Goal: Task Accomplishment & Management: Use online tool/utility

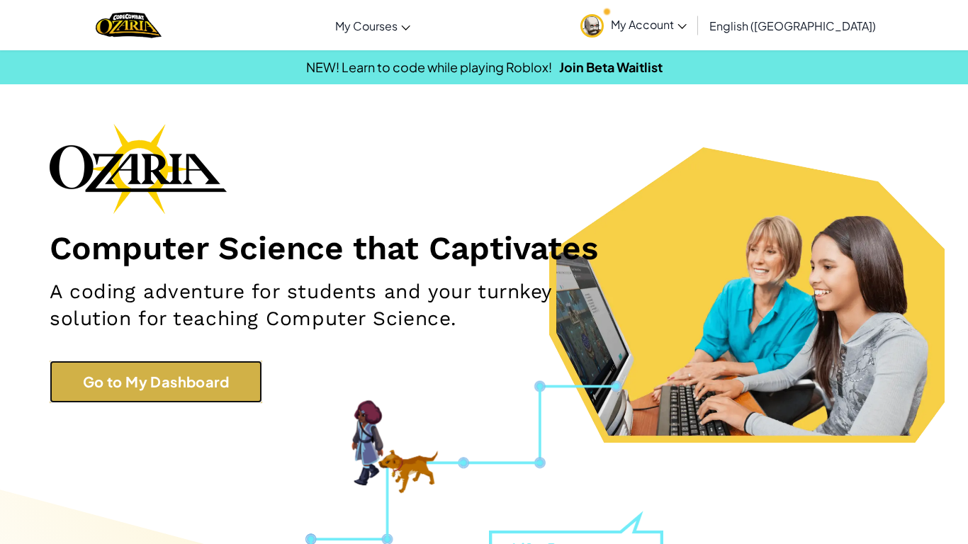
click at [220, 383] on link "Go to My Dashboard" at bounding box center [156, 382] width 213 height 43
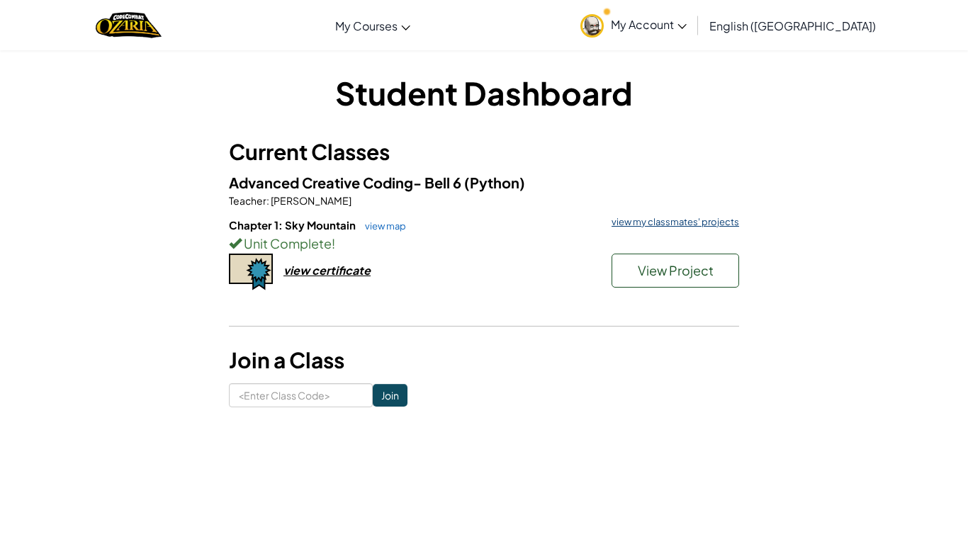
click at [651, 220] on link "view my classmates' projects" at bounding box center [671, 222] width 135 height 9
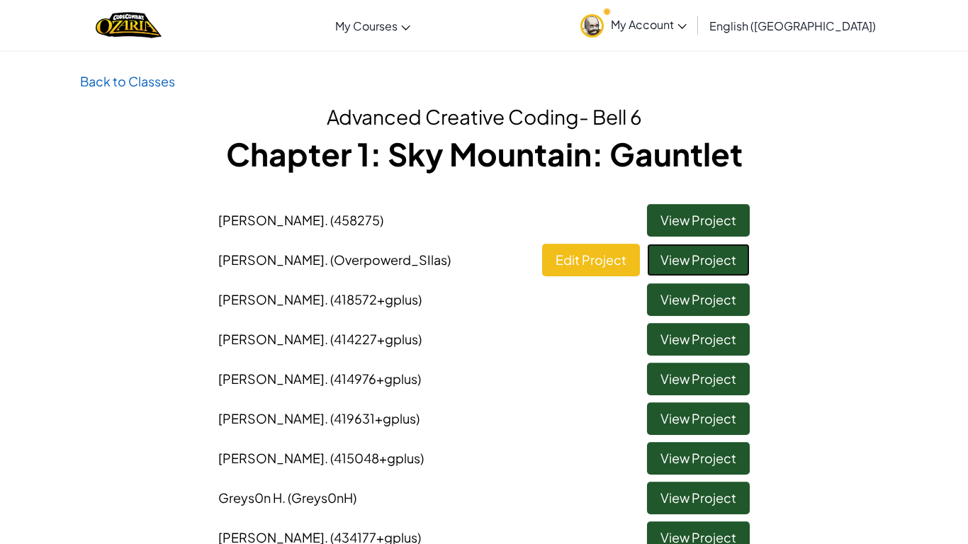
click at [687, 262] on link "View Project" at bounding box center [698, 260] width 103 height 33
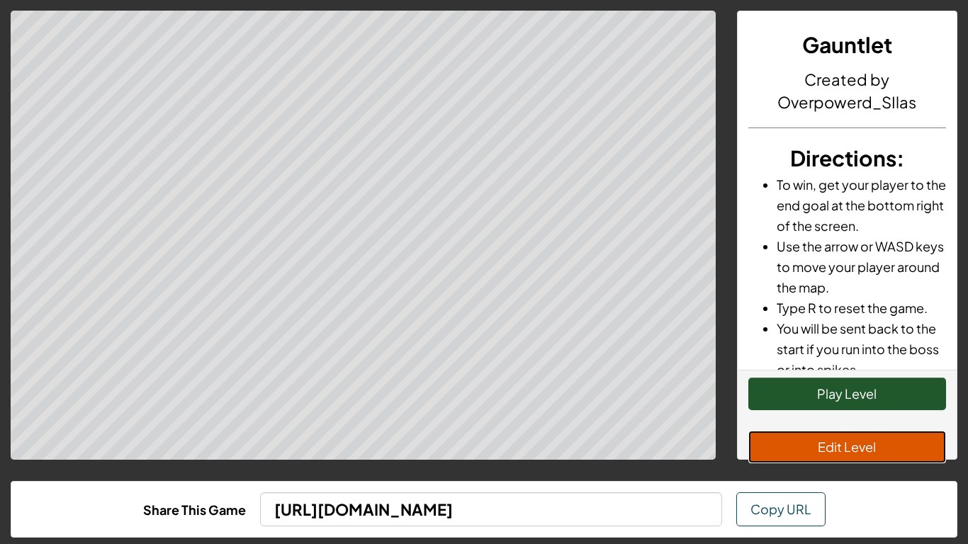
click at [810, 446] on button "Edit Level" at bounding box center [847, 447] width 198 height 33
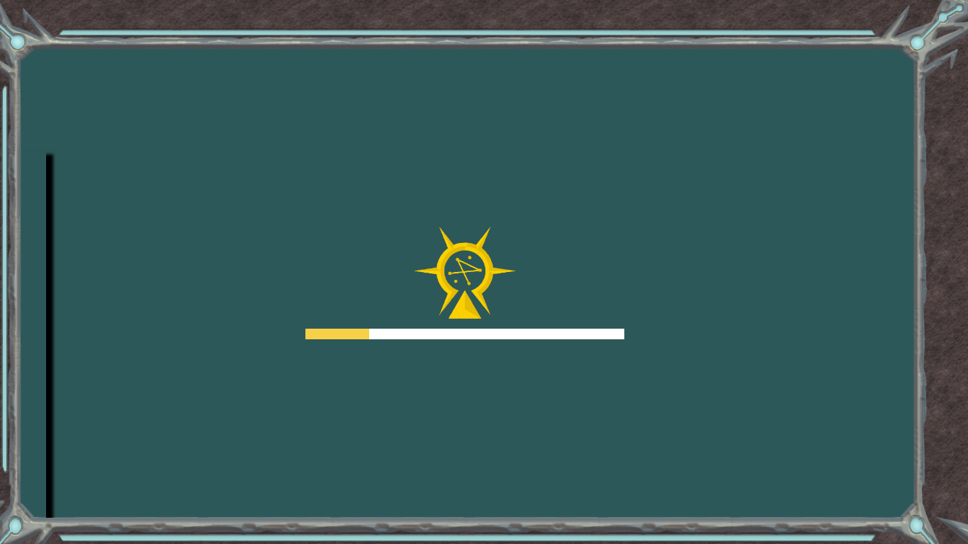
click at [733, 217] on div "Goals Error loading from server. Try refreshing the page. You'll need to join a…" at bounding box center [484, 272] width 968 height 544
click at [604, 241] on div at bounding box center [464, 283] width 319 height 113
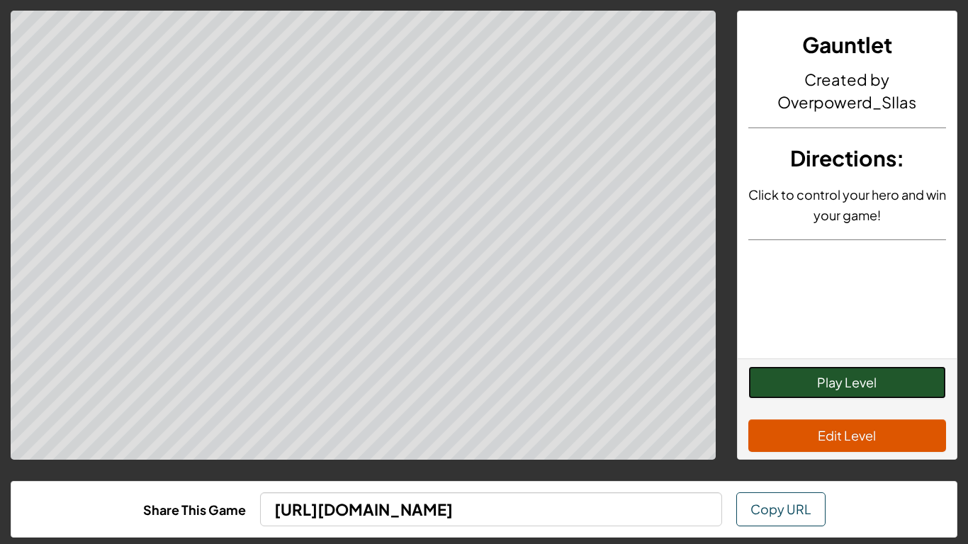
click at [788, 381] on button "Play Level" at bounding box center [847, 382] width 198 height 33
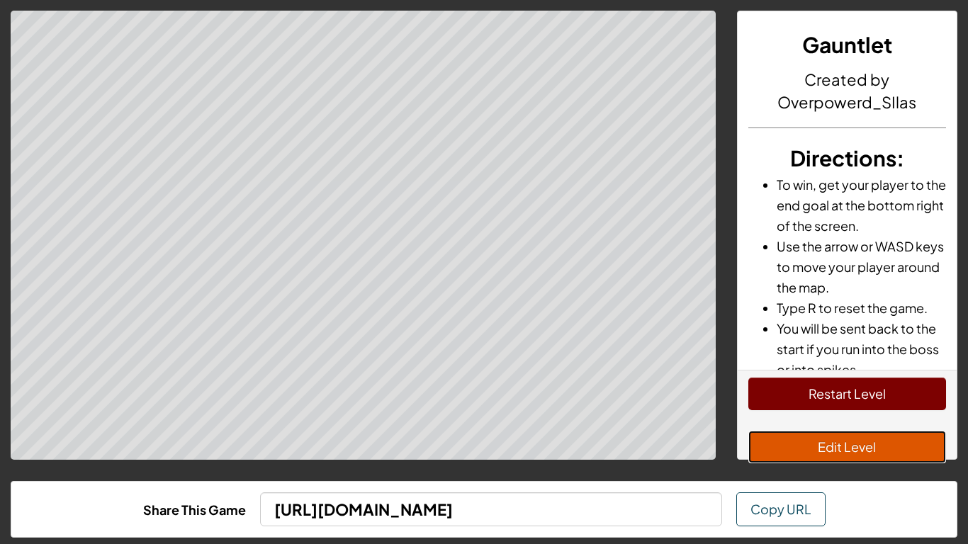
click at [851, 458] on button "Edit Level" at bounding box center [847, 447] width 198 height 33
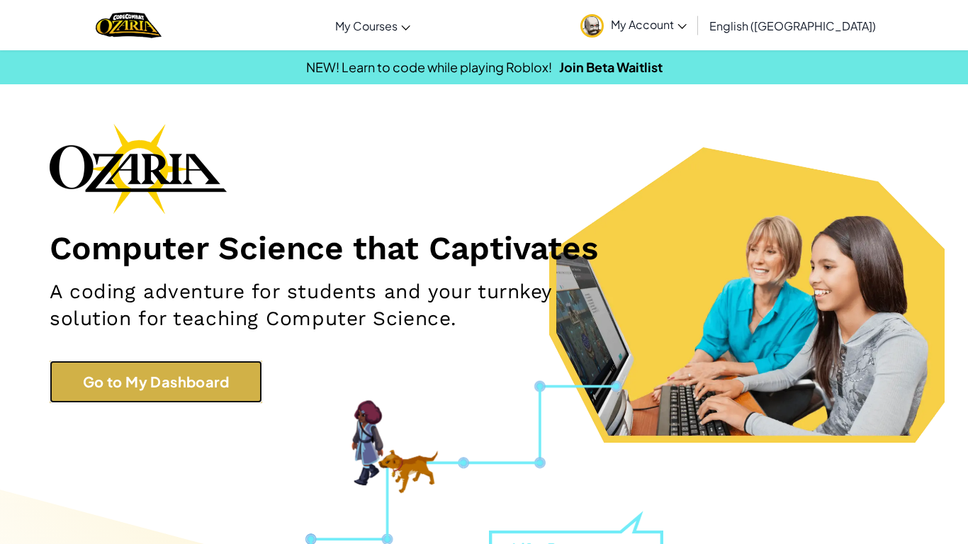
click at [171, 385] on link "Go to My Dashboard" at bounding box center [156, 382] width 213 height 43
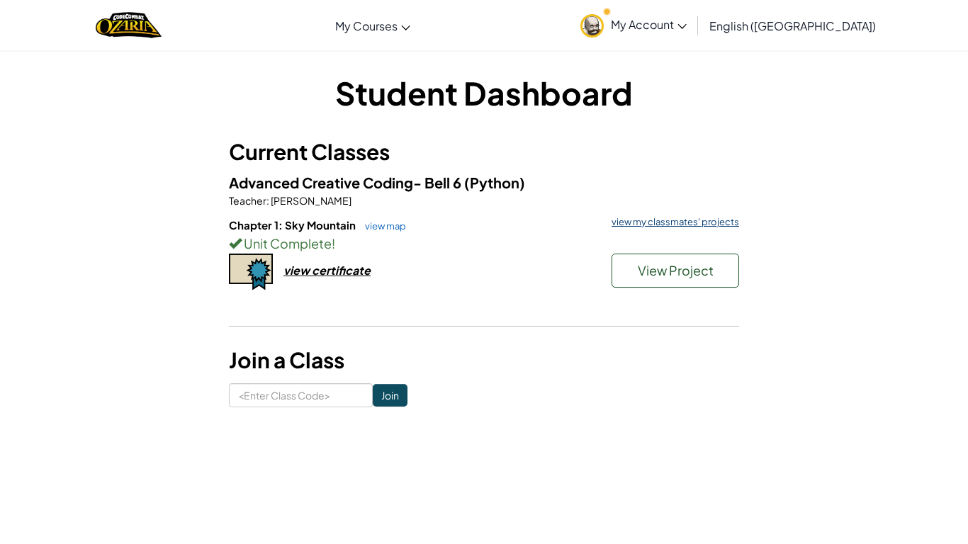
click at [724, 224] on link "view my classmates' projects" at bounding box center [671, 222] width 135 height 9
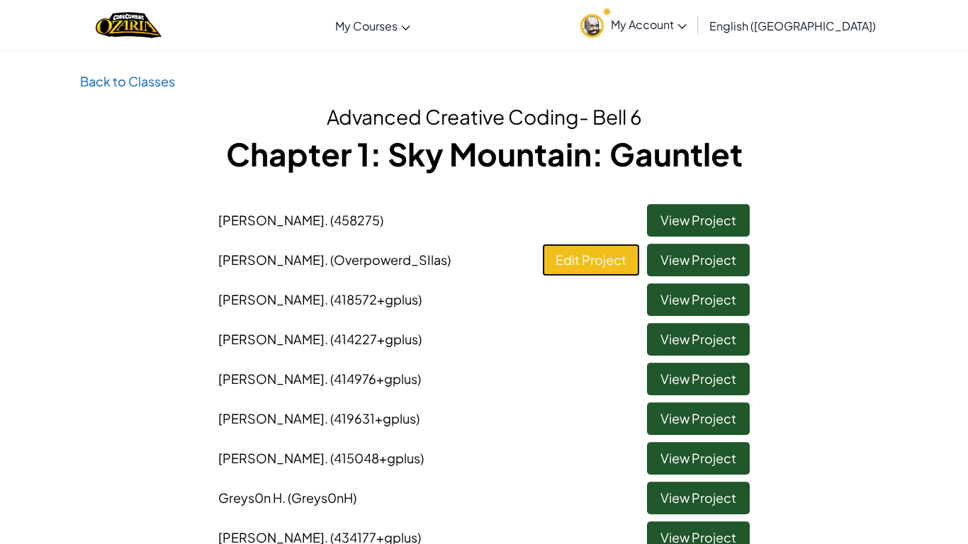
click at [580, 261] on link "Edit Project" at bounding box center [591, 260] width 98 height 33
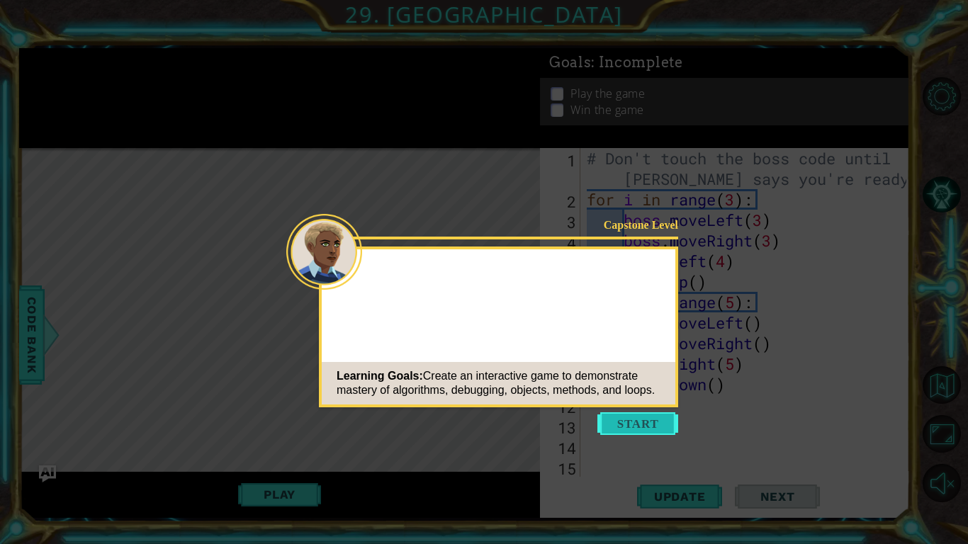
click at [649, 420] on button "Start" at bounding box center [637, 423] width 81 height 23
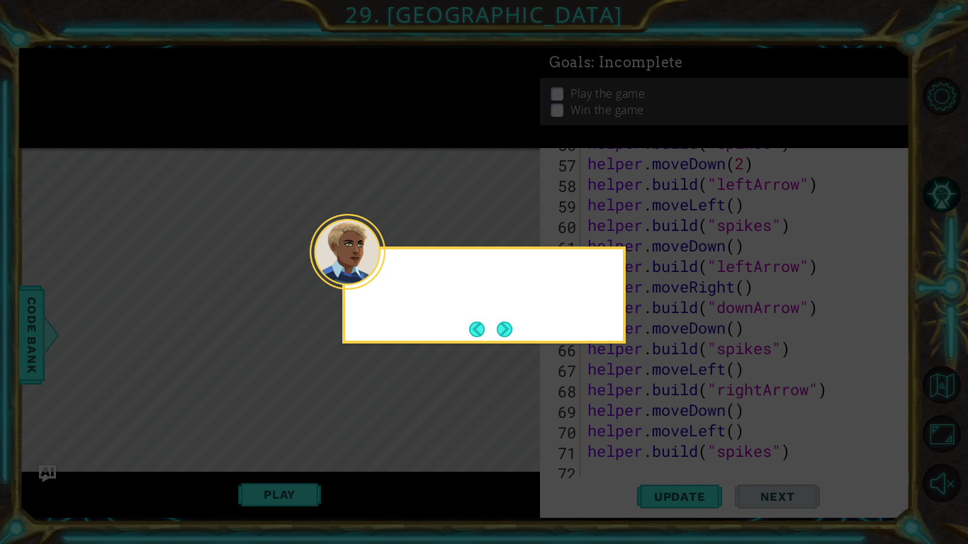
scroll to position [1212, 0]
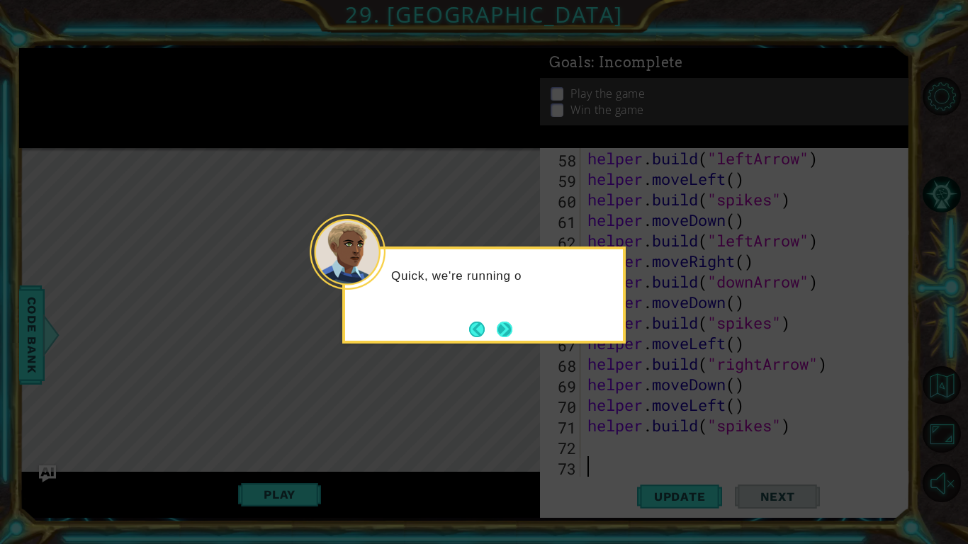
click at [504, 325] on button "Next" at bounding box center [505, 330] width 26 height 26
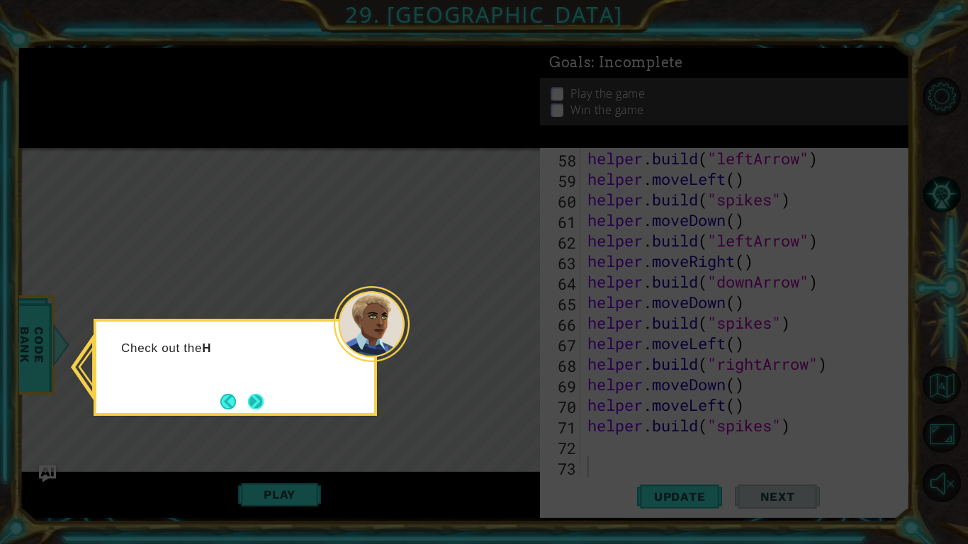
click at [253, 400] on button "Next" at bounding box center [255, 401] width 19 height 19
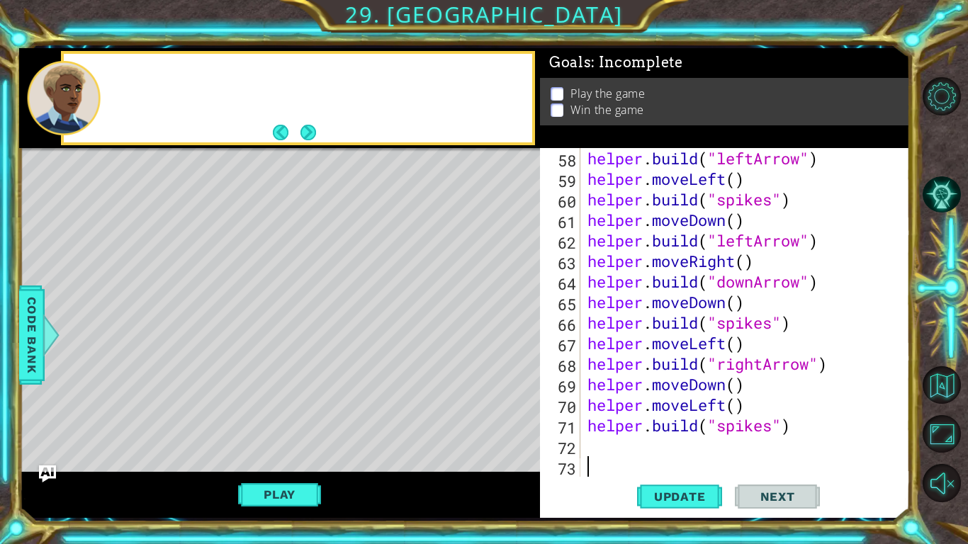
click at [253, 400] on div "Level Map" at bounding box center [346, 356] width 655 height 417
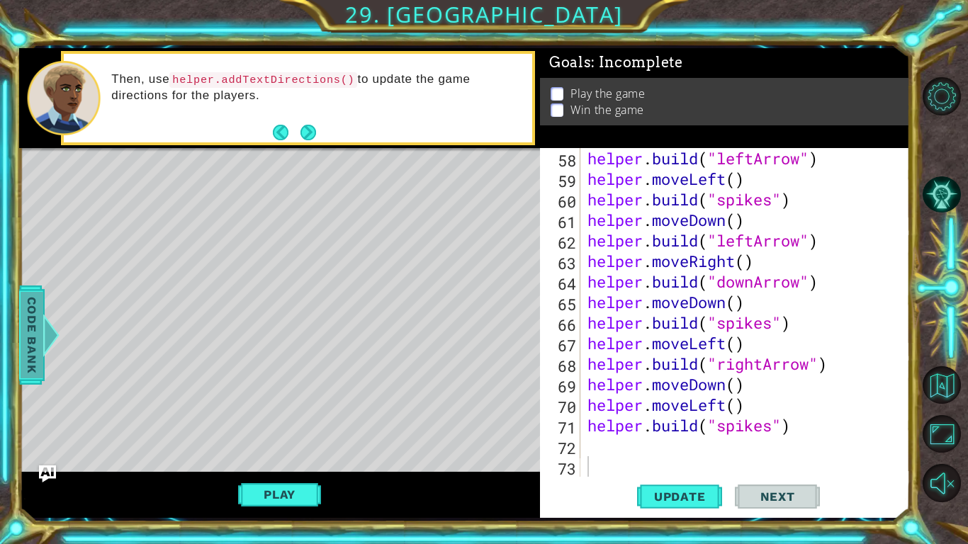
click at [35, 328] on span "Code Bank" at bounding box center [32, 334] width 23 height 86
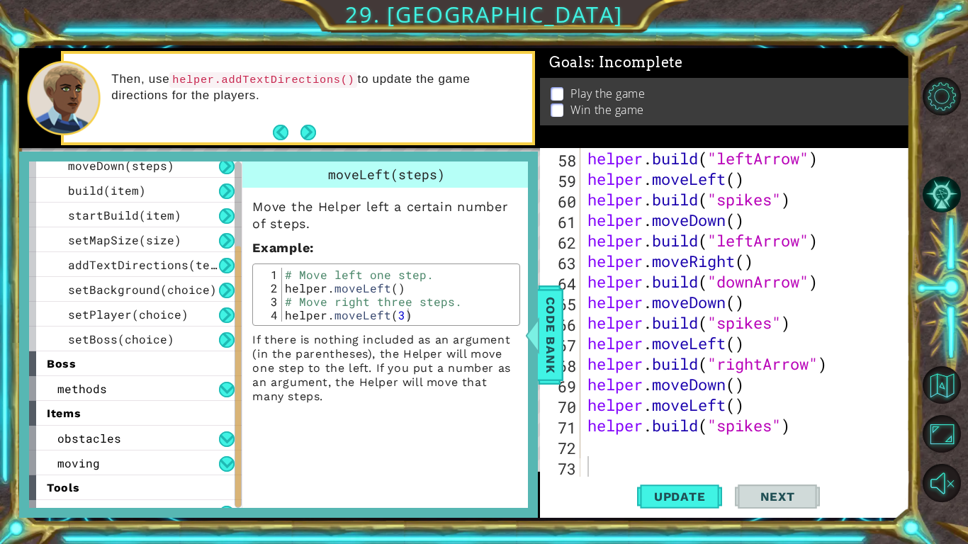
scroll to position [149, 0]
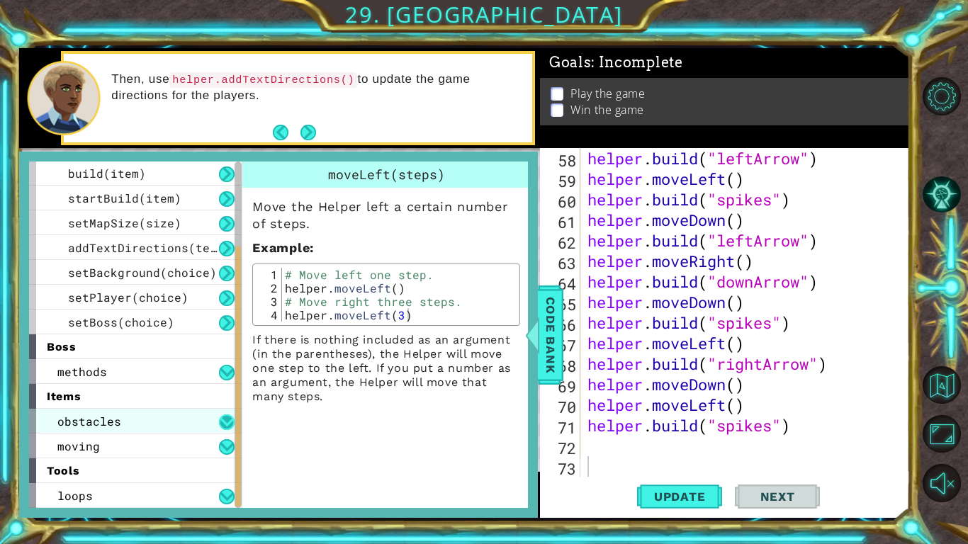
click at [225, 424] on button at bounding box center [227, 422] width 16 height 16
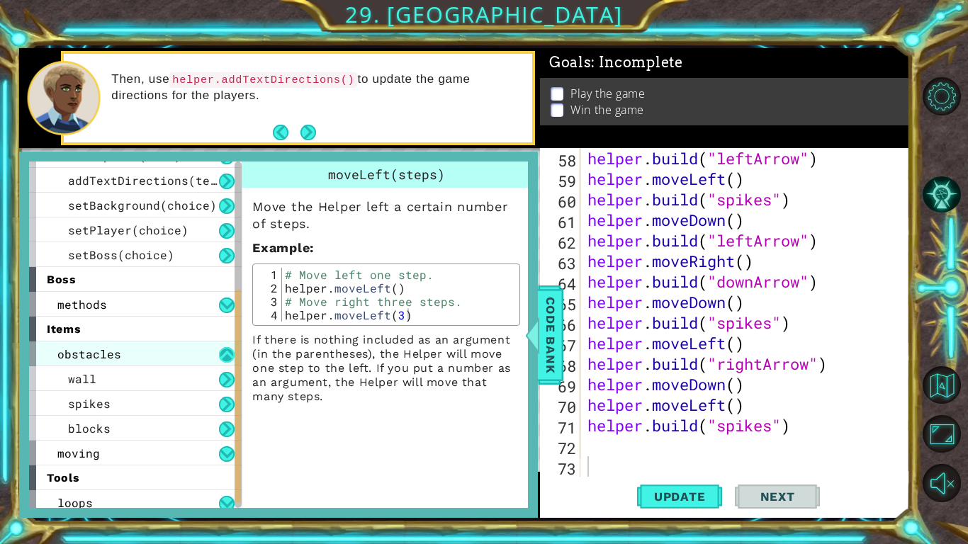
scroll to position [224, 0]
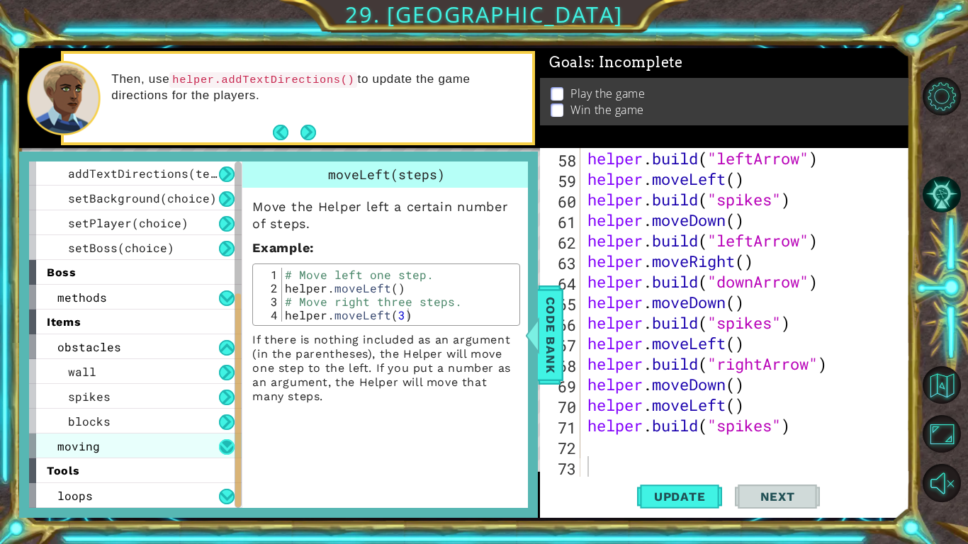
click at [225, 451] on button at bounding box center [227, 447] width 16 height 16
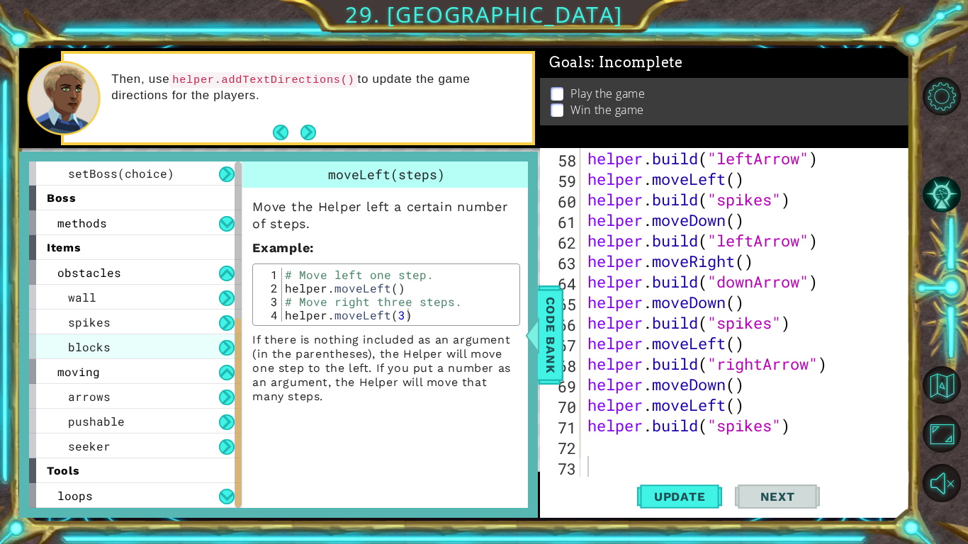
click at [114, 351] on div "blocks" at bounding box center [135, 346] width 213 height 25
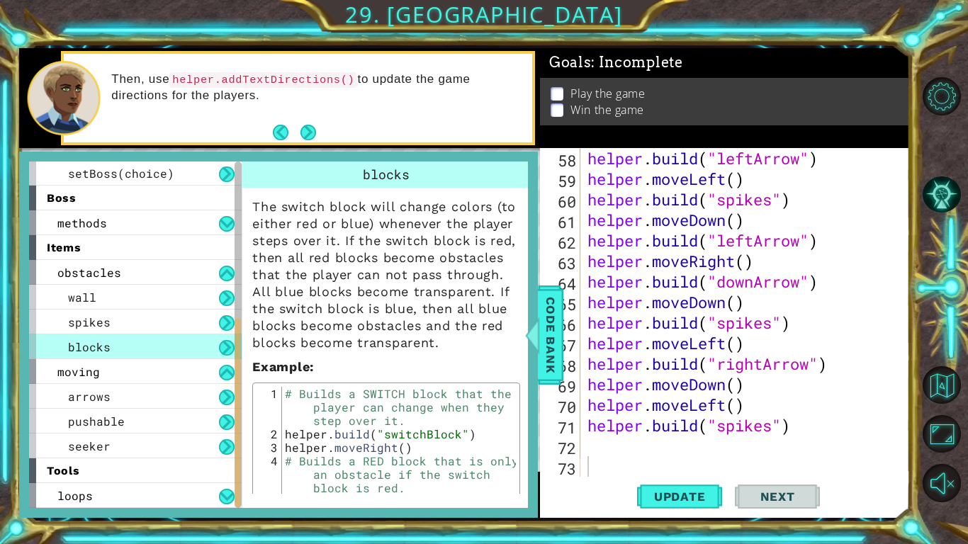
click at [228, 346] on button at bounding box center [227, 348] width 16 height 16
click at [228, 351] on button at bounding box center [227, 348] width 16 height 16
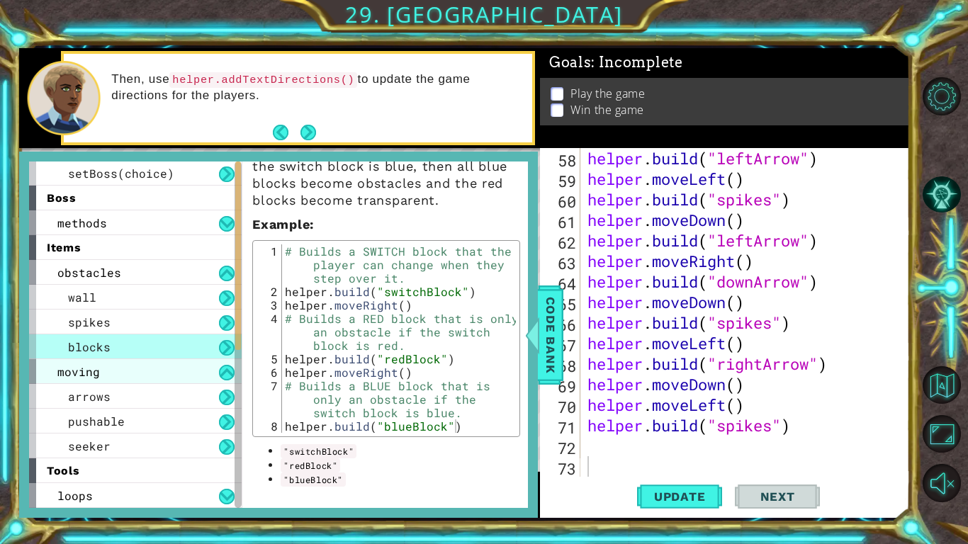
scroll to position [0, 0]
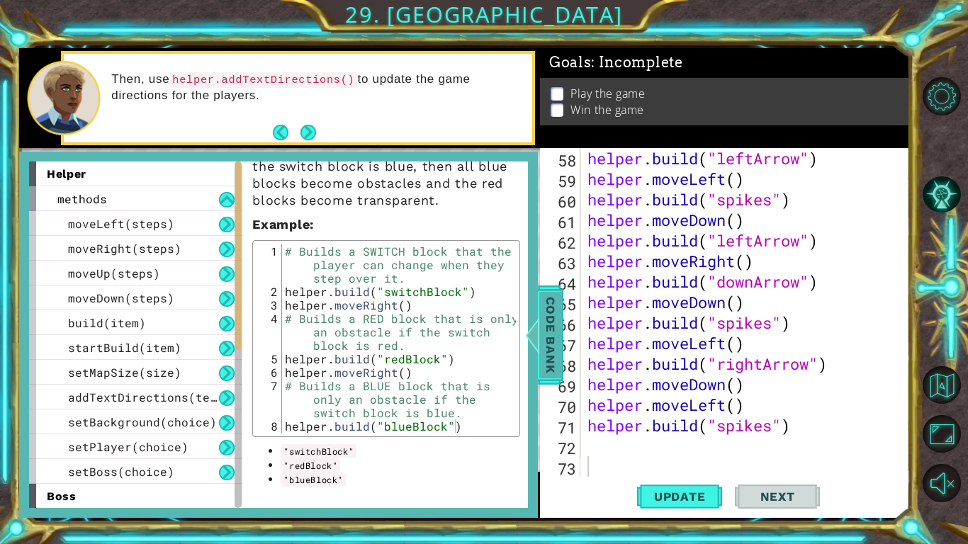
click at [545, 329] on span "Code Bank" at bounding box center [550, 334] width 23 height 86
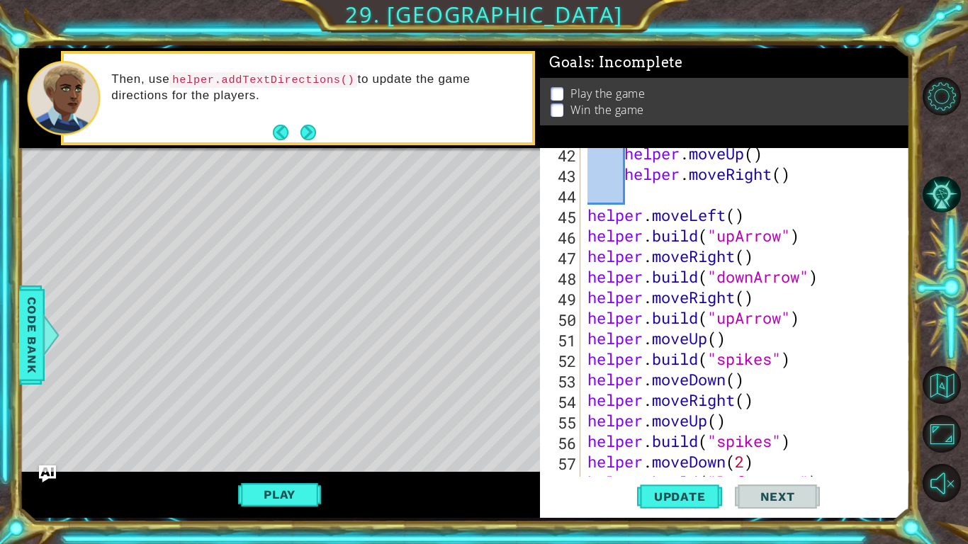
scroll to position [1212, 0]
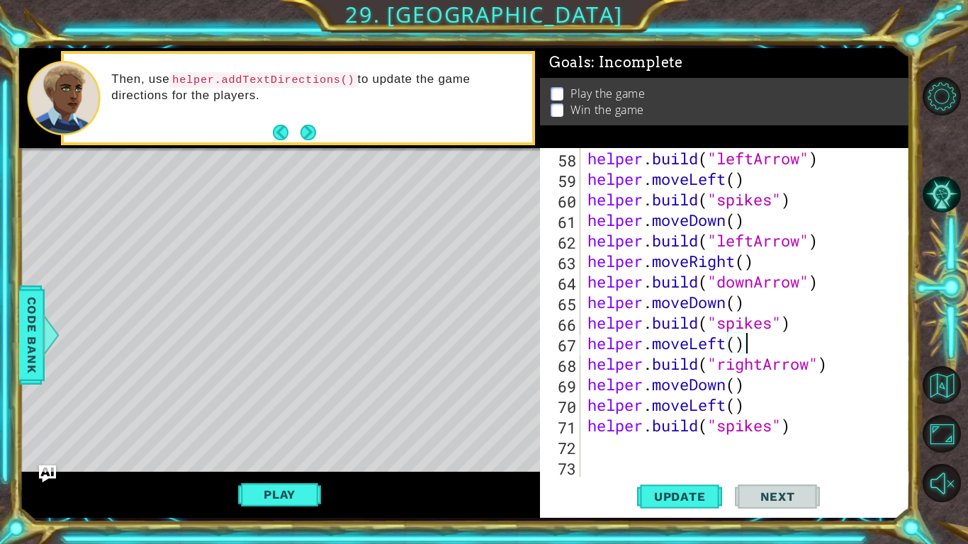
click at [789, 351] on div "helper . build ( "leftArrow" ) helper . moveLeft ( ) helper . build ( "spikes" …" at bounding box center [748, 333] width 329 height 370
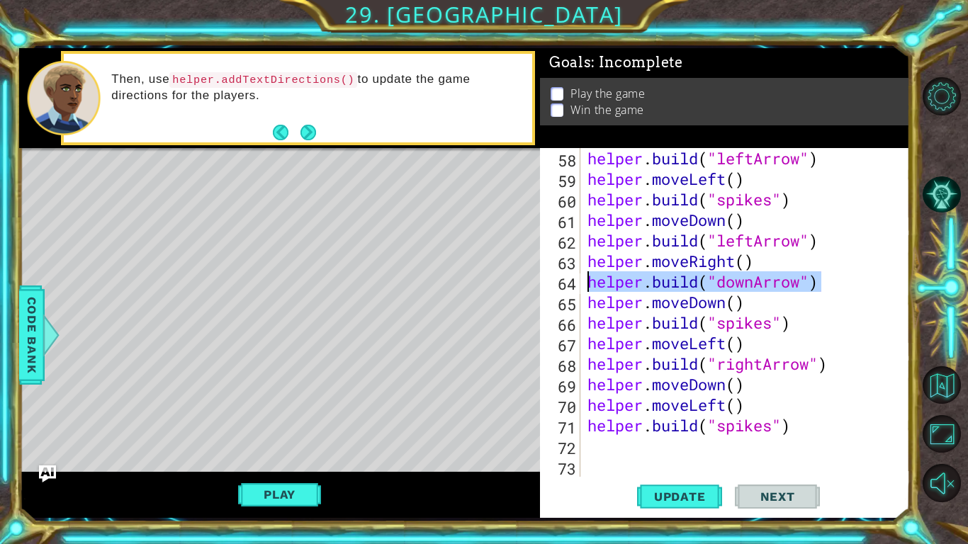
drag, startPoint x: 832, startPoint y: 283, endPoint x: 566, endPoint y: 284, distance: 266.4
click at [566, 284] on div "helper.moveLeft() 58 59 60 61 62 63 64 65 66 67 68 69 70 71 72 73 helper . buil…" at bounding box center [723, 312] width 366 height 329
type textarea "[DOMAIN_NAME]("downArrow")"
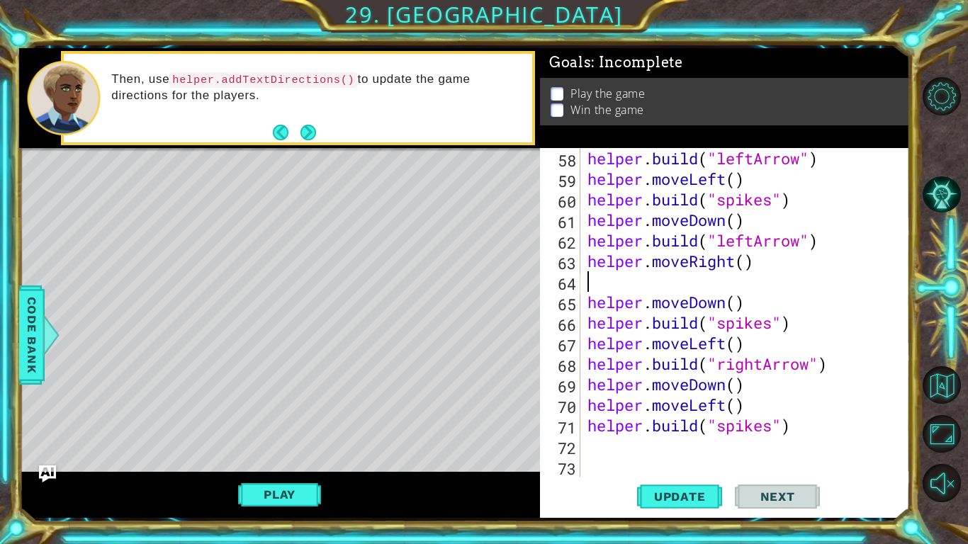
type textarea "helper.moveRight()"
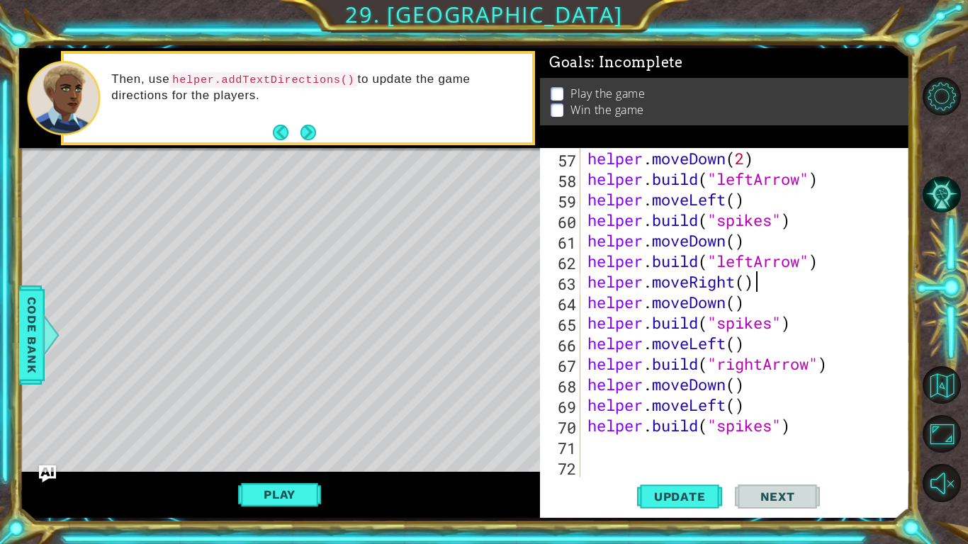
scroll to position [1192, 0]
click at [681, 499] on span "Update" at bounding box center [680, 497] width 80 height 14
click at [774, 453] on div "helper . moveDown ( 2 ) helper . build ( "leftArrow" ) helper . moveLeft ( ) he…" at bounding box center [748, 333] width 329 height 370
type textarea "for i in range(4)"
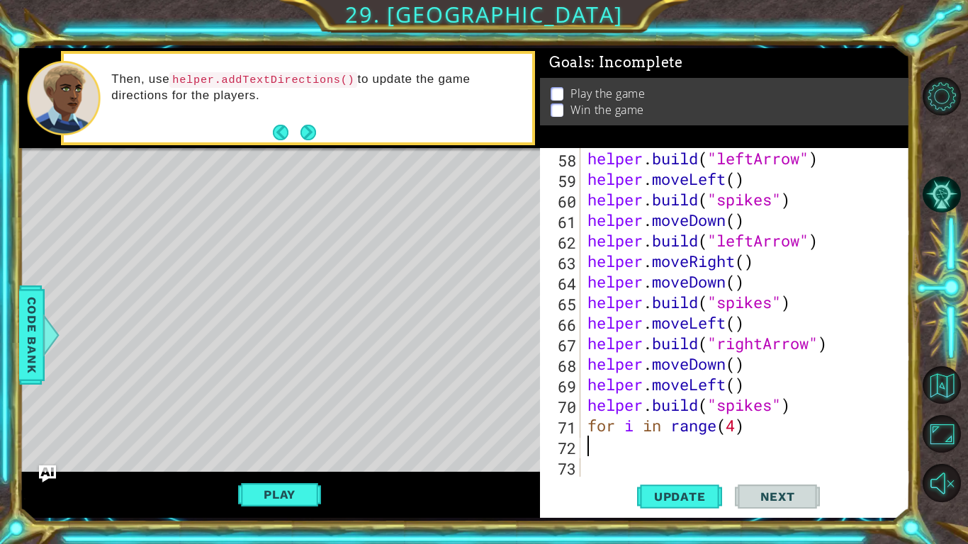
scroll to position [1192, 0]
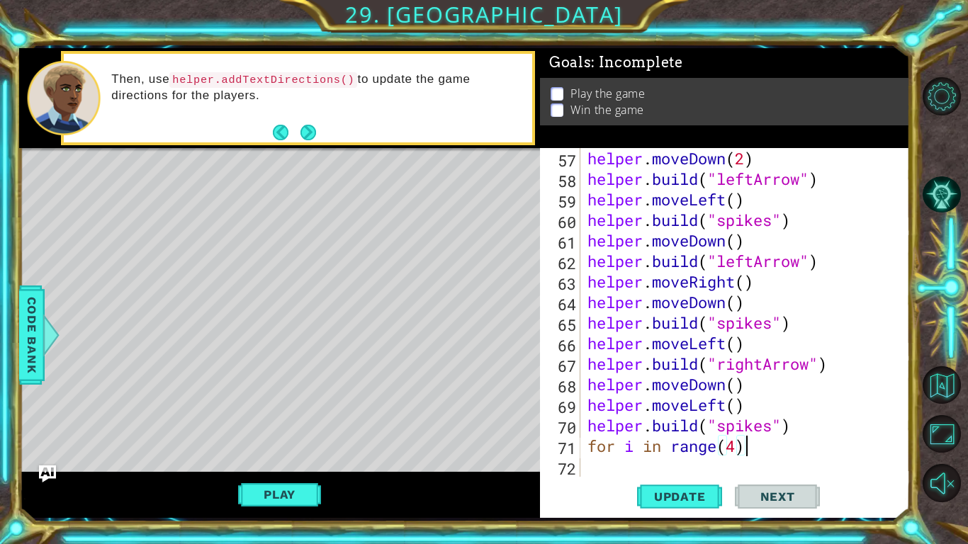
type textarea "for i in range(4):"
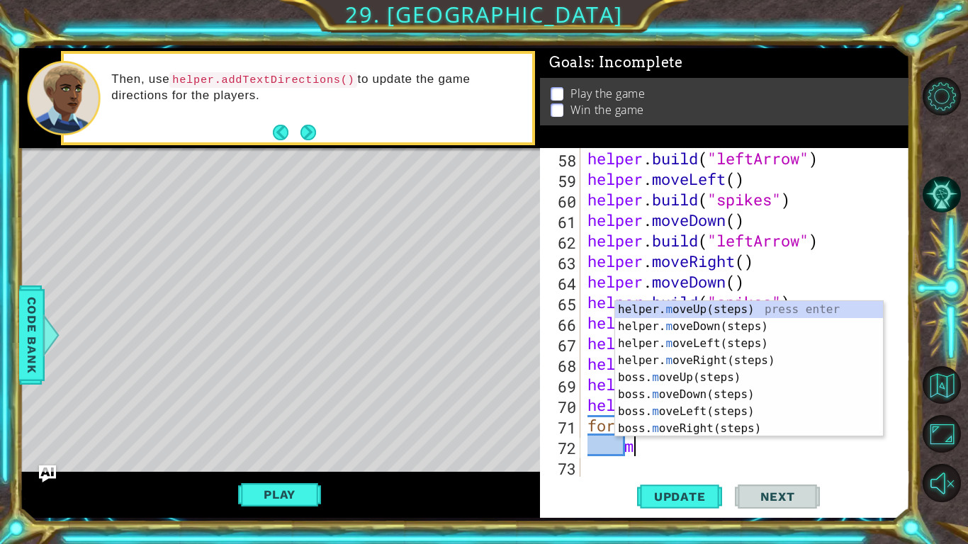
scroll to position [0, 2]
type textarea "move"
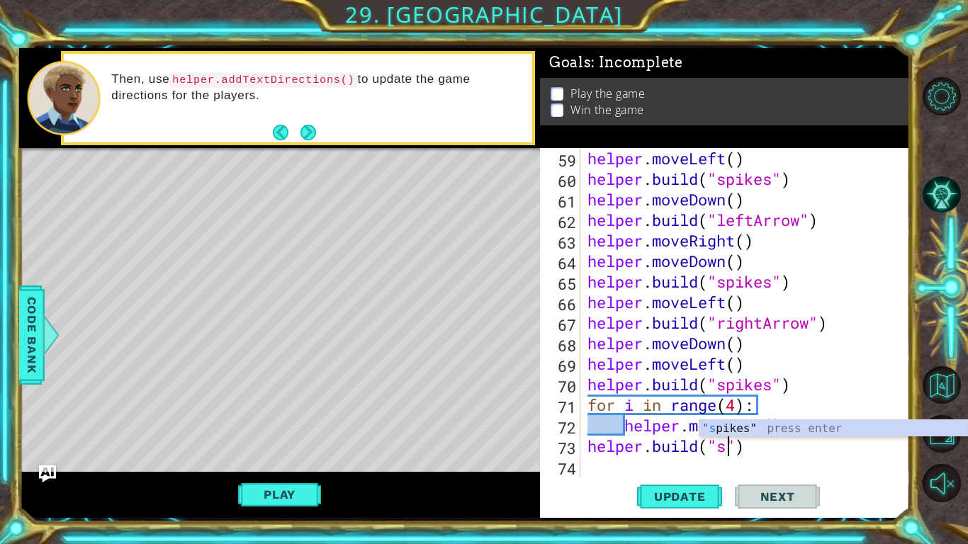
scroll to position [0, 6]
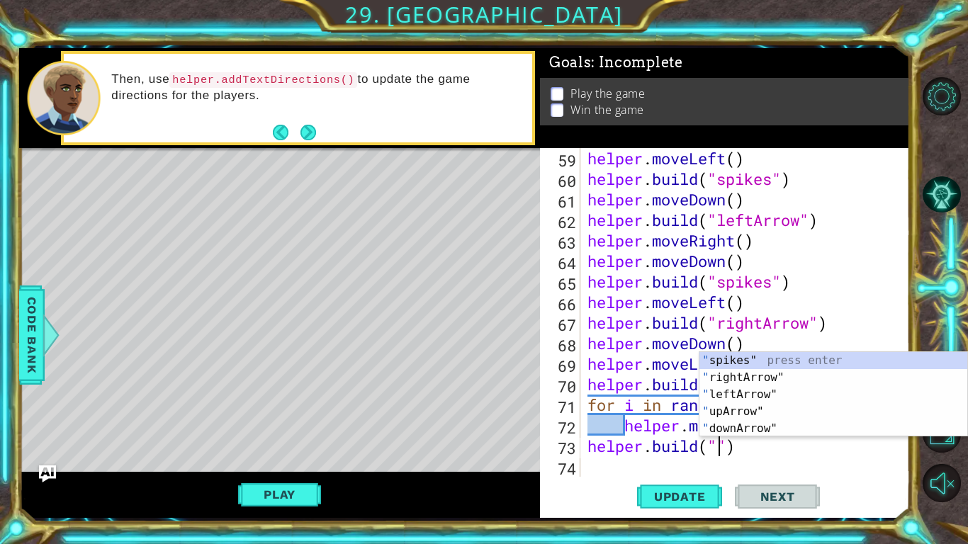
click at [457, 497] on div "Play" at bounding box center [279, 495] width 521 height 46
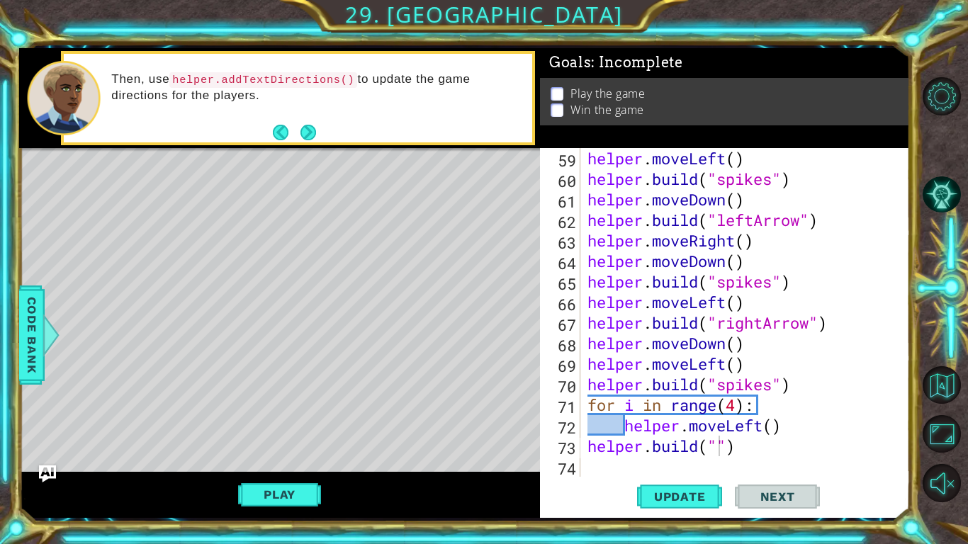
click at [721, 444] on div "helper . moveLeft ( ) helper . build ( "spikes" ) helper . moveDown ( ) helper …" at bounding box center [748, 333] width 329 height 370
type textarea "[DOMAIN_NAME]("switchblock")"
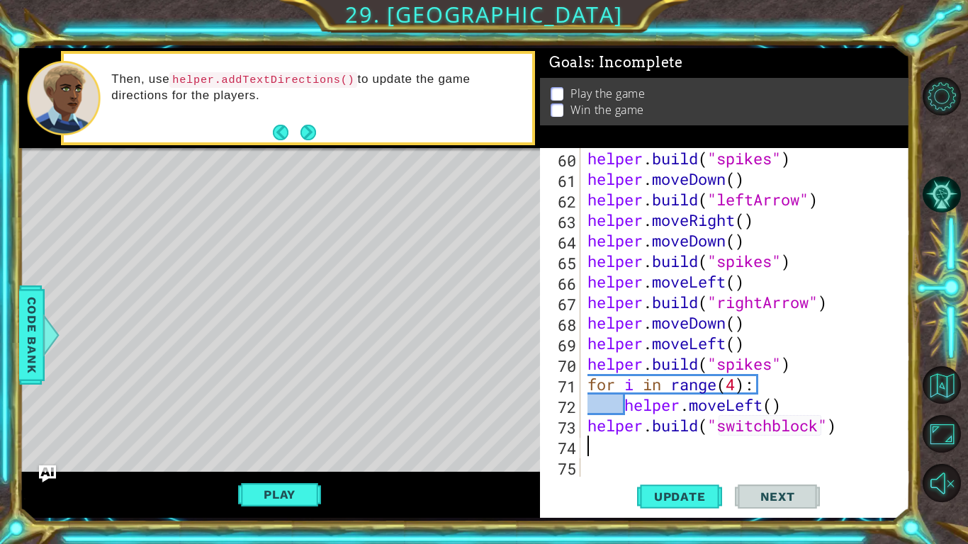
scroll to position [1233, 0]
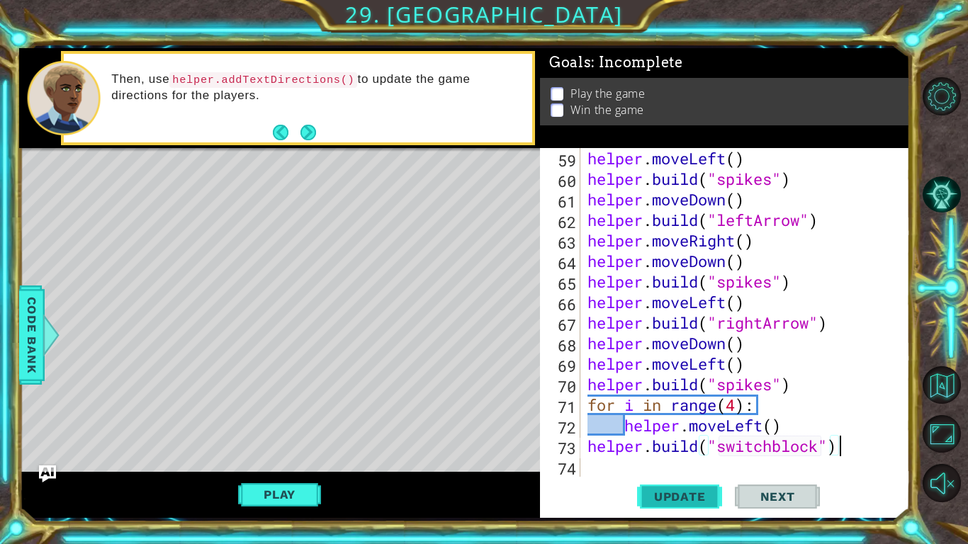
click at [701, 500] on span "Update" at bounding box center [680, 497] width 80 height 14
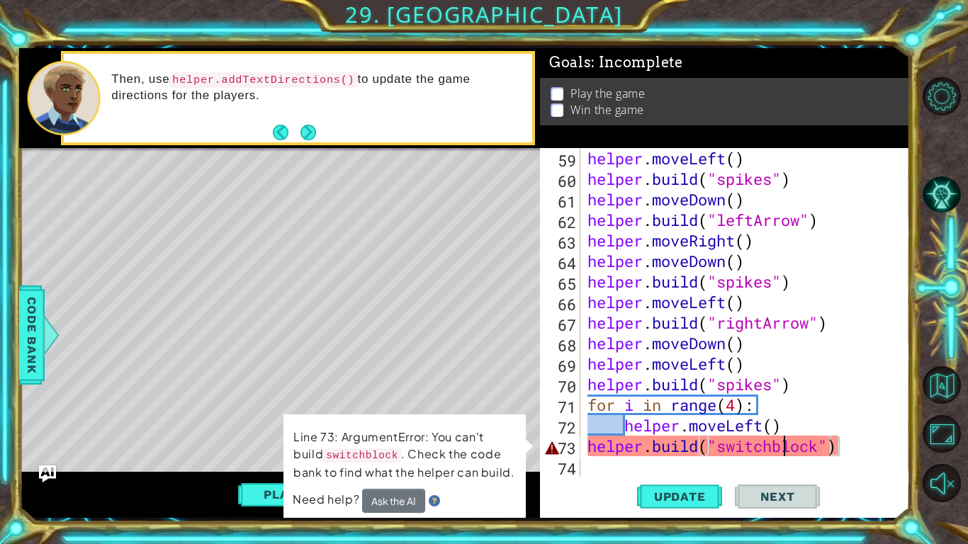
click at [788, 448] on div "helper . moveLeft ( ) helper . build ( "spikes" ) helper . moveDown ( ) helper …" at bounding box center [748, 333] width 329 height 370
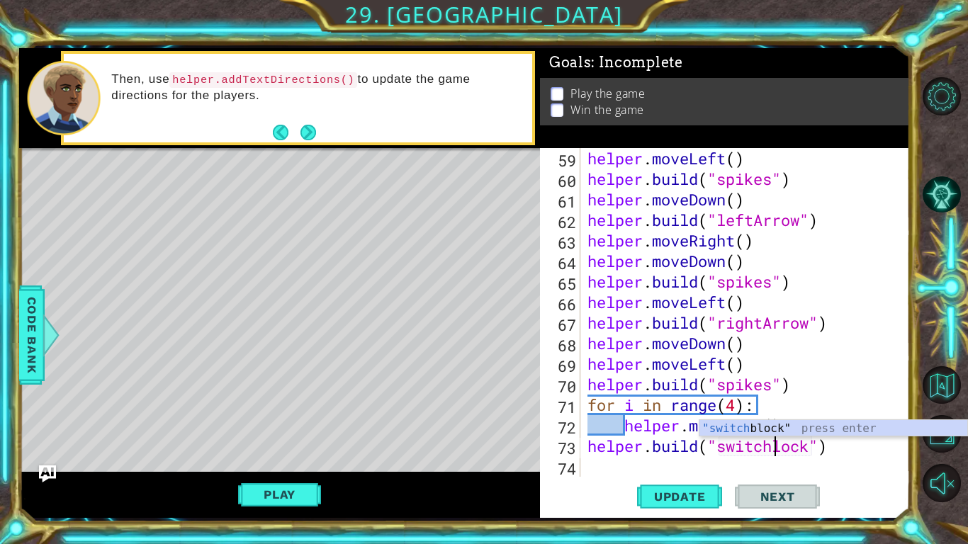
scroll to position [0, 9]
click at [844, 427] on div ""switchb lock" press enter" at bounding box center [833, 445] width 268 height 51
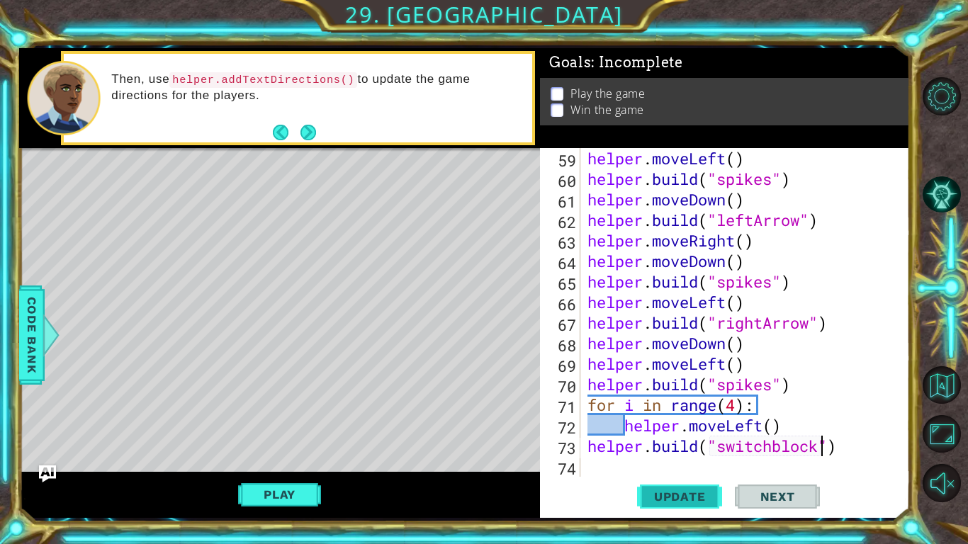
click at [677, 500] on span "Update" at bounding box center [680, 497] width 80 height 14
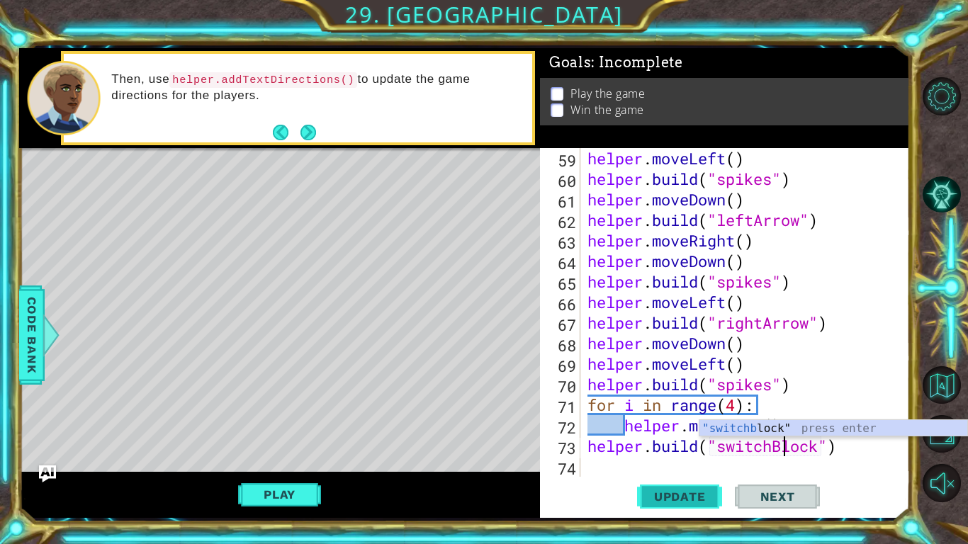
click at [674, 494] on span "Update" at bounding box center [680, 497] width 80 height 14
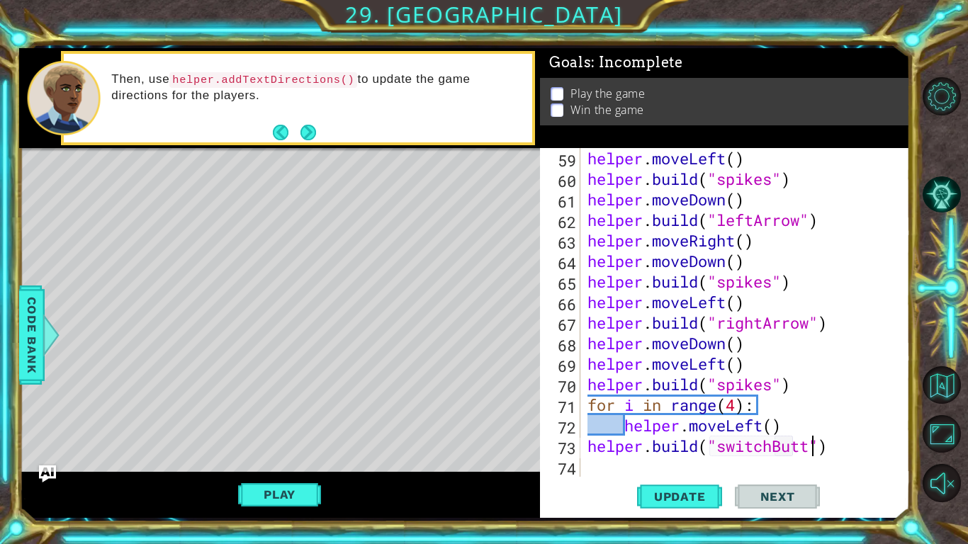
scroll to position [0, 11]
click at [694, 493] on span "Update" at bounding box center [680, 497] width 80 height 14
type textarea "[DOMAIN_NAME]("switchBlock")"
click at [682, 497] on span "Update" at bounding box center [680, 497] width 80 height 14
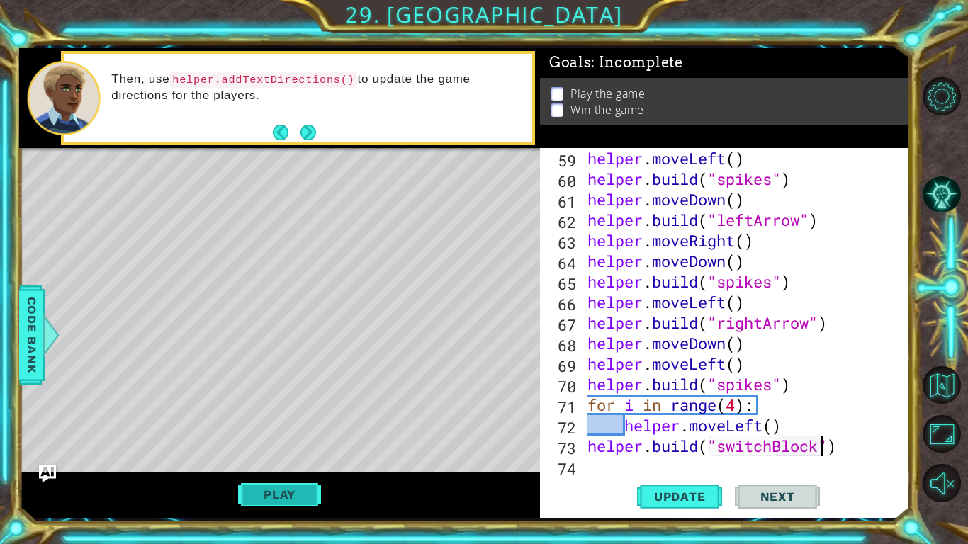
click at [283, 492] on button "Play" at bounding box center [279, 494] width 83 height 27
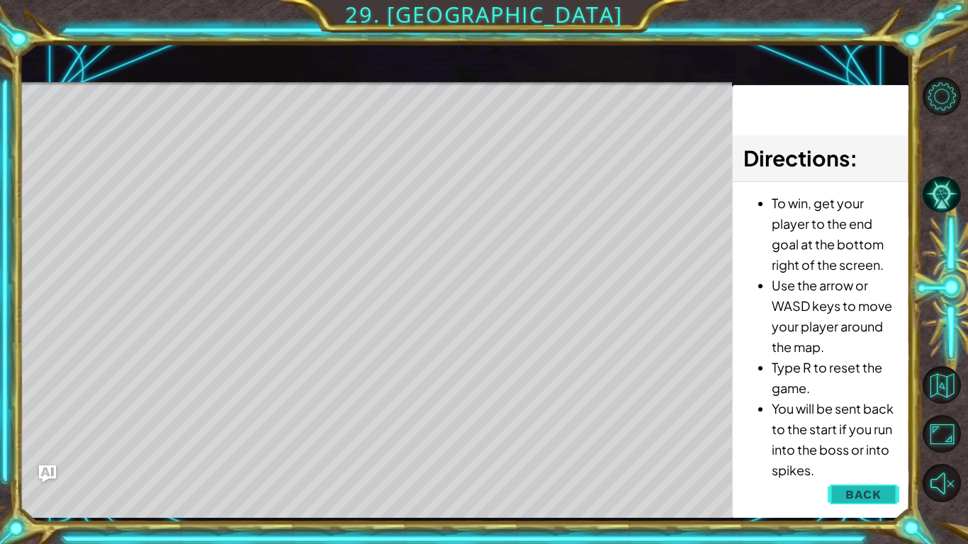
click at [876, 492] on span "Back" at bounding box center [863, 494] width 36 height 14
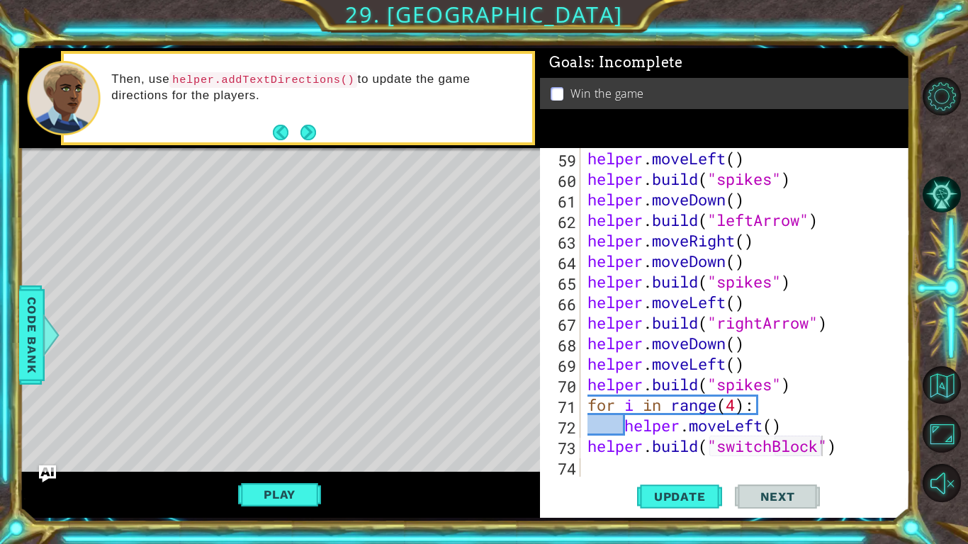
click at [849, 453] on div "helper . moveLeft ( ) helper . build ( "spikes" ) helper . moveDown ( ) helper …" at bounding box center [748, 333] width 329 height 370
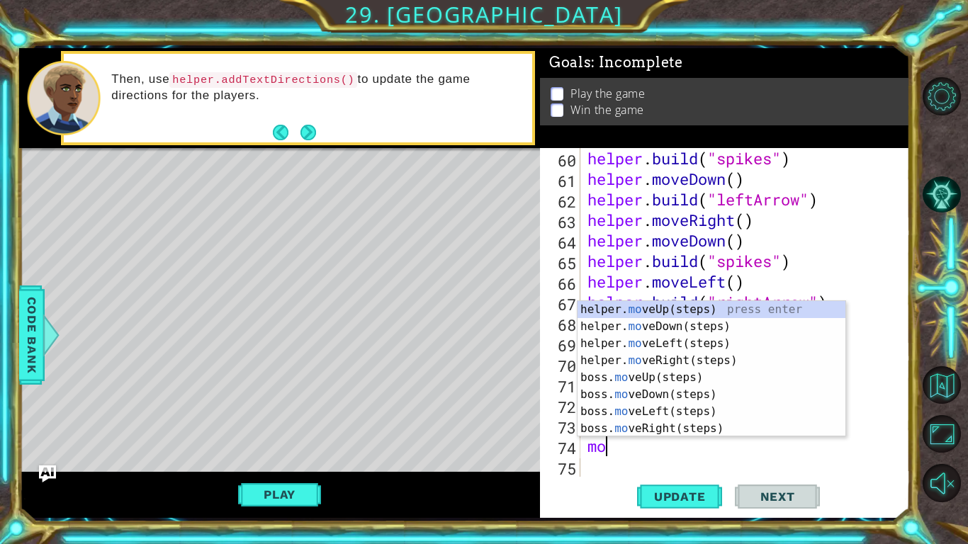
scroll to position [0, 0]
type textarea "m"
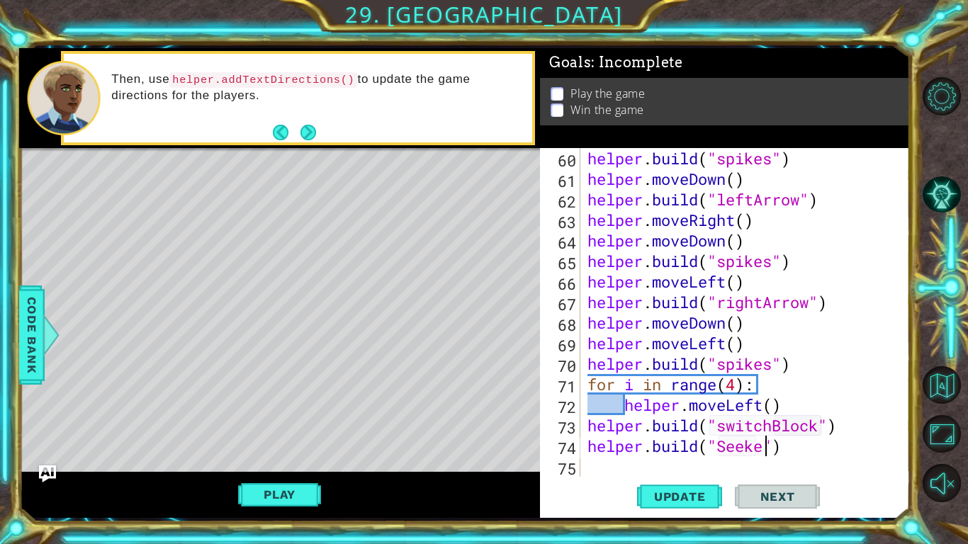
scroll to position [0, 9]
click at [697, 493] on span "Update" at bounding box center [680, 497] width 80 height 14
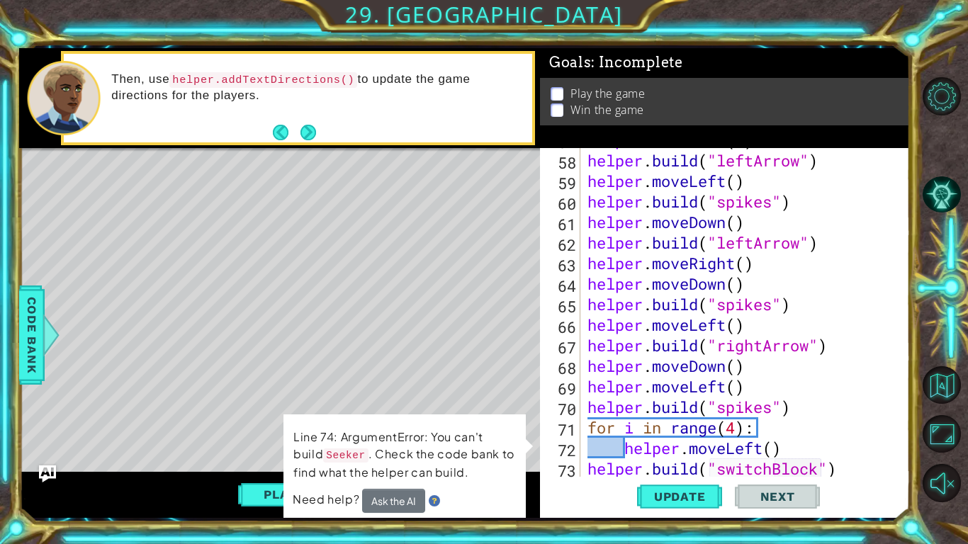
scroll to position [1253, 0]
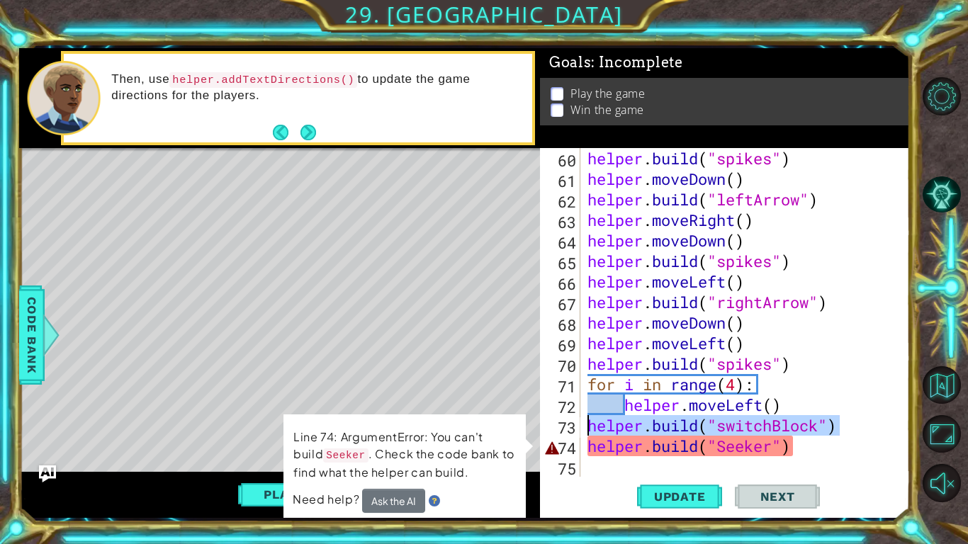
drag, startPoint x: 850, startPoint y: 426, endPoint x: 590, endPoint y: 434, distance: 260.1
click at [590, 434] on div "helper . build ( "spikes" ) helper . moveDown ( ) helper . build ( "leftArrow" …" at bounding box center [748, 333] width 329 height 370
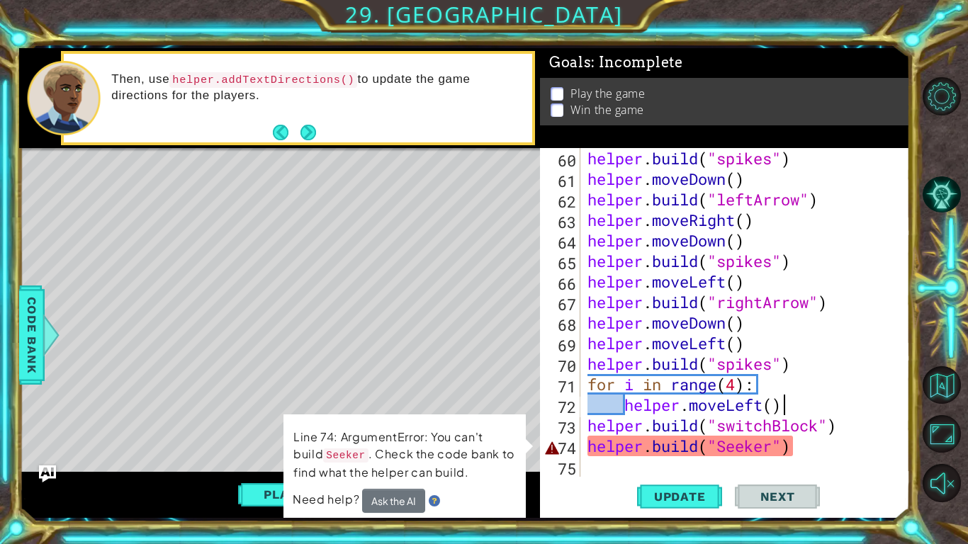
click at [818, 409] on div "helper . build ( "spikes" ) helper . moveDown ( ) helper . build ( "leftArrow" …" at bounding box center [748, 333] width 329 height 370
type textarea "helper.moveLeft()"
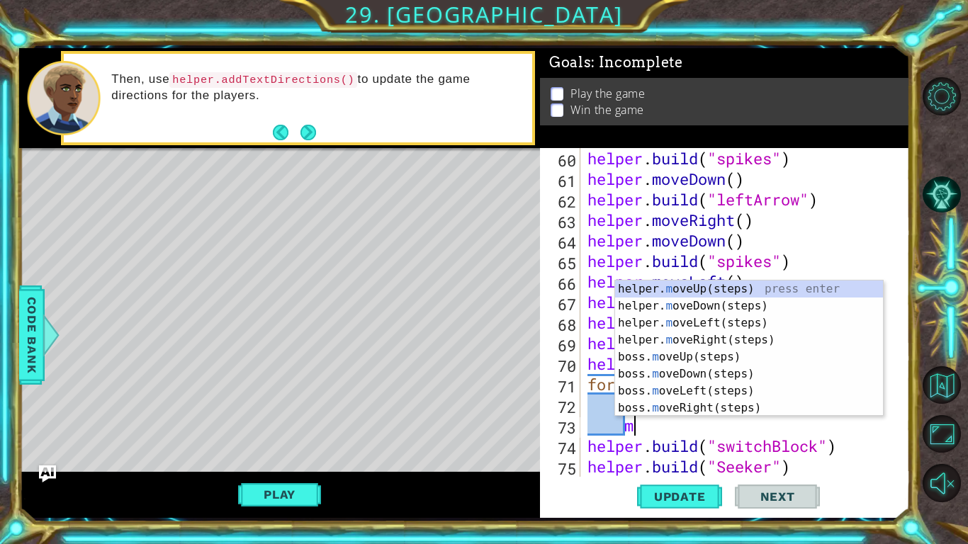
scroll to position [0, 2]
type textarea "m"
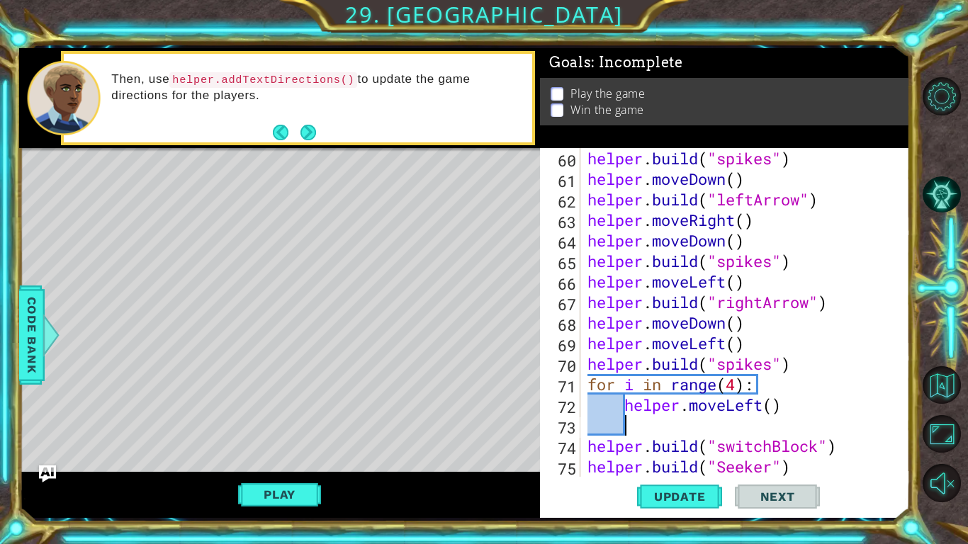
scroll to position [0, 0]
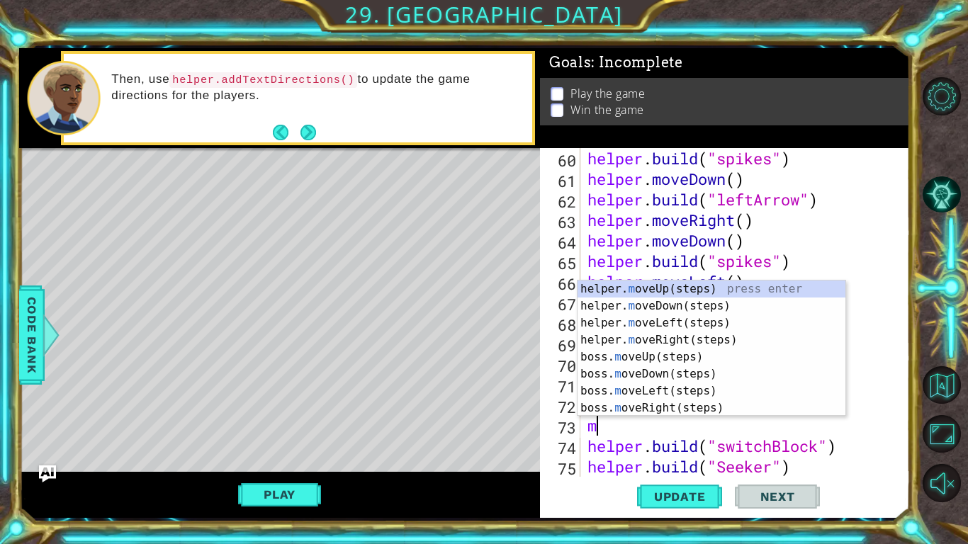
type textarea "move"
click at [683, 292] on div "helper. move Up(steps) press enter helper. move Down(steps) press enter helper.…" at bounding box center [711, 366] width 268 height 170
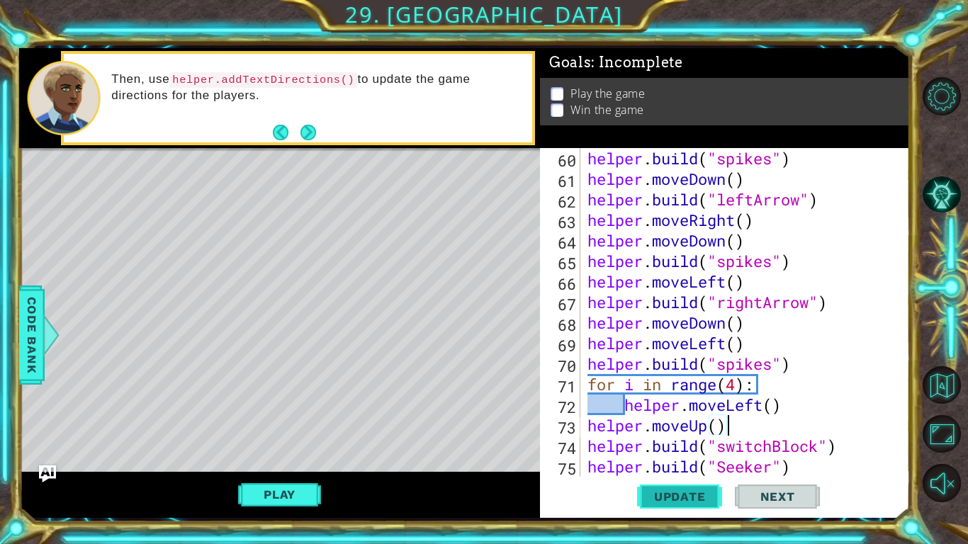
click at [705, 499] on span "Update" at bounding box center [680, 497] width 80 height 14
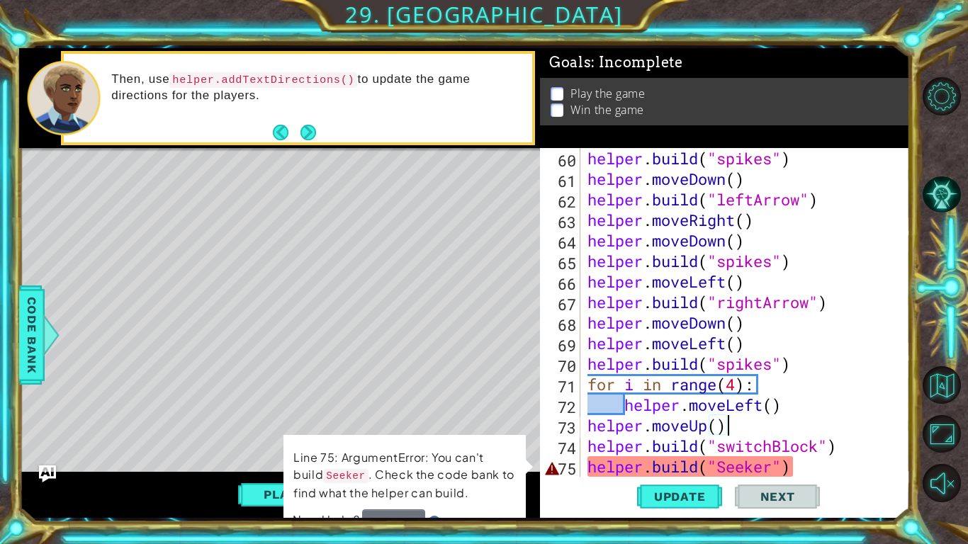
click at [869, 473] on div "helper . build ( "spikes" ) helper . moveDown ( ) helper . build ( "leftArrow" …" at bounding box center [748, 333] width 329 height 370
click at [859, 442] on div "helper . build ( "spikes" ) helper . moveDown ( ) helper . build ( "leftArrow" …" at bounding box center [748, 333] width 329 height 370
type textarea "[DOMAIN_NAME]("switchBlock")"
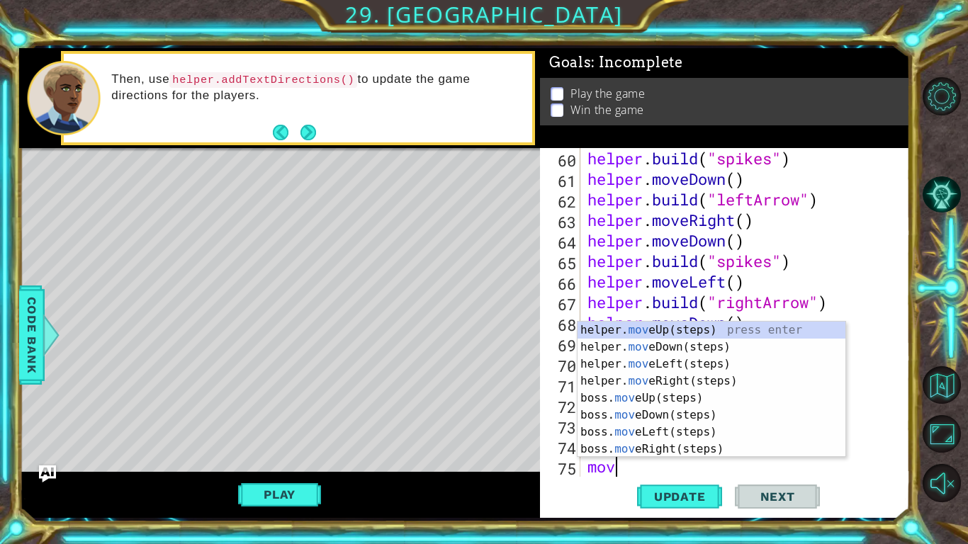
type textarea "move"
click at [713, 346] on div "helper. move Up(steps) press enter helper. move Down(steps) press enter helper.…" at bounding box center [711, 407] width 268 height 170
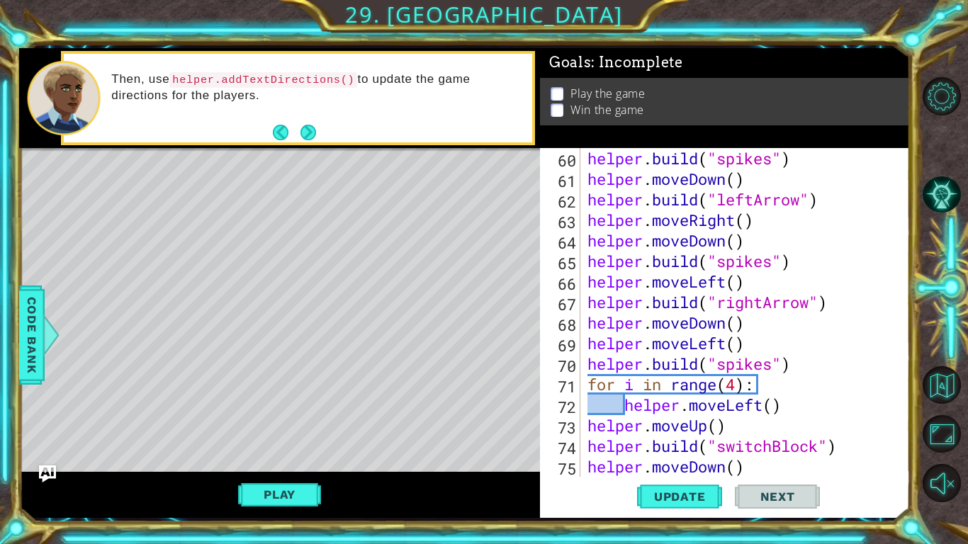
scroll to position [0, 0]
click at [667, 496] on span "Update" at bounding box center [680, 497] width 80 height 14
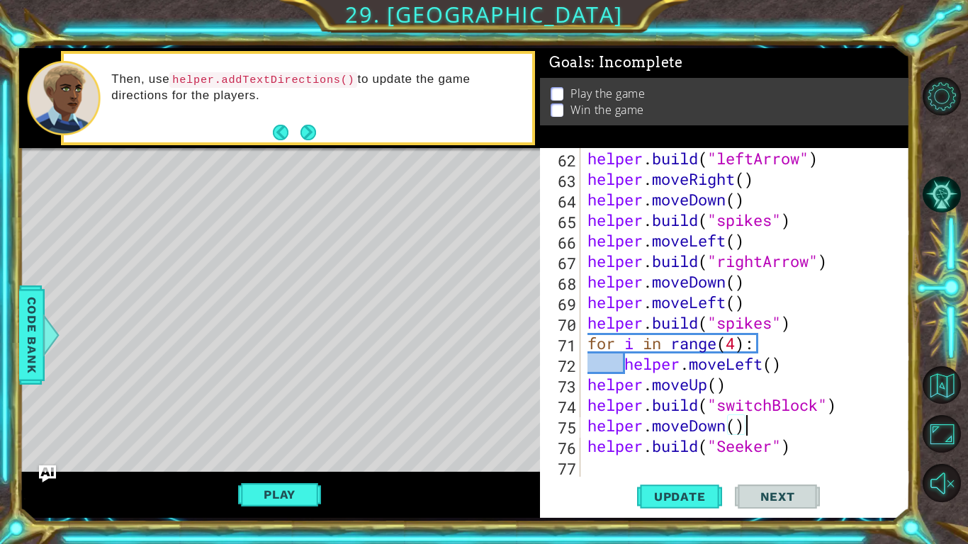
scroll to position [1294, 0]
click at [729, 446] on div "helper . build ( "leftArrow" ) helper . moveRight ( ) helper . moveDown ( ) hel…" at bounding box center [748, 333] width 329 height 370
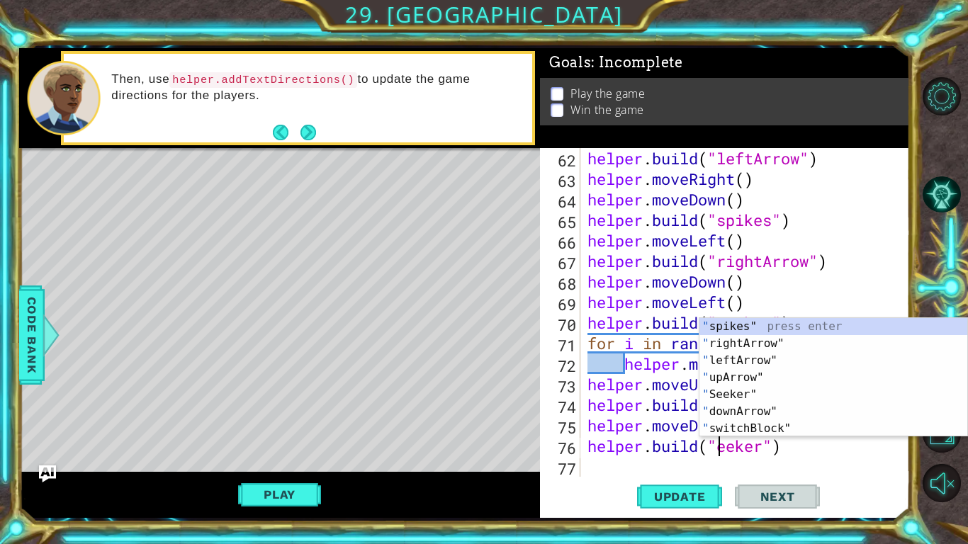
scroll to position [0, 6]
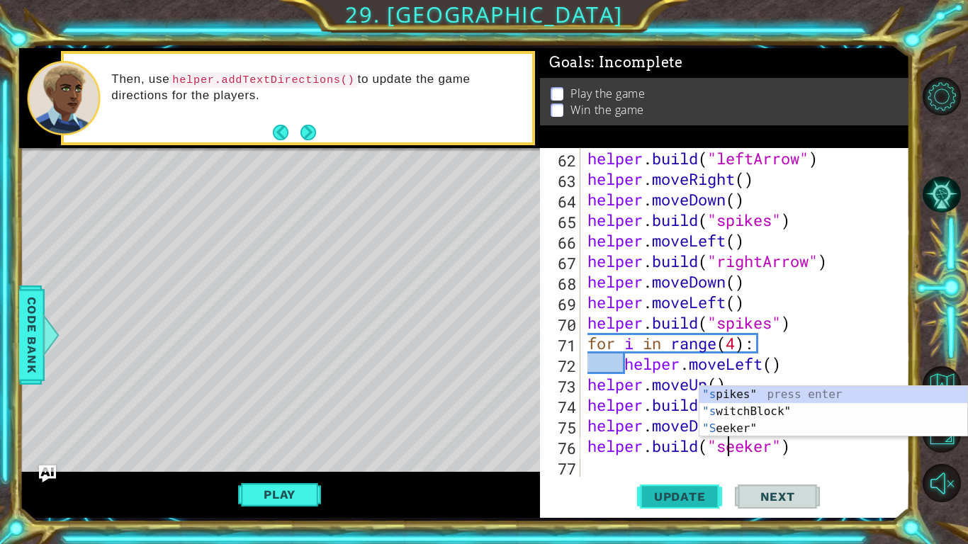
type textarea "[DOMAIN_NAME]("seeker")"
click at [682, 495] on span "Update" at bounding box center [680, 497] width 80 height 14
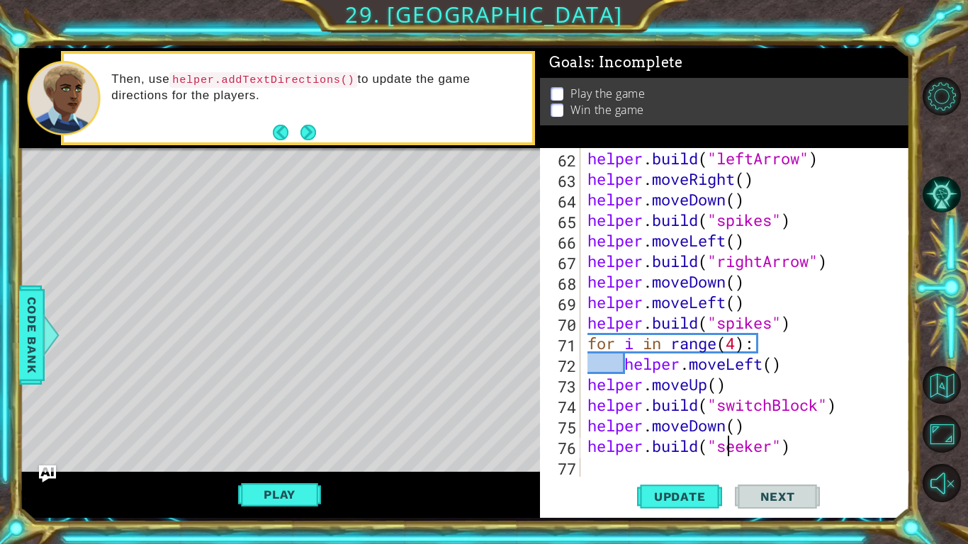
click at [846, 456] on div "helper . build ( "leftArrow" ) helper . moveRight ( ) helper . moveDown ( ) hel…" at bounding box center [748, 333] width 329 height 370
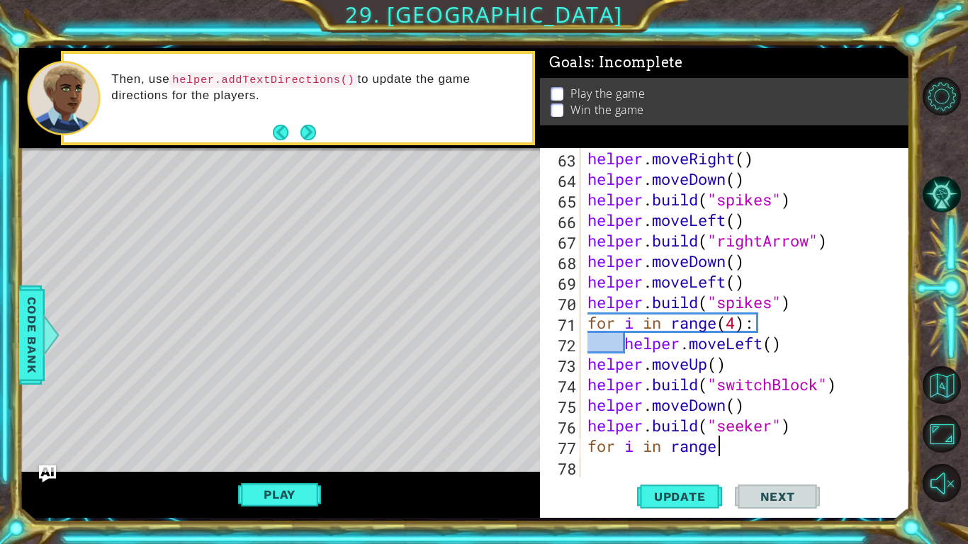
scroll to position [0, 6]
type textarea "for i in range(6):"
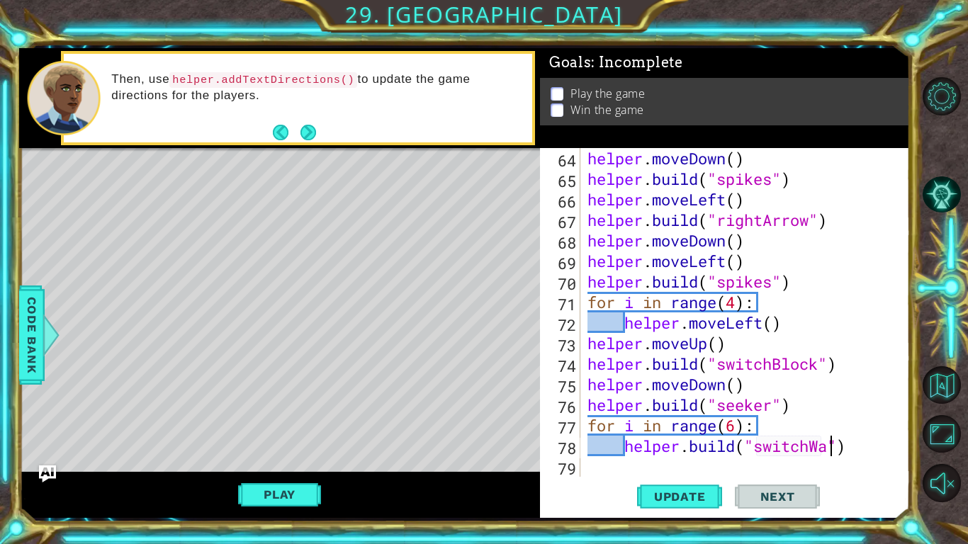
scroll to position [0, 11]
click at [688, 500] on span "Update" at bounding box center [680, 497] width 80 height 14
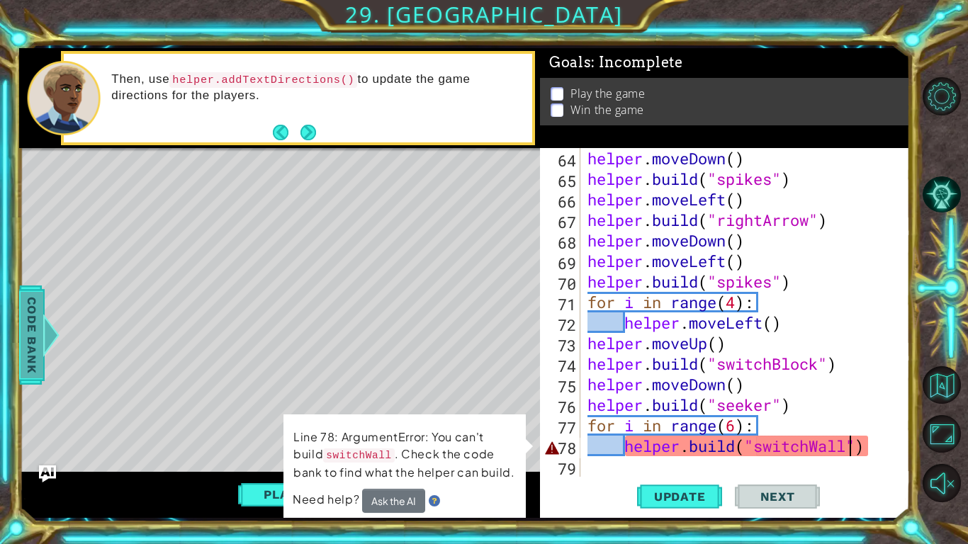
click at [25, 349] on span "Code Bank" at bounding box center [32, 334] width 23 height 86
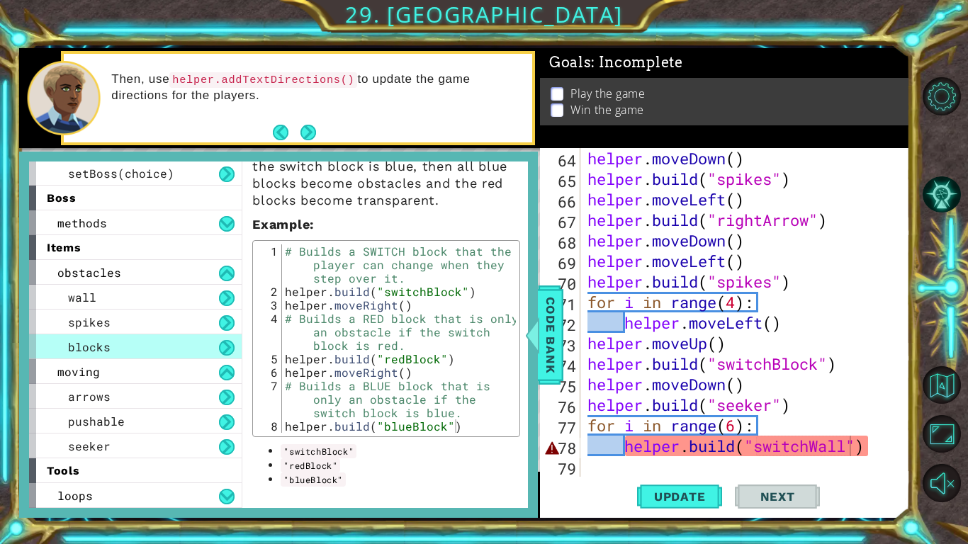
scroll to position [298, 0]
click at [231, 271] on button at bounding box center [227, 274] width 16 height 16
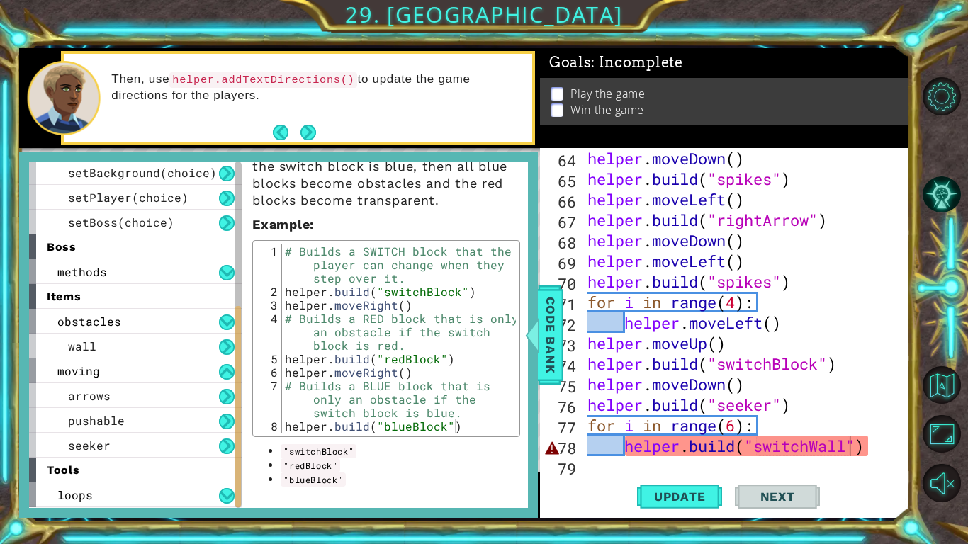
scroll to position [225, 0]
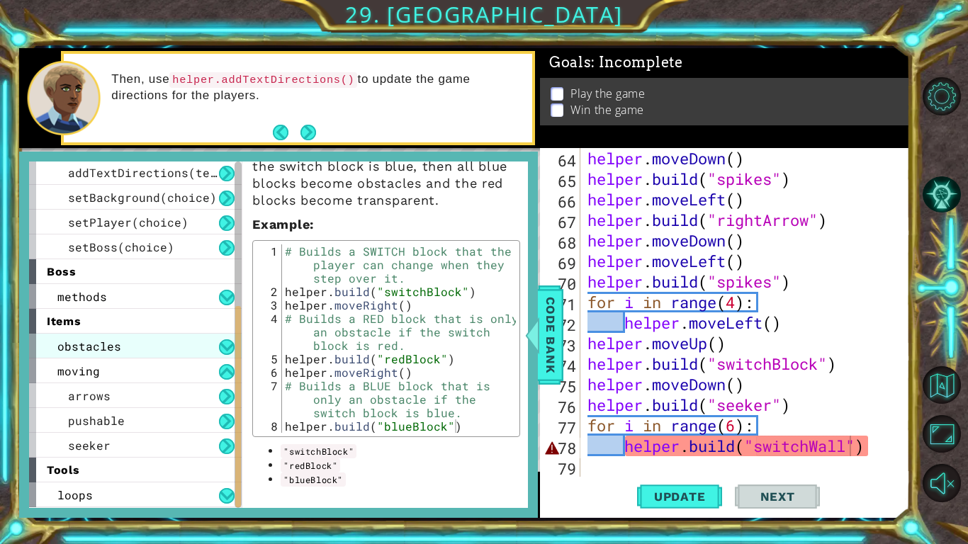
click at [226, 338] on div "obstacles" at bounding box center [135, 346] width 213 height 25
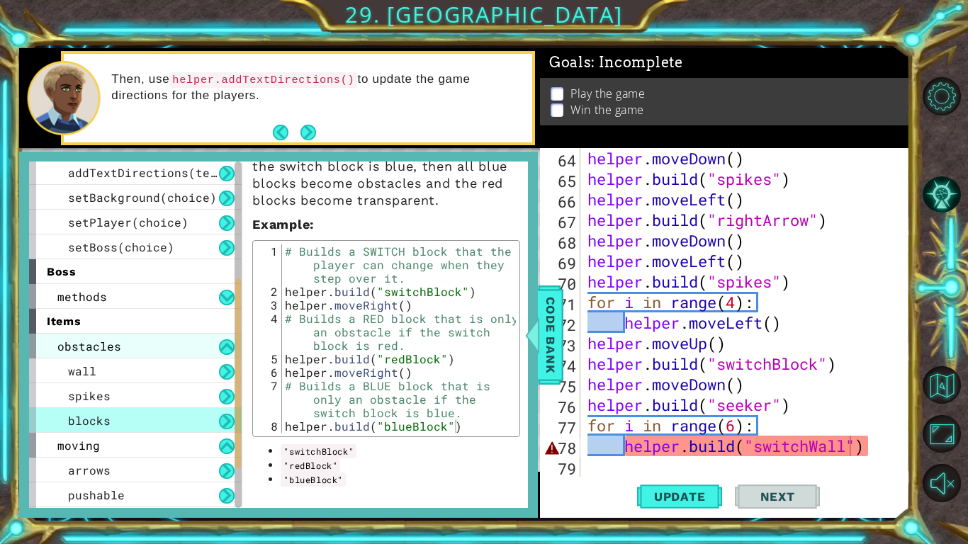
scroll to position [267, 0]
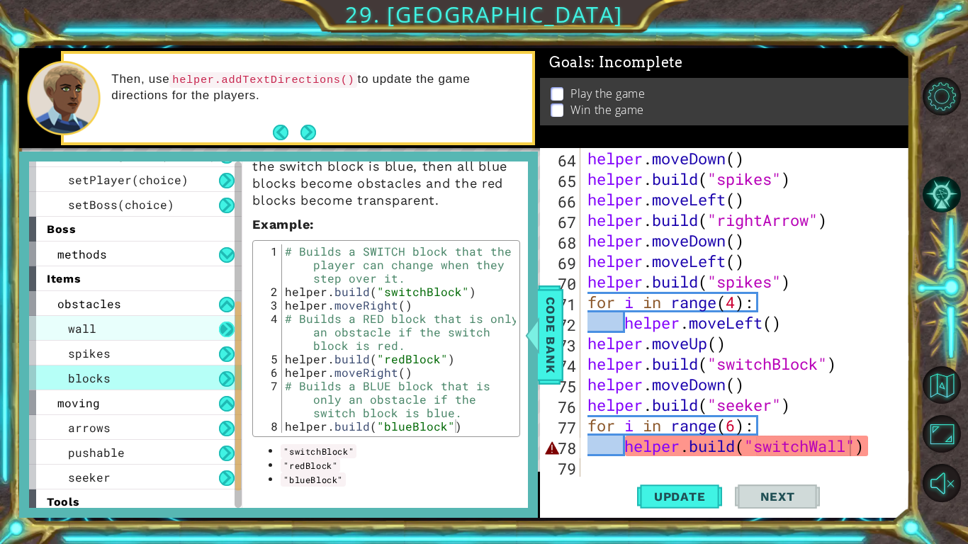
click at [227, 334] on button at bounding box center [227, 330] width 16 height 16
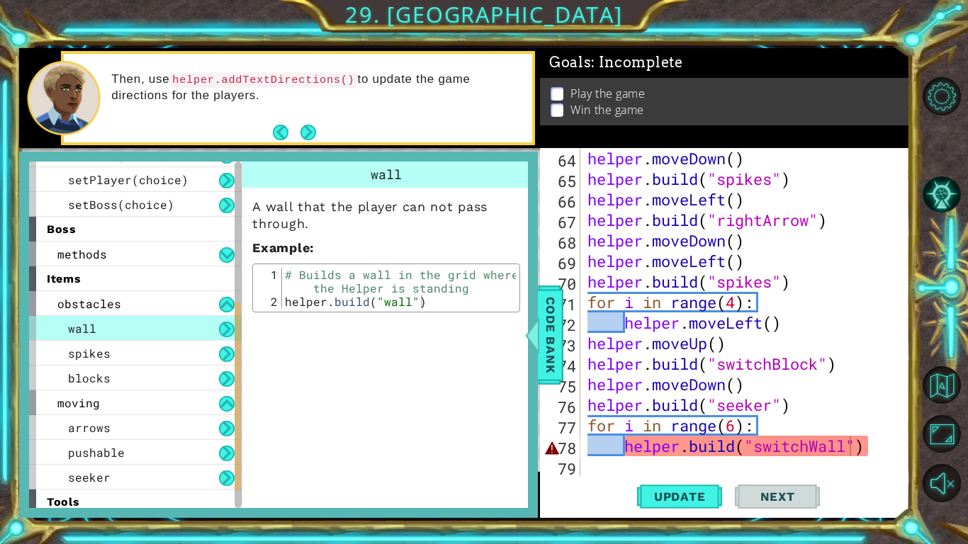
scroll to position [298, 0]
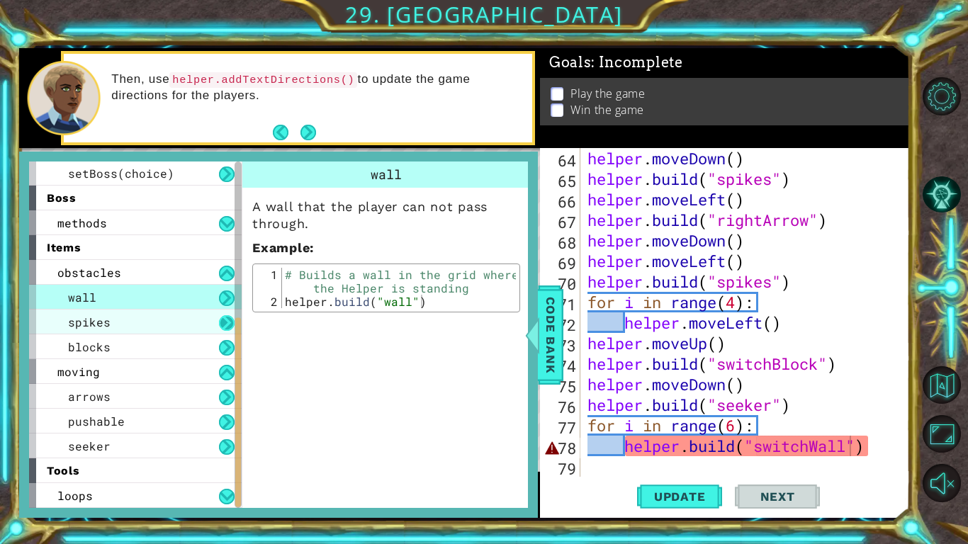
click at [221, 322] on button at bounding box center [227, 323] width 16 height 16
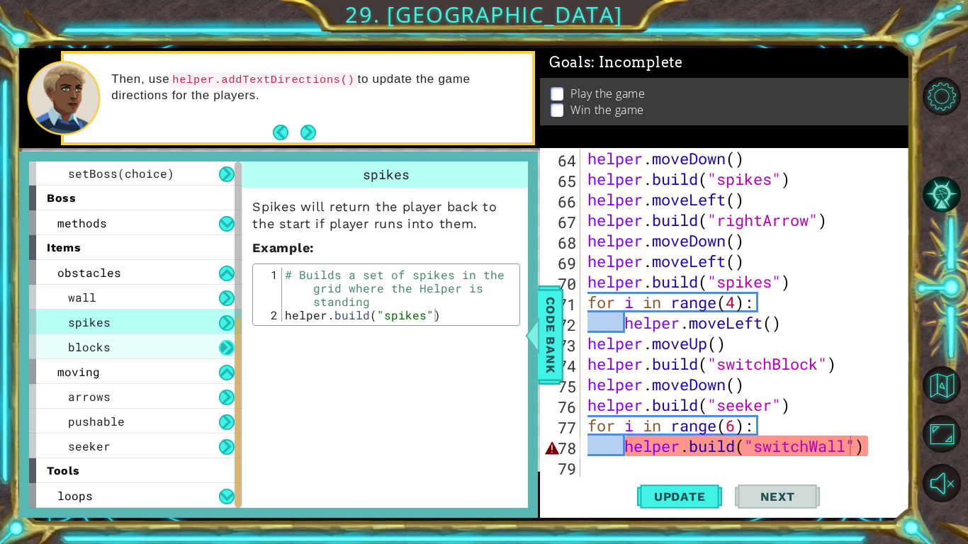
click at [225, 355] on button at bounding box center [227, 348] width 16 height 16
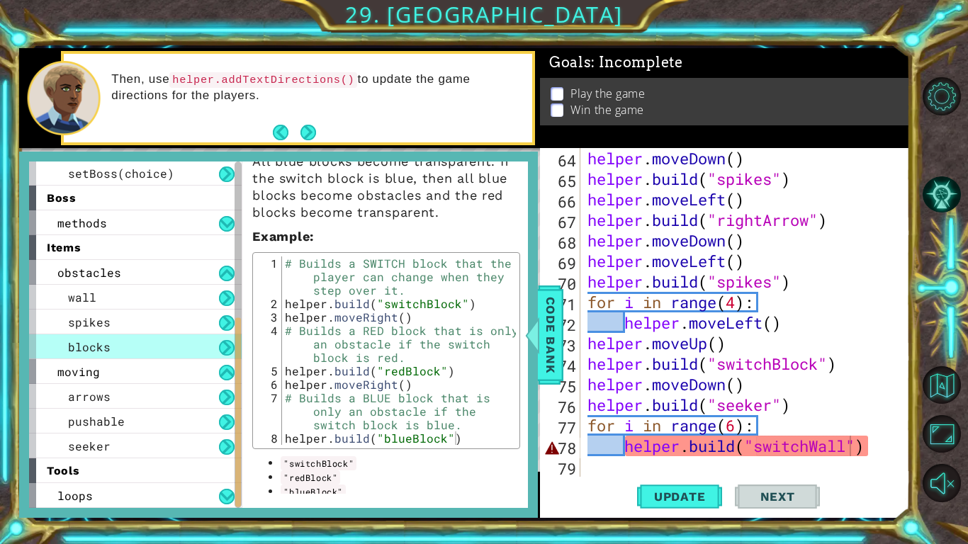
scroll to position [142, 0]
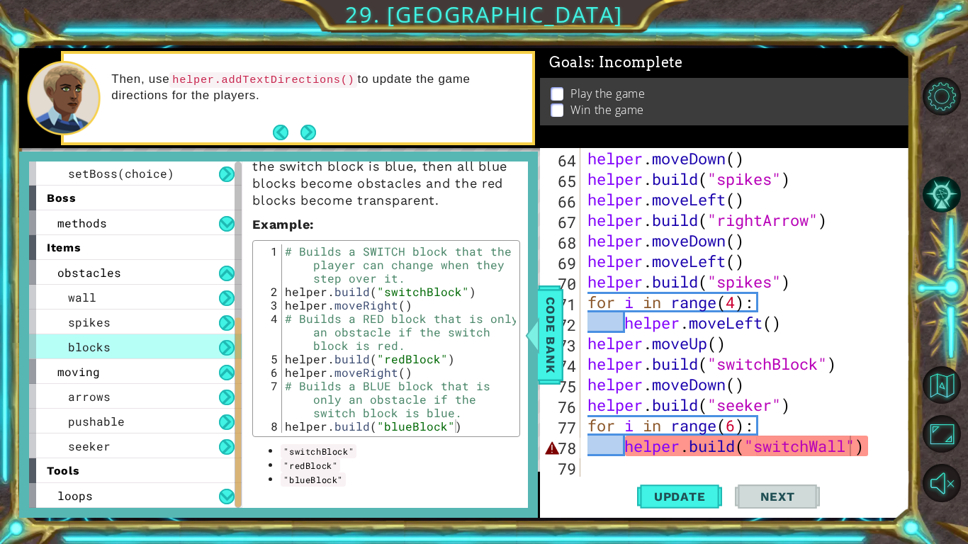
click at [849, 454] on div "helper . moveDown ( ) helper . build ( "spikes" ) helper . moveLeft ( ) helper …" at bounding box center [748, 333] width 329 height 370
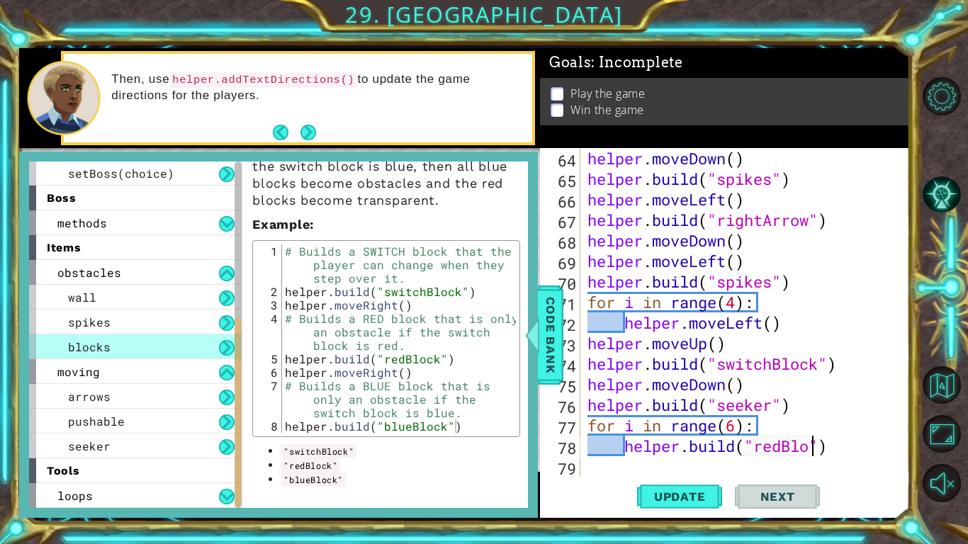
scroll to position [0, 11]
click at [545, 366] on span "Code Bank" at bounding box center [550, 334] width 23 height 86
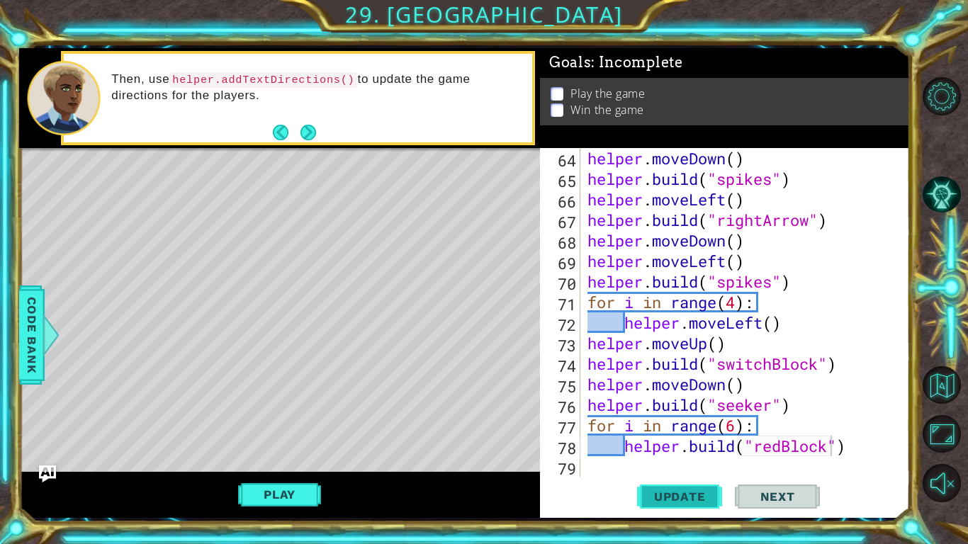
click at [697, 502] on span "Update" at bounding box center [680, 497] width 80 height 14
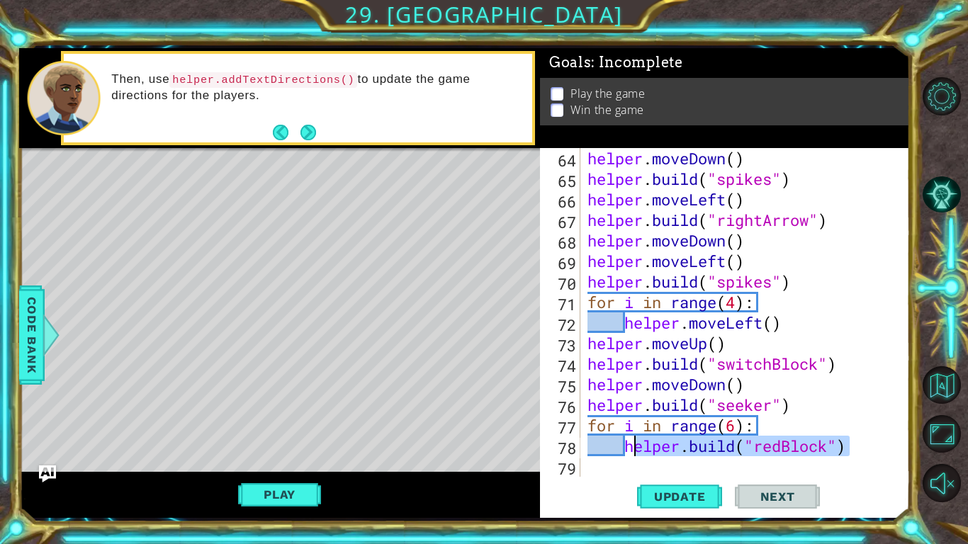
drag, startPoint x: 873, startPoint y: 453, endPoint x: 630, endPoint y: 451, distance: 243.0
click at [630, 451] on div "helper . moveDown ( ) helper . build ( "spikes" ) helper . moveLeft ( ) helper …" at bounding box center [748, 333] width 329 height 370
type textarea "h"
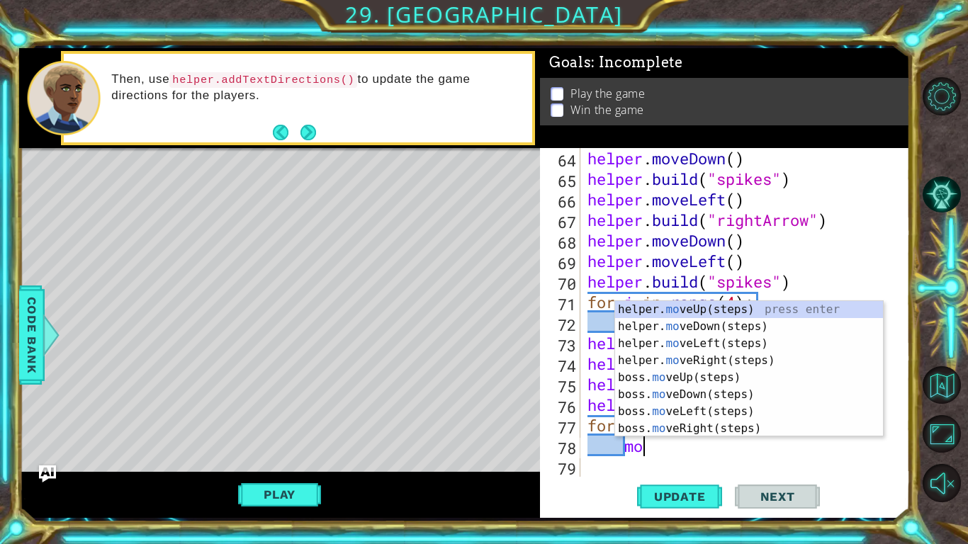
type textarea "move"
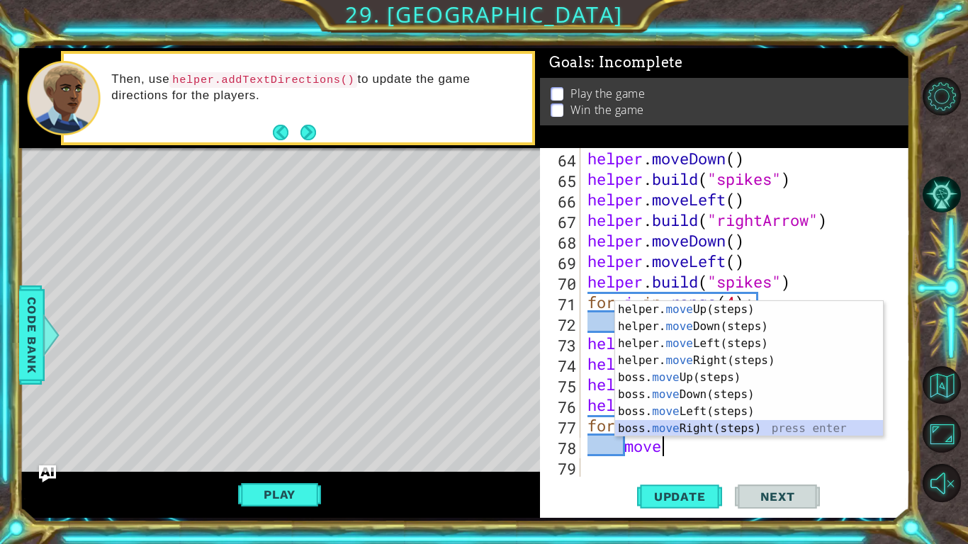
click at [677, 432] on div "helper. move Up(steps) press enter helper. move Down(steps) press enter helper.…" at bounding box center [749, 386] width 268 height 170
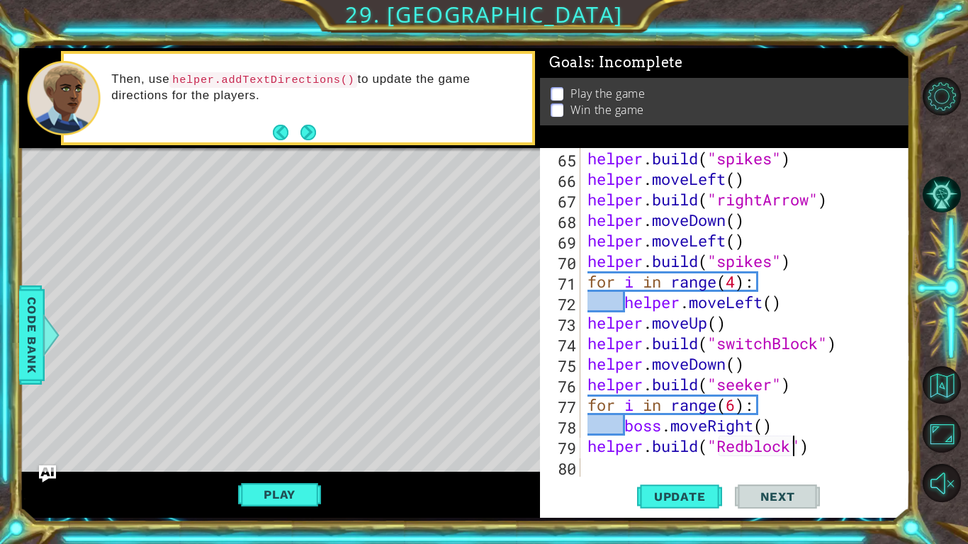
scroll to position [0, 9]
click at [694, 498] on span "Update" at bounding box center [680, 497] width 80 height 14
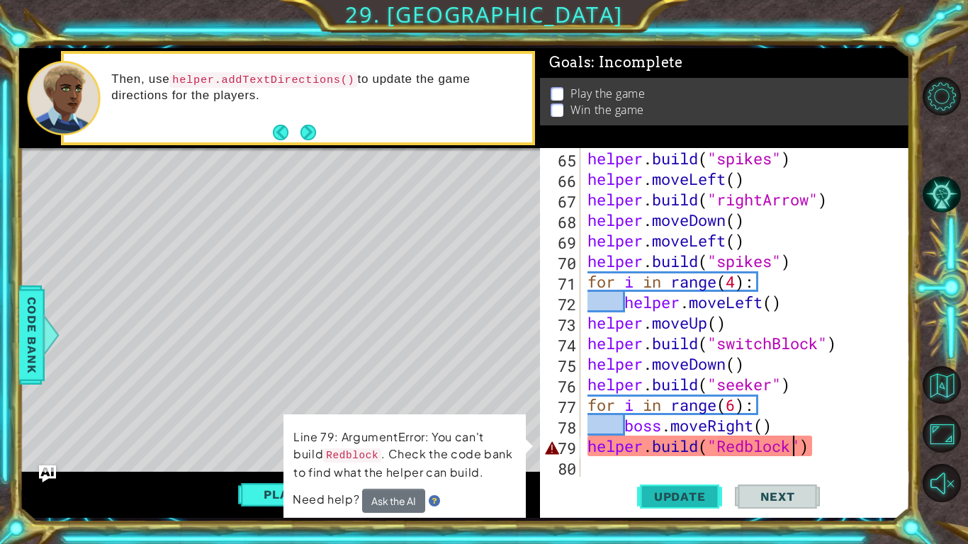
click at [682, 495] on span "Update" at bounding box center [680, 497] width 80 height 14
click at [727, 448] on div "helper . build ( "spikes" ) helper . moveLeft ( ) helper . build ( "rightArrow"…" at bounding box center [748, 333] width 329 height 370
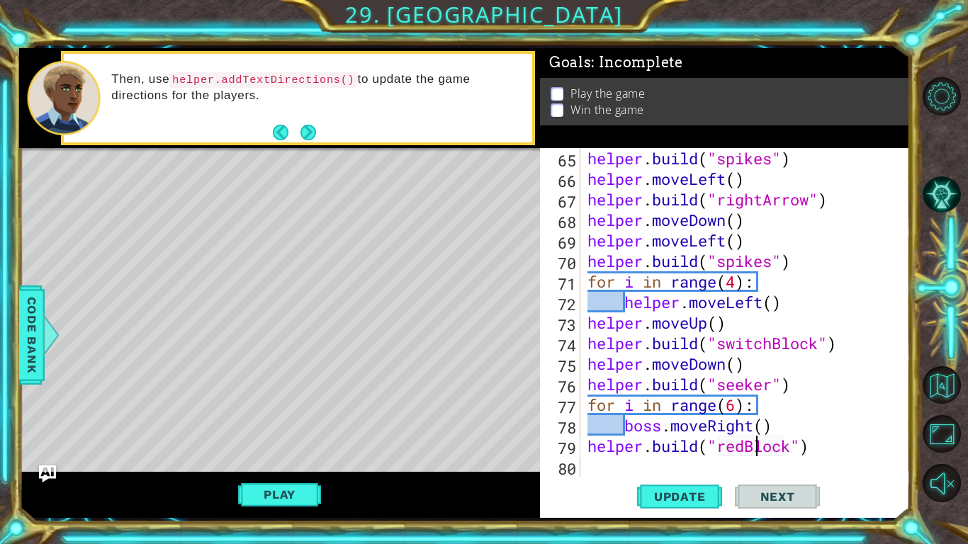
scroll to position [0, 7]
click at [683, 497] on span "Update" at bounding box center [680, 497] width 80 height 14
click at [682, 504] on button "Update" at bounding box center [679, 496] width 85 height 37
click at [666, 431] on div "helper . build ( "spikes" ) helper . moveLeft ( ) helper . build ( "rightArrow"…" at bounding box center [748, 333] width 329 height 370
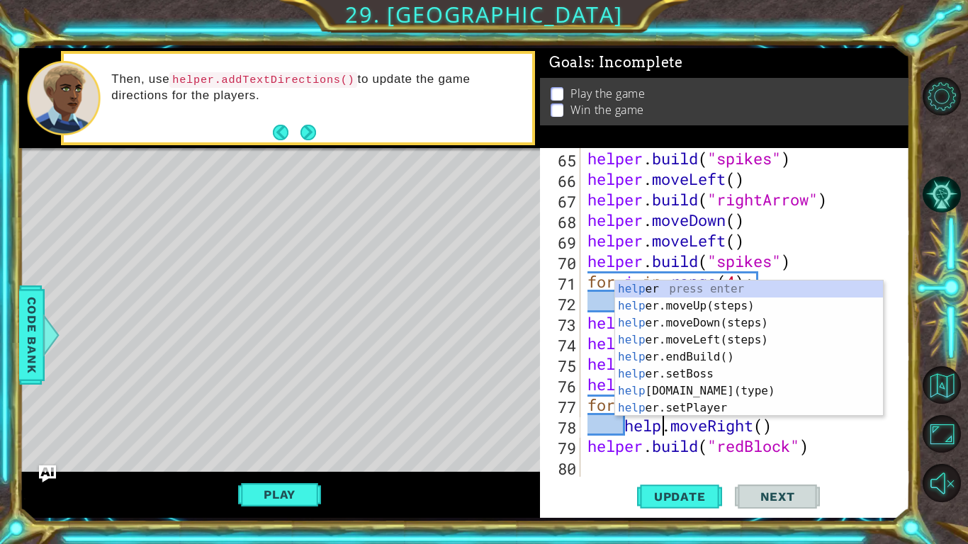
scroll to position [0, 4]
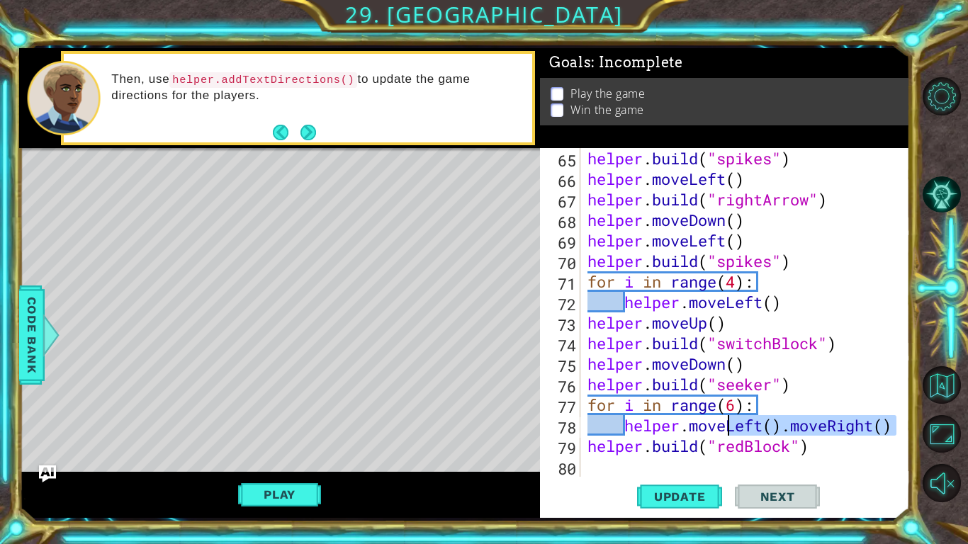
drag, startPoint x: 895, startPoint y: 424, endPoint x: 726, endPoint y: 425, distance: 168.6
click at [726, 425] on div "helper.moveLeft().moveRight() 65 66 67 68 69 70 71 72 73 74 75 76 77 78 79 80 h…" at bounding box center [723, 312] width 366 height 329
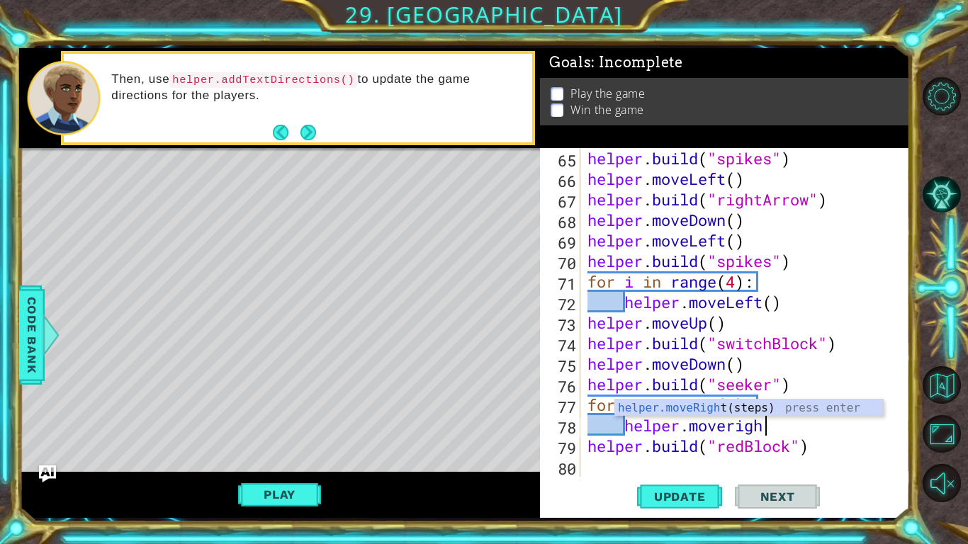
type textarea "helper.moveright"
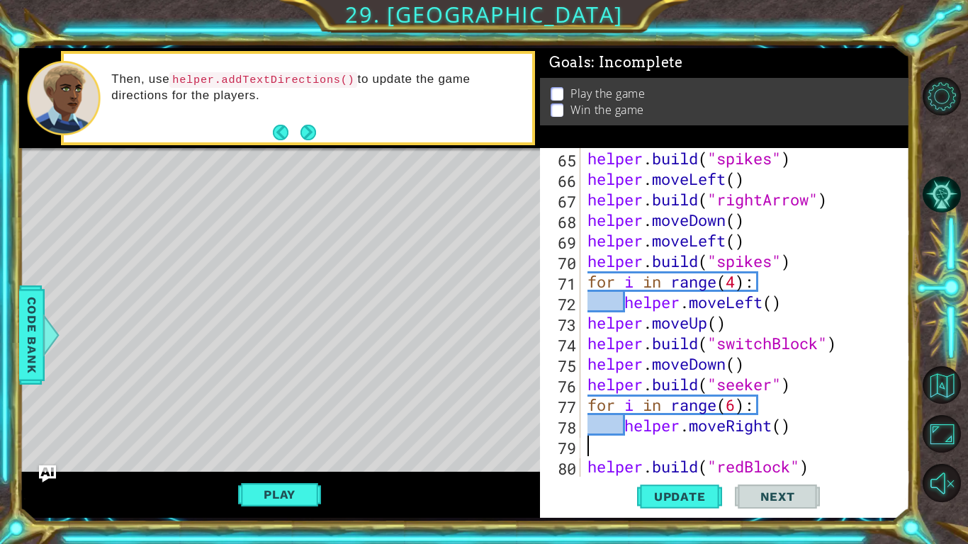
scroll to position [0, 0]
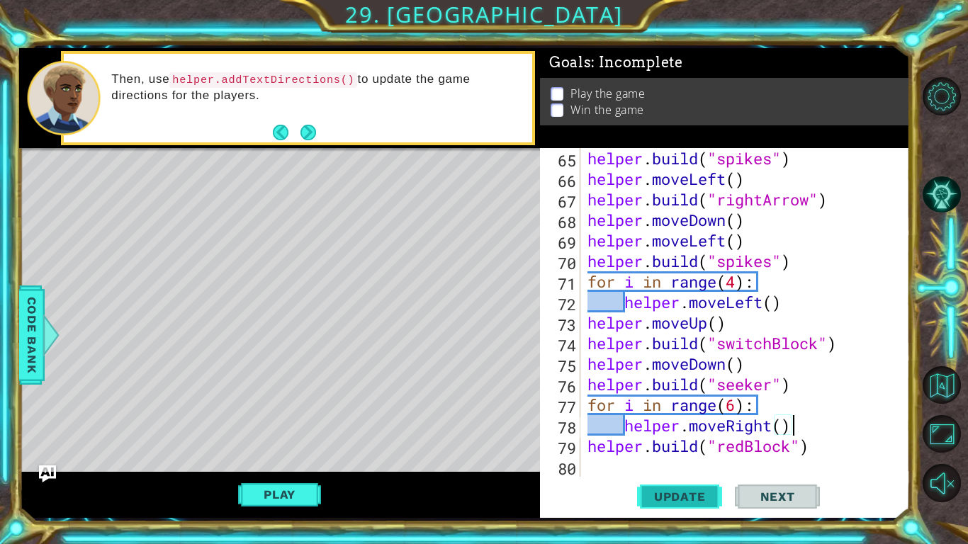
click at [668, 492] on span "Update" at bounding box center [680, 497] width 80 height 14
click at [675, 501] on span "Update" at bounding box center [680, 497] width 80 height 14
click at [675, 497] on span "Update" at bounding box center [680, 497] width 80 height 14
click at [312, 496] on button "Play" at bounding box center [279, 494] width 83 height 27
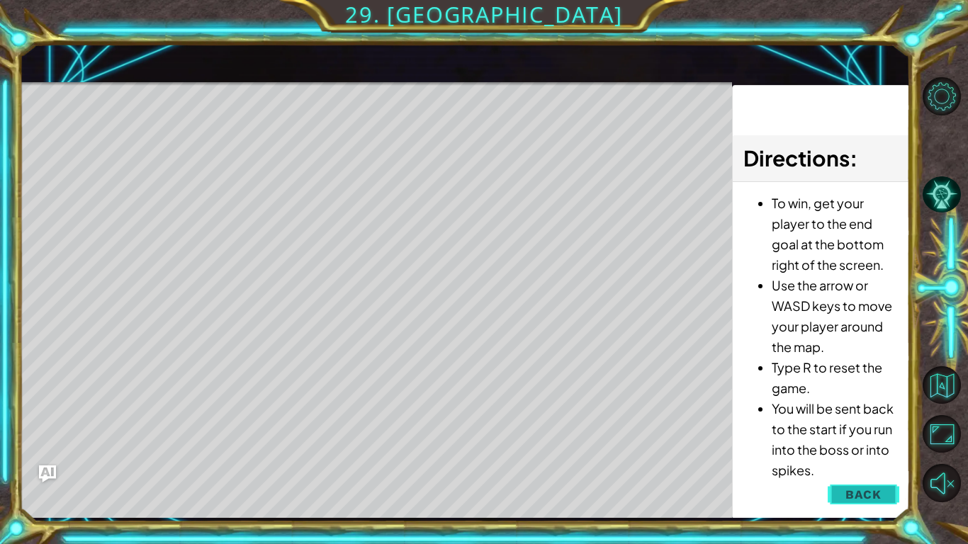
click at [844, 496] on button "Back" at bounding box center [863, 494] width 72 height 28
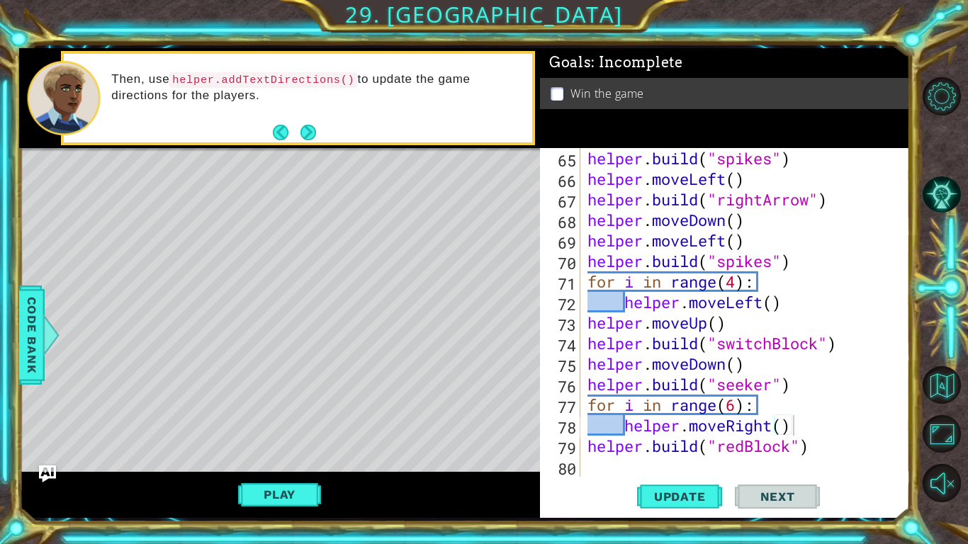
click at [832, 452] on div "helper . build ( "spikes" ) helper . moveLeft ( ) helper . build ( "rightArrow"…" at bounding box center [748, 333] width 329 height 370
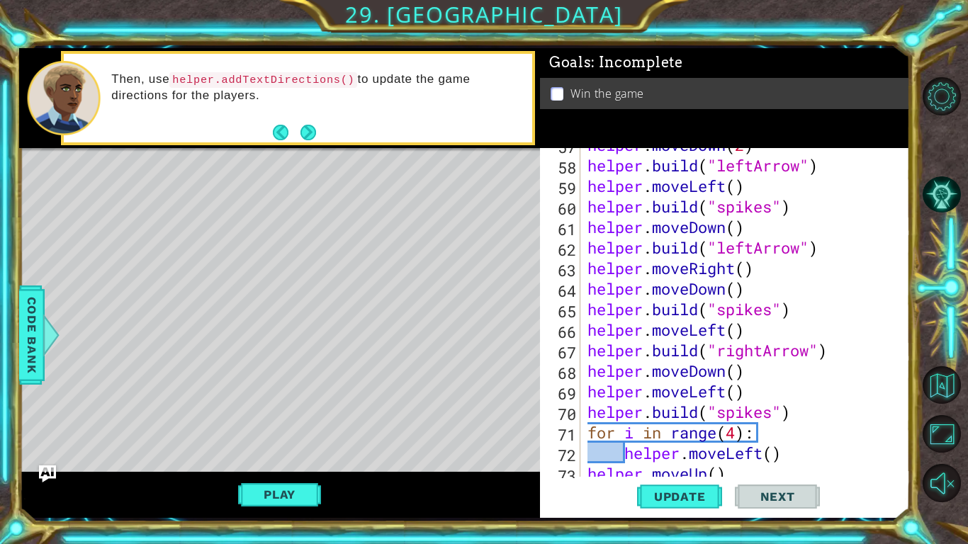
scroll to position [1356, 0]
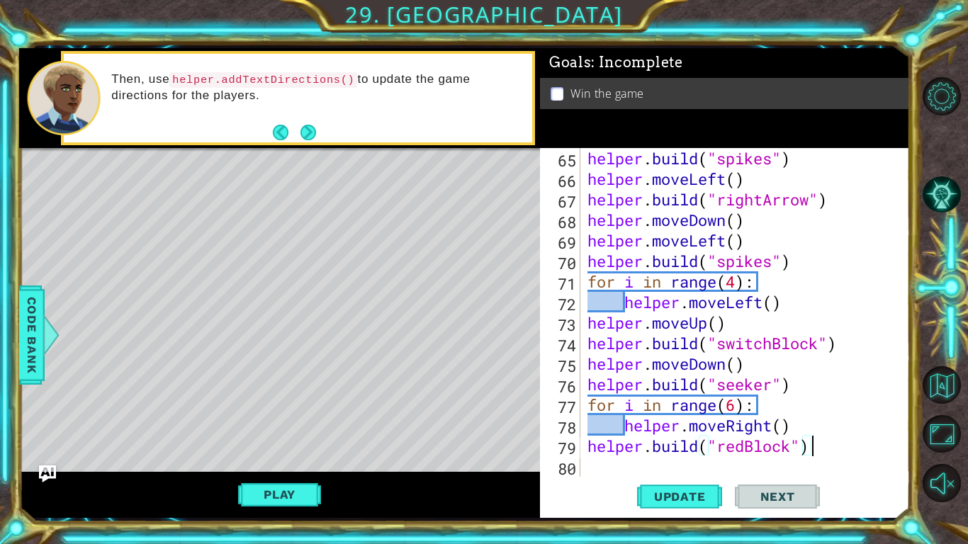
click at [737, 404] on div "helper . build ( "spikes" ) helper . moveLeft ( ) helper . build ( "rightArrow"…" at bounding box center [748, 333] width 329 height 370
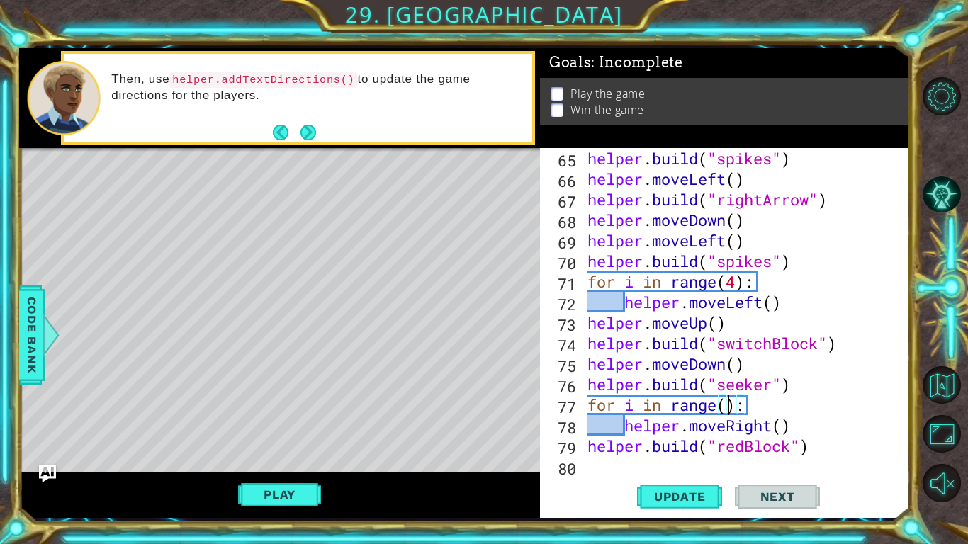
scroll to position [0, 6]
click at [659, 499] on span "Update" at bounding box center [680, 497] width 80 height 14
click at [670, 491] on span "Update" at bounding box center [680, 497] width 80 height 14
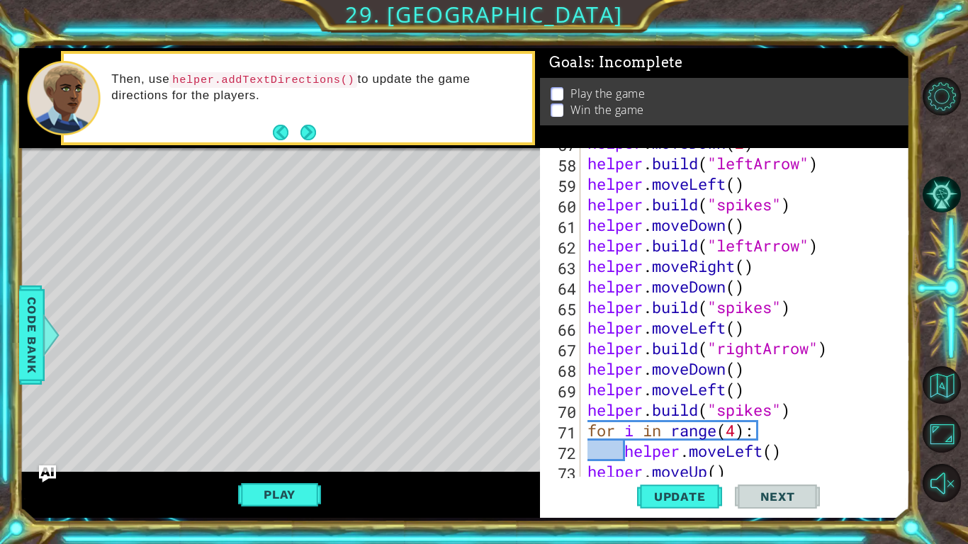
scroll to position [1208, 0]
drag, startPoint x: 866, startPoint y: 344, endPoint x: 579, endPoint y: 350, distance: 287.0
click at [579, 350] on div "for i in range(5): 57 58 59 60 61 62 63 64 65 66 67 68 69 70 71 72 73 74 helper…" at bounding box center [723, 312] width 366 height 329
type textarea "[DOMAIN_NAME]("rightArrow")"
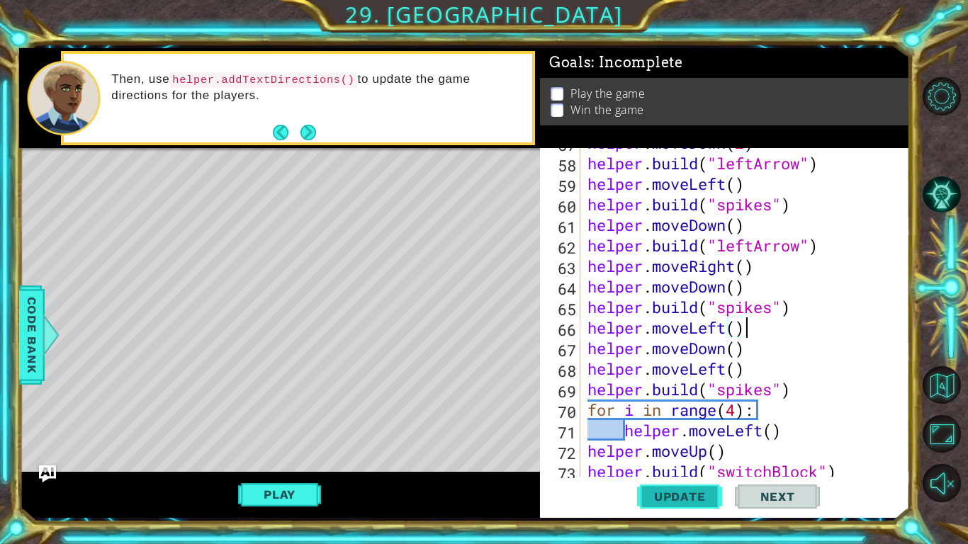
click at [680, 500] on span "Update" at bounding box center [680, 497] width 80 height 14
click at [265, 499] on button "Play" at bounding box center [279, 494] width 83 height 27
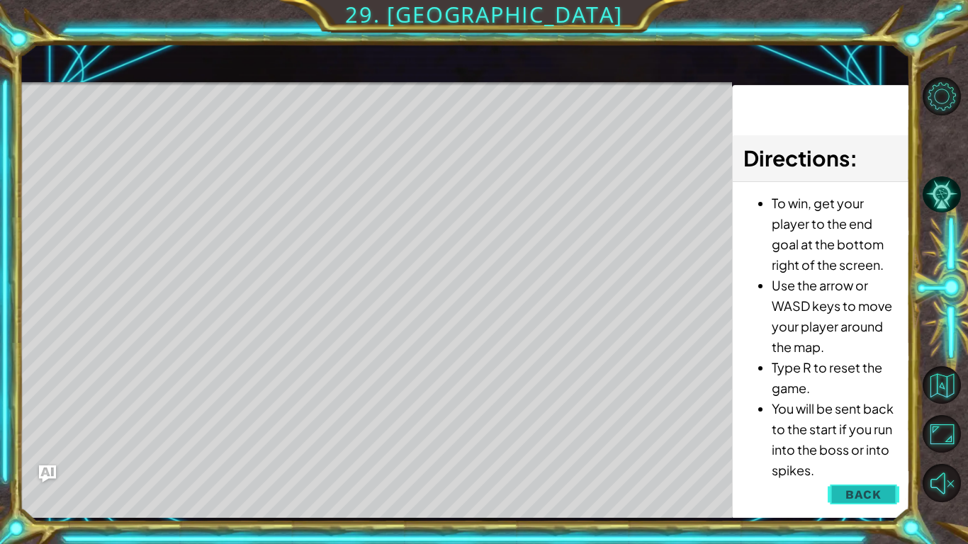
click at [871, 487] on span "Back" at bounding box center [863, 494] width 36 height 14
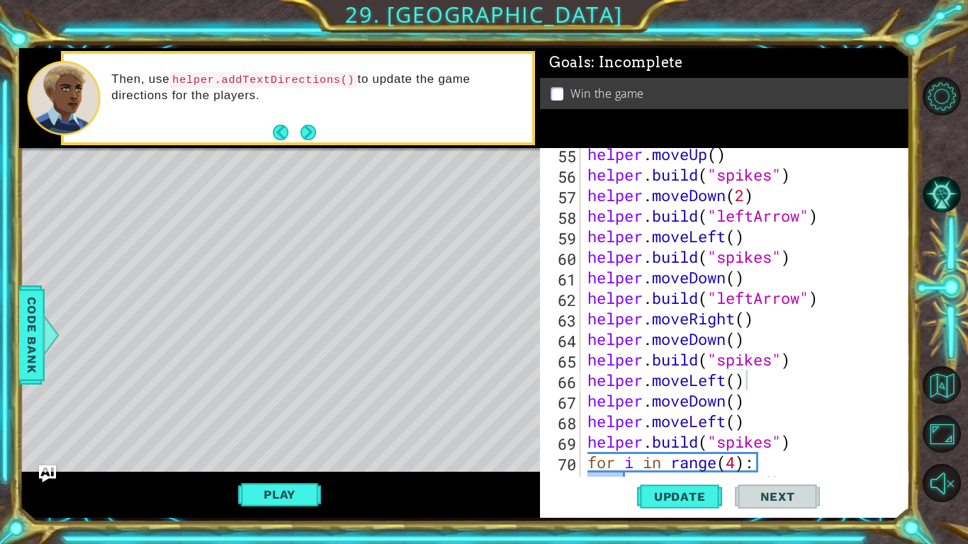
scroll to position [1193, 0]
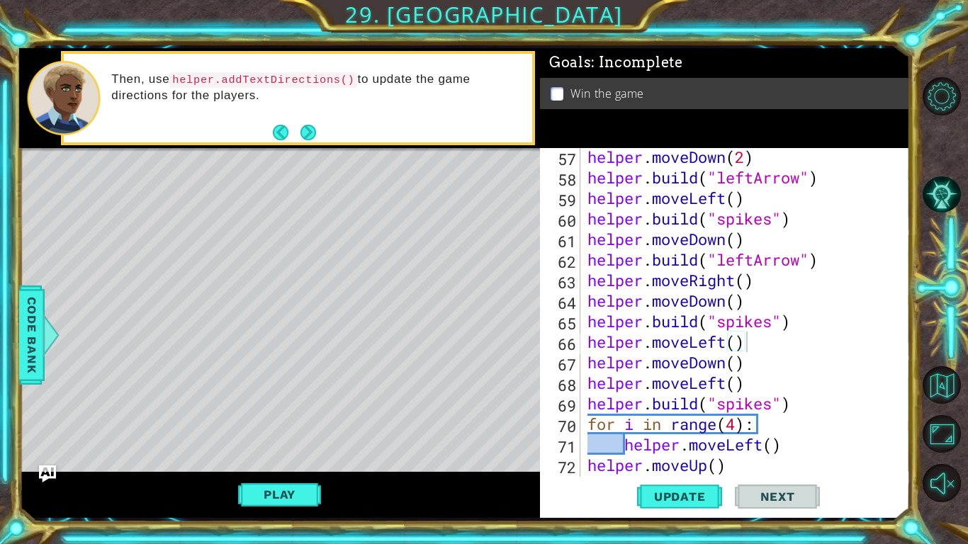
click at [791, 344] on div "helper . moveDown ( 2 ) helper . build ( "leftArrow" ) helper . moveLeft ( ) he…" at bounding box center [748, 332] width 329 height 370
click at [786, 367] on div "helper . moveDown ( 2 ) helper . build ( "leftArrow" ) helper . moveLeft ( ) he…" at bounding box center [748, 332] width 329 height 370
click at [770, 350] on div "helper . moveDown ( 2 ) helper . build ( "leftArrow" ) helper . moveLeft ( ) he…" at bounding box center [748, 332] width 329 height 370
type textarea "helper.moveLeft()"
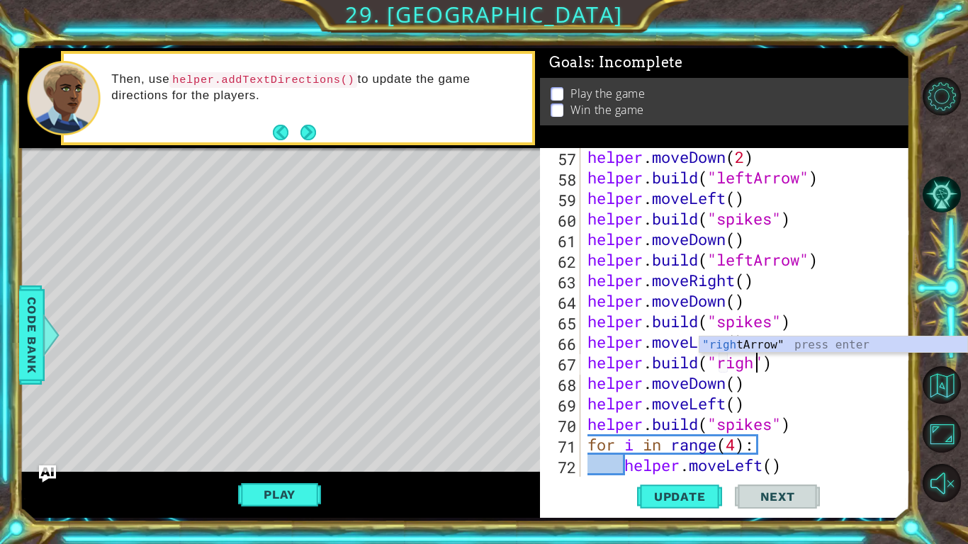
scroll to position [0, 8]
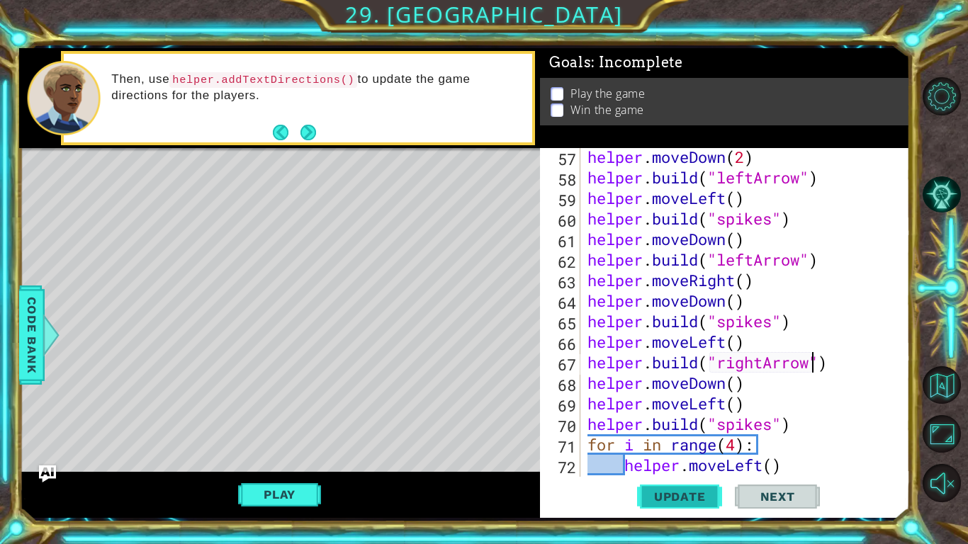
click at [684, 494] on span "Update" at bounding box center [680, 497] width 80 height 14
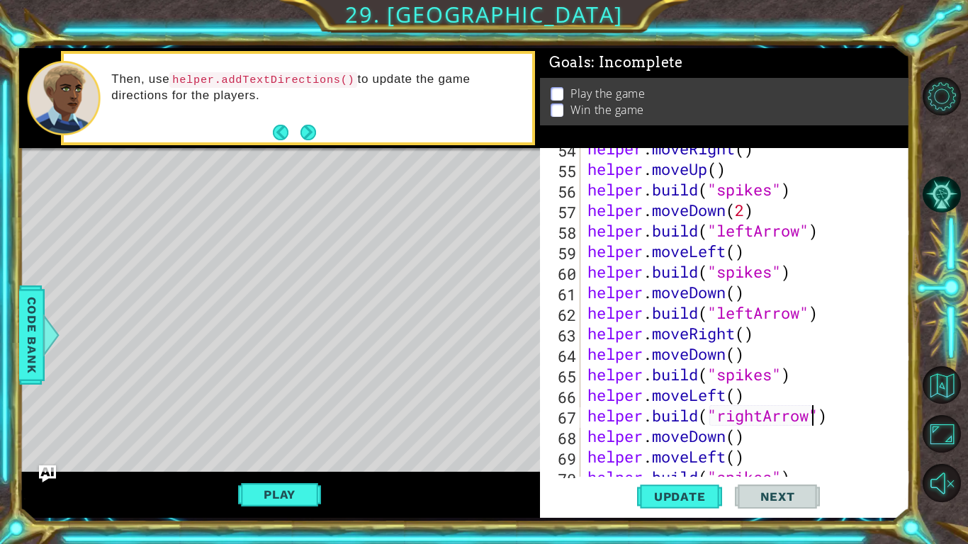
scroll to position [1141, 0]
click at [827, 320] on div "helper . moveRight ( ) helper . moveUp ( ) helper . build ( "spikes" ) helper .…" at bounding box center [748, 323] width 329 height 370
click at [780, 338] on div "helper . moveRight ( ) helper . moveUp ( ) helper . build ( "spikes" ) helper .…" at bounding box center [748, 323] width 329 height 370
type textarea "helper.moveRight()"
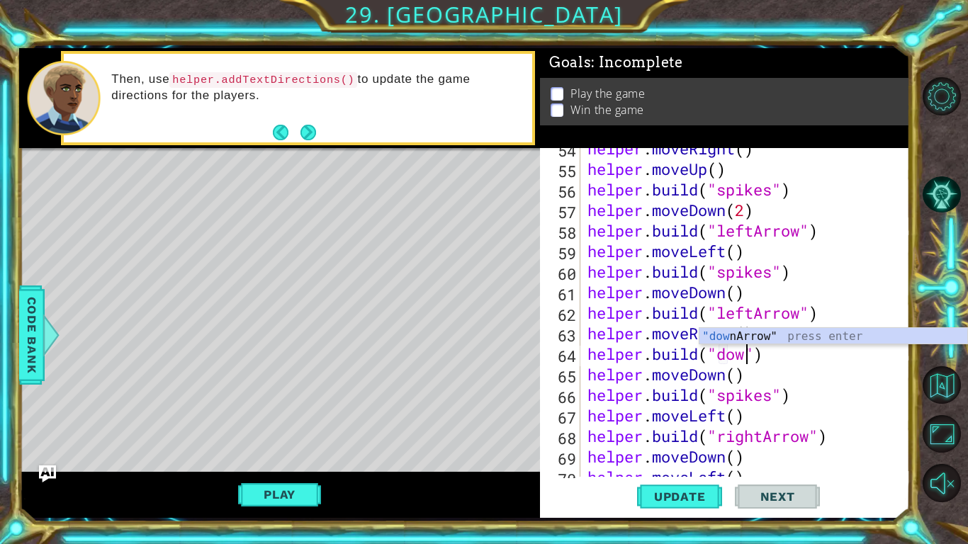
scroll to position [0, 7]
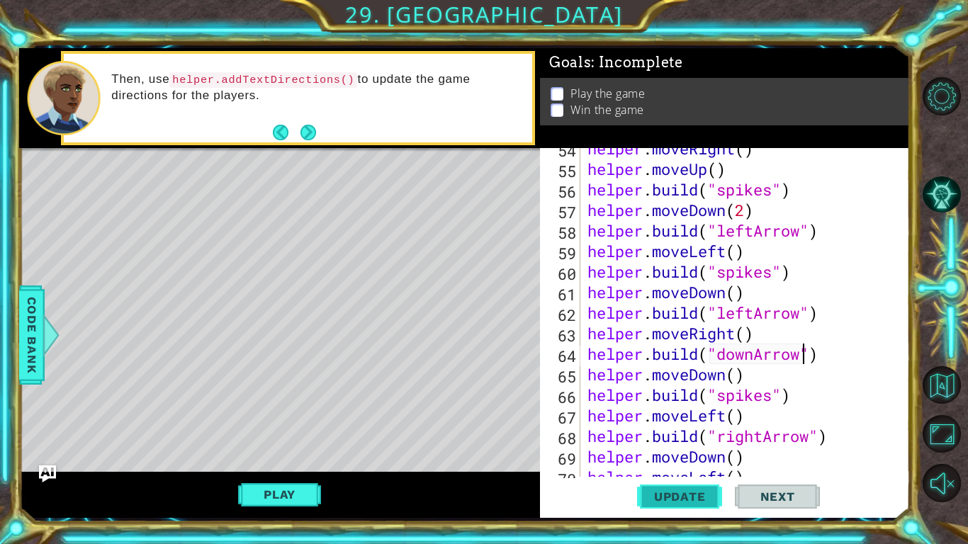
type textarea "[DOMAIN_NAME]("downArrow")"
click at [682, 499] on span "Update" at bounding box center [680, 497] width 80 height 14
click at [283, 493] on button "Play" at bounding box center [279, 494] width 83 height 27
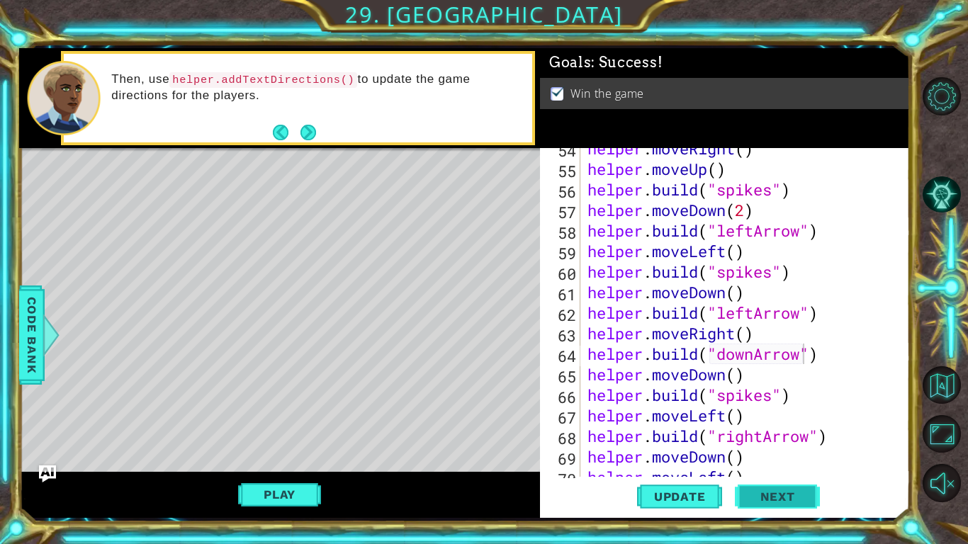
click at [744, 495] on button "Next" at bounding box center [777, 496] width 85 height 37
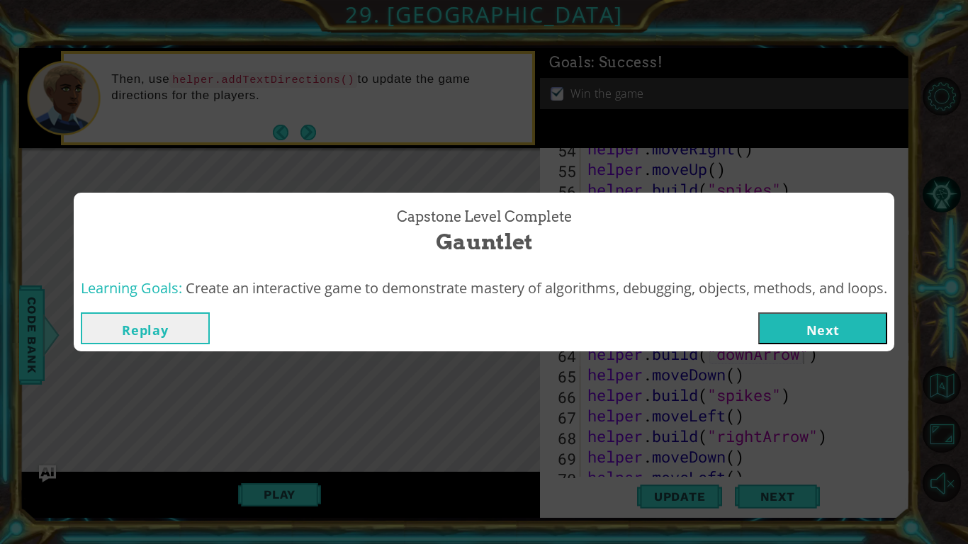
click at [816, 334] on button "Next" at bounding box center [822, 328] width 129 height 32
click at [815, 329] on body "1 ההההההההההההההההההההההההההההההההההההההההההההההההההההההההההההההההההההההההההההה…" at bounding box center [484, 272] width 968 height 544
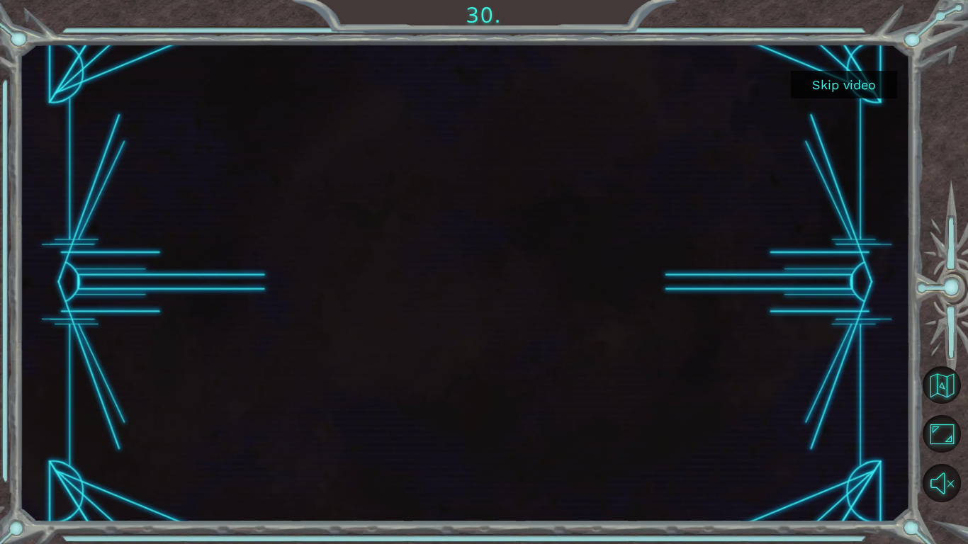
click at [858, 85] on button "Skip video" at bounding box center [844, 85] width 106 height 28
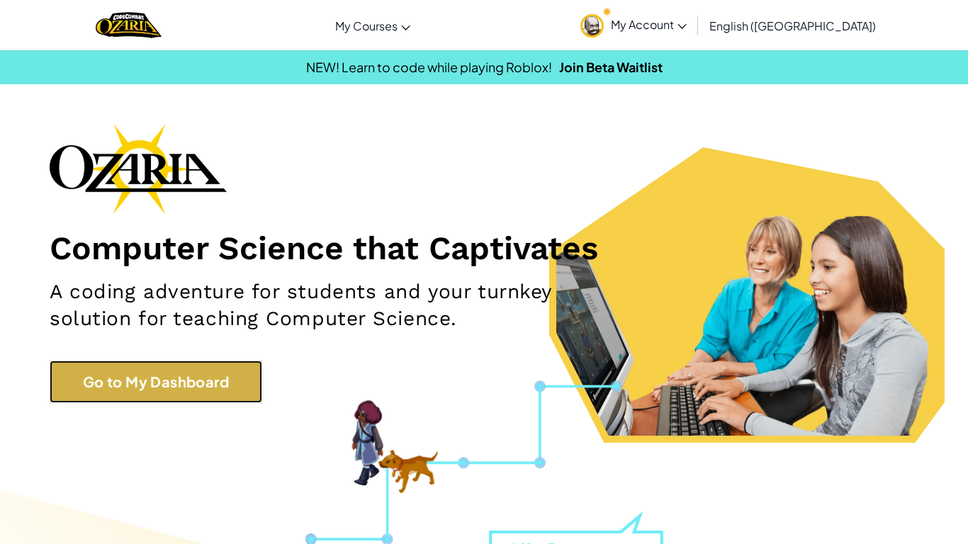
click at [142, 372] on link "Go to My Dashboard" at bounding box center [156, 382] width 213 height 43
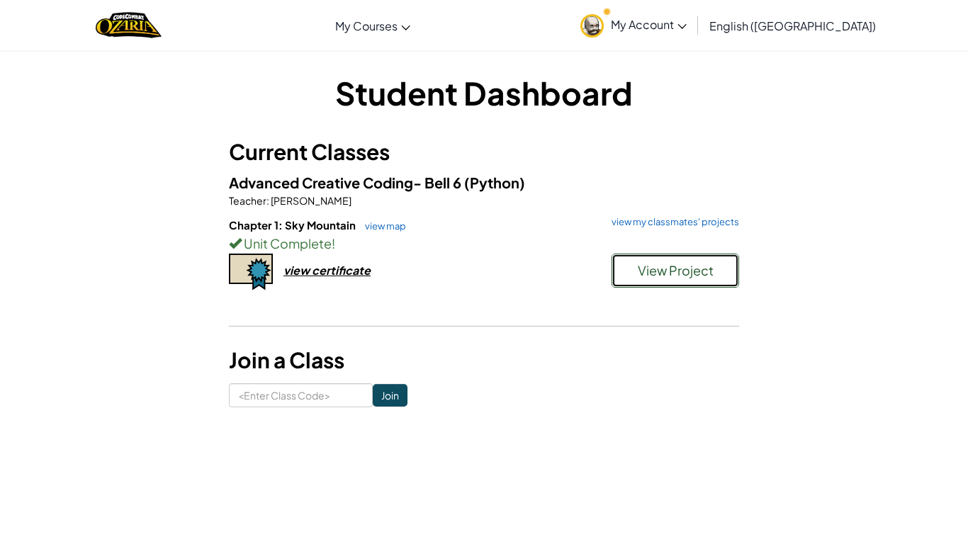
click at [674, 263] on span "View Project" at bounding box center [676, 270] width 76 height 16
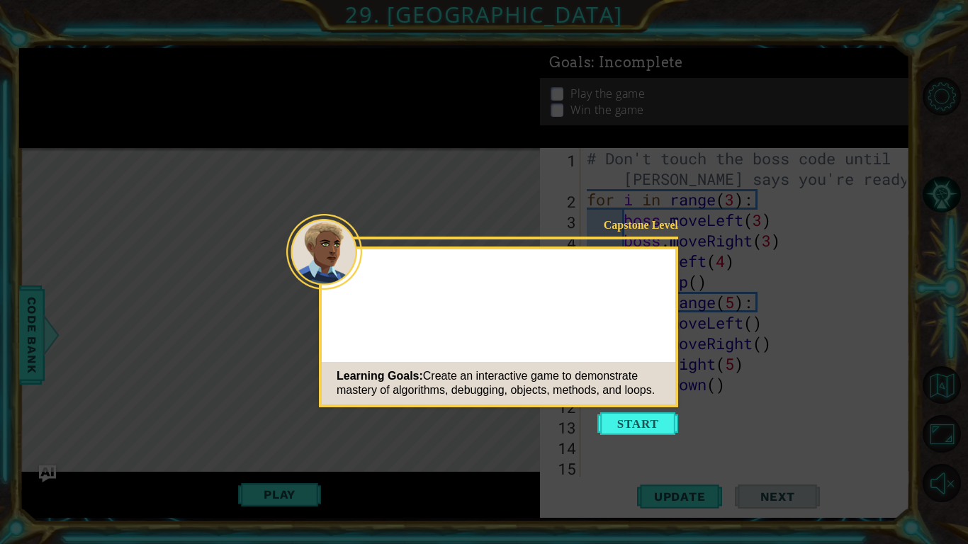
click at [611, 424] on button "Start" at bounding box center [637, 423] width 81 height 23
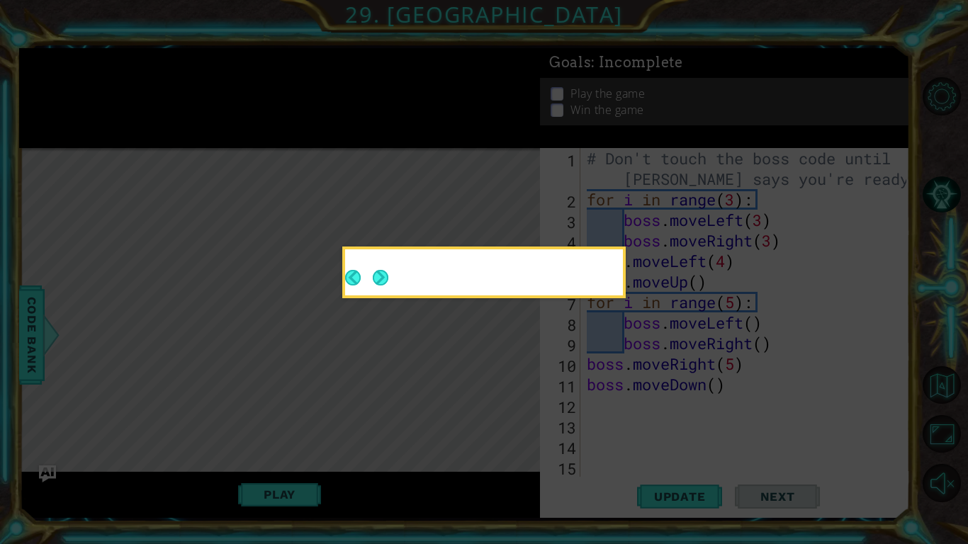
click at [386, 274] on div at bounding box center [484, 275] width 278 height 40
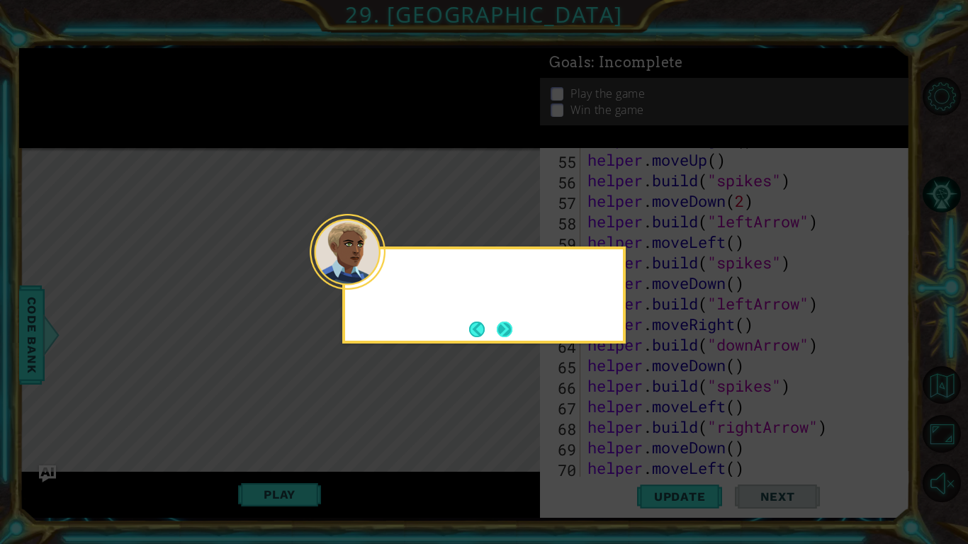
scroll to position [1377, 0]
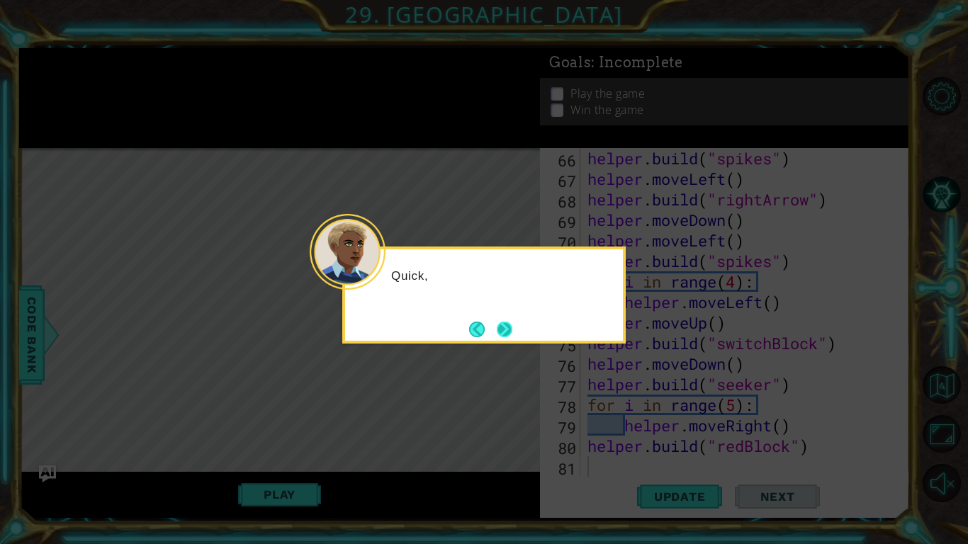
click at [511, 331] on button "Next" at bounding box center [504, 329] width 16 height 16
click at [512, 337] on button "Next" at bounding box center [505, 329] width 16 height 16
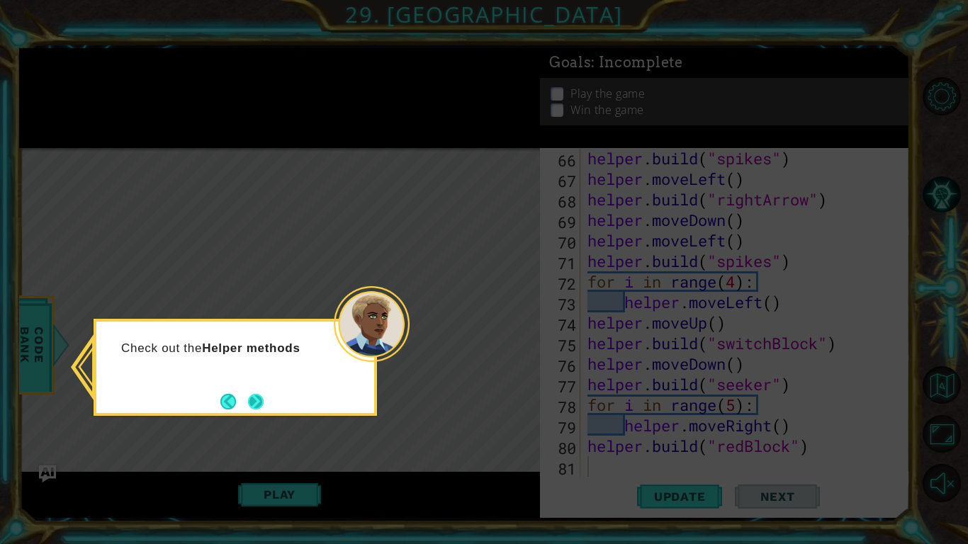
click at [251, 400] on button "Next" at bounding box center [256, 401] width 19 height 19
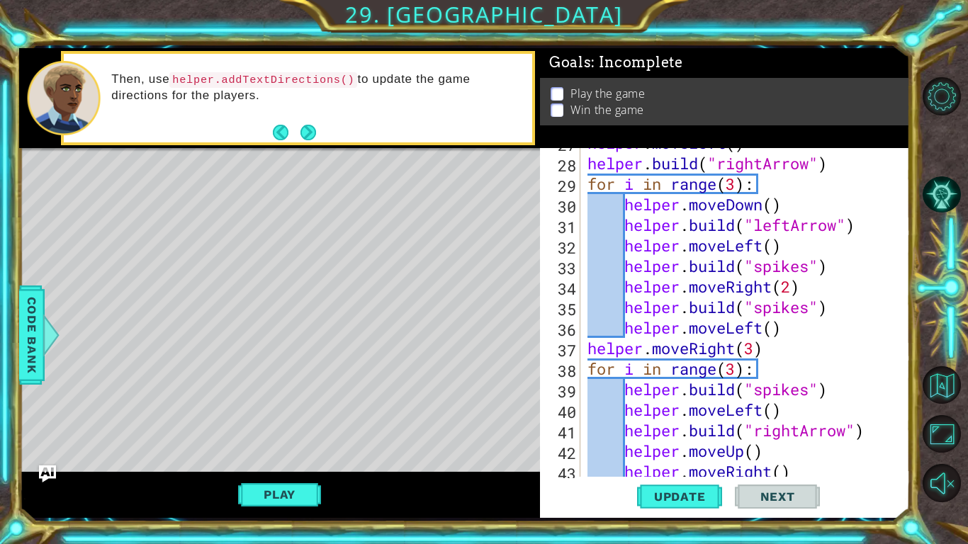
scroll to position [674, 0]
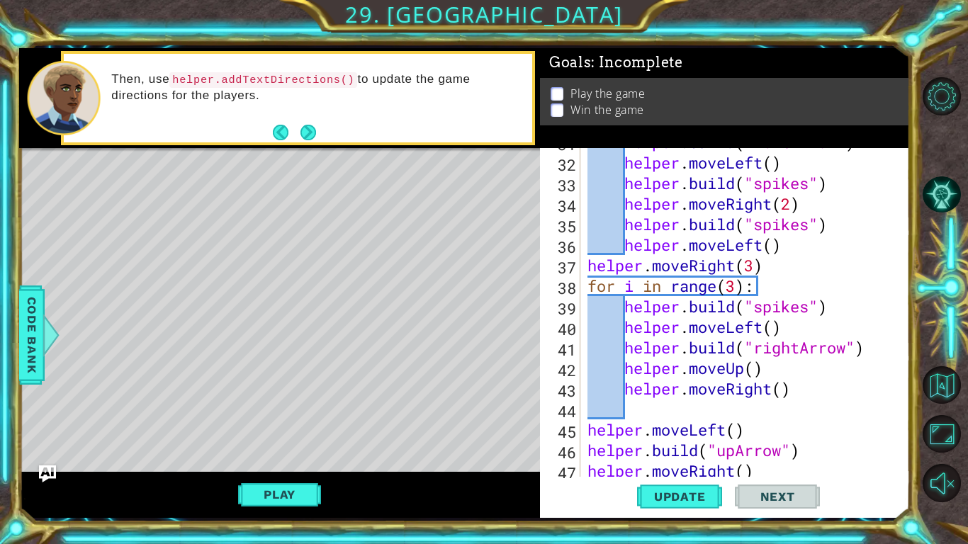
click at [757, 344] on div "helper . build ( "leftArrow" ) helper . moveLeft ( ) helper . build ( "spikes" …" at bounding box center [748, 317] width 329 height 370
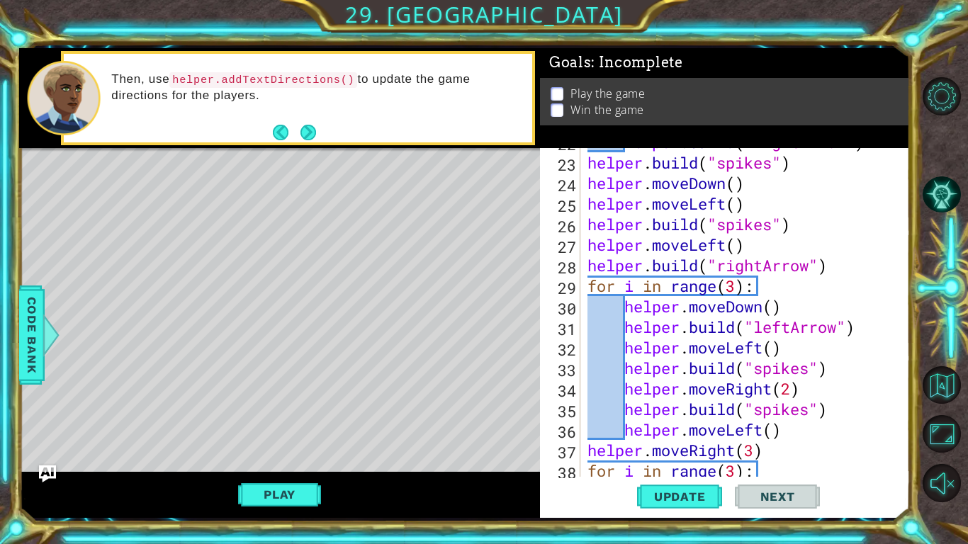
scroll to position [490, 0]
click at [785, 326] on div "helper . build ( "rightArrow" ) helper . build ( "spikes" ) helper . moveDown (…" at bounding box center [748, 317] width 329 height 370
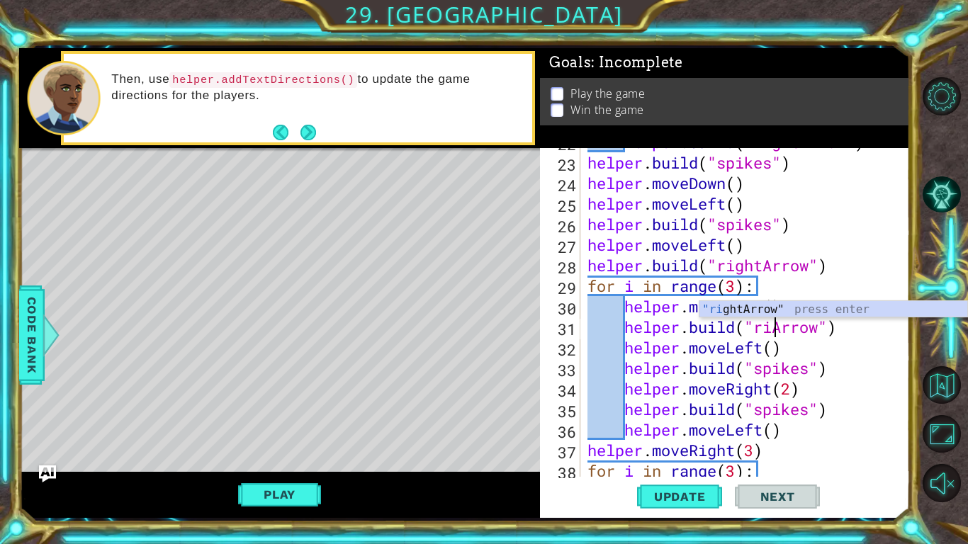
scroll to position [0, 9]
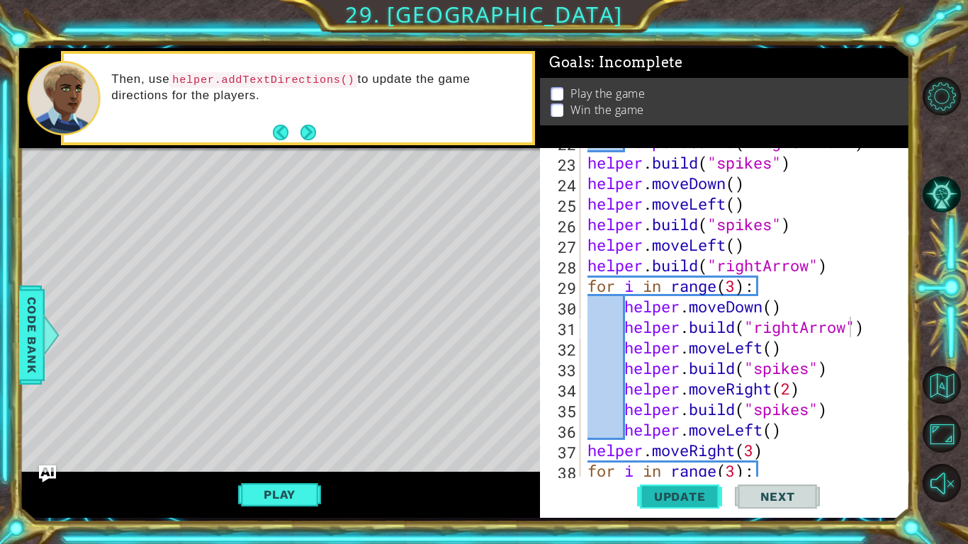
click at [678, 498] on span "Update" at bounding box center [680, 497] width 80 height 14
drag, startPoint x: 789, startPoint y: 304, endPoint x: 631, endPoint y: 314, distance: 159.0
click at [631, 314] on div "helper . build ( "rightArrow" ) helper . build ( "spikes" ) helper . moveDown (…" at bounding box center [748, 317] width 329 height 370
click at [624, 308] on div "helper . build ( "rightArrow" ) helper . build ( "spikes" ) helper . moveDown (…" at bounding box center [748, 317] width 329 height 370
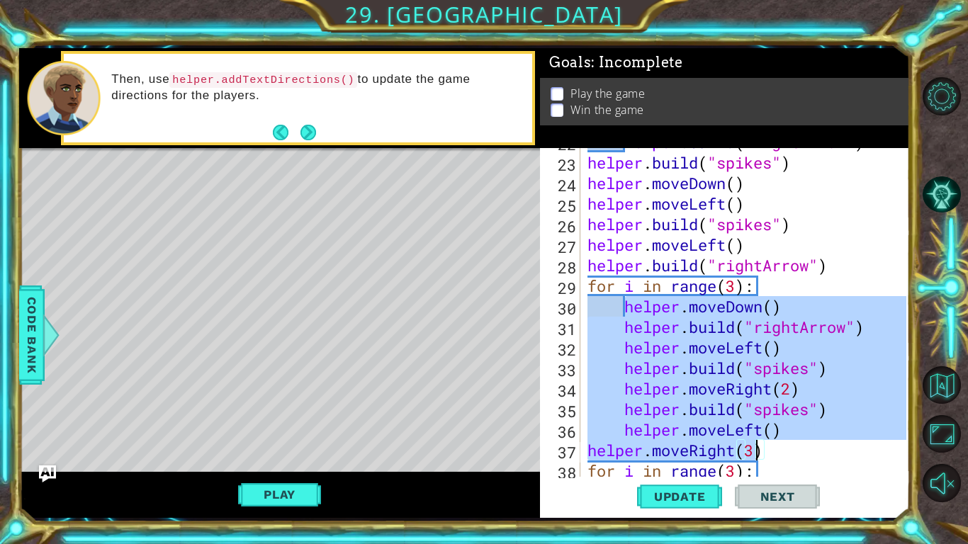
scroll to position [637, 0]
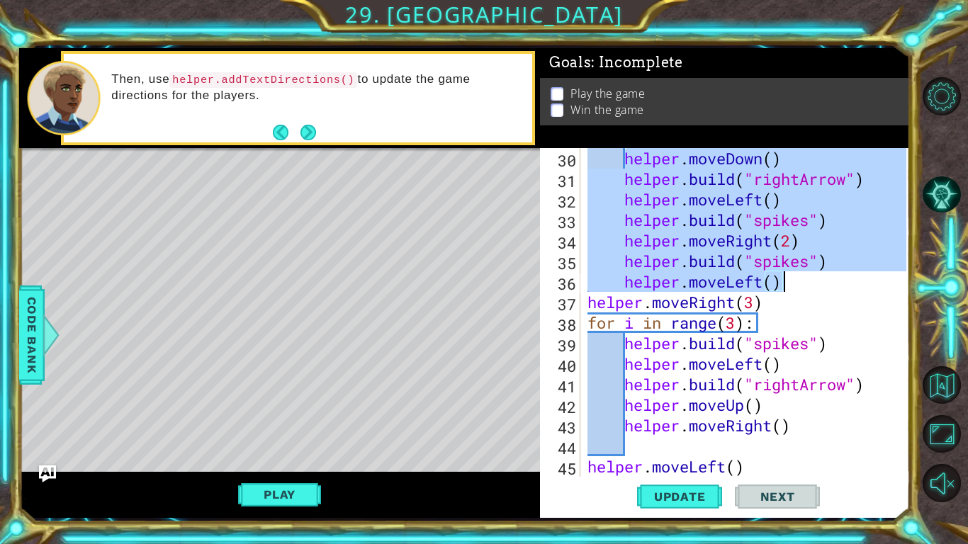
drag, startPoint x: 624, startPoint y: 308, endPoint x: 797, endPoint y: 288, distance: 174.1
click at [797, 288] on div "helper . moveDown ( ) helper . build ( "rightArrow" ) helper . moveLeft ( ) hel…" at bounding box center [748, 333] width 329 height 370
paste textarea "Code Area"
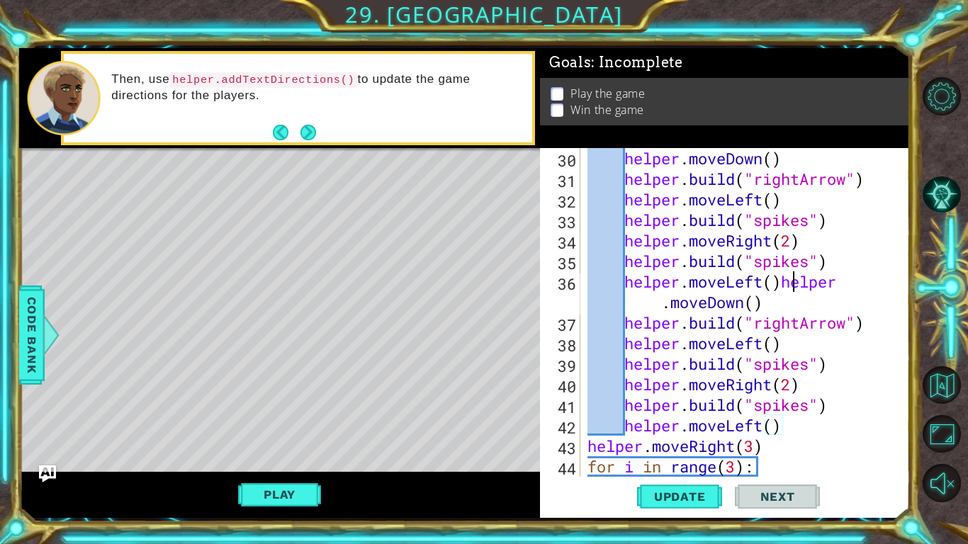
click at [789, 280] on div "helper . moveDown ( ) helper . build ( "rightArrow" ) helper . moveLeft ( ) hel…" at bounding box center [748, 333] width 329 height 370
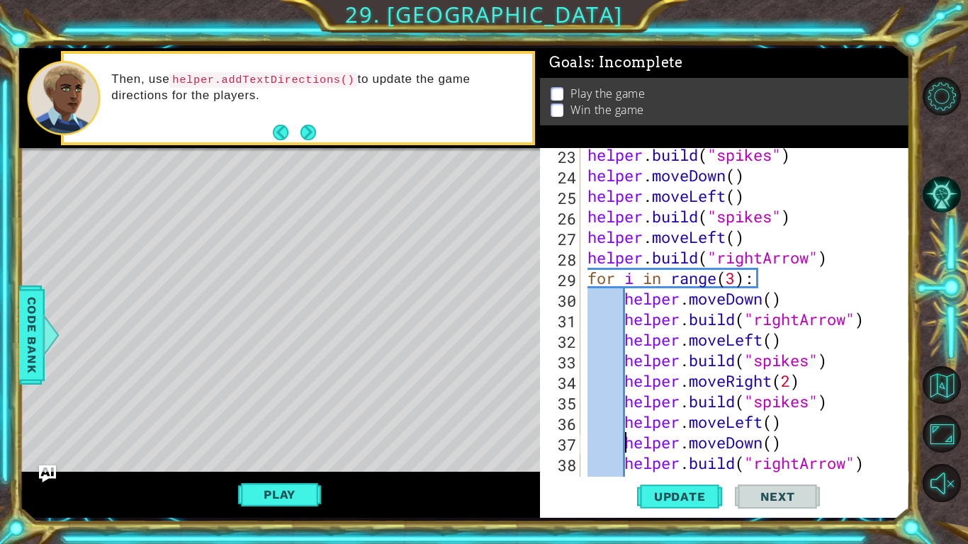
scroll to position [497, 0]
drag, startPoint x: 767, startPoint y: 274, endPoint x: 589, endPoint y: 281, distance: 177.3
click at [589, 281] on div "helper . build ( "spikes" ) helper . moveDown ( ) helper . moveLeft ( ) helper …" at bounding box center [748, 330] width 329 height 370
type textarea "for i in range(3):"
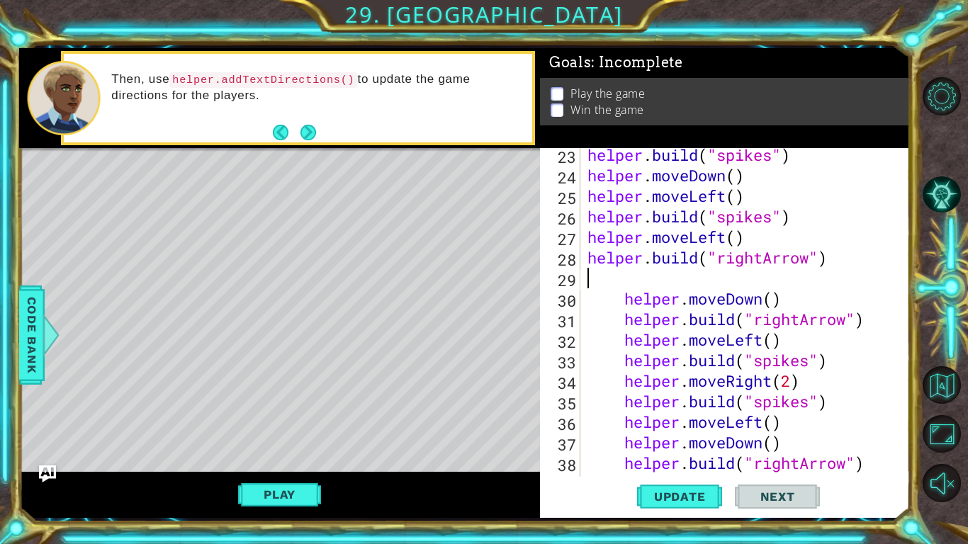
scroll to position [0, 0]
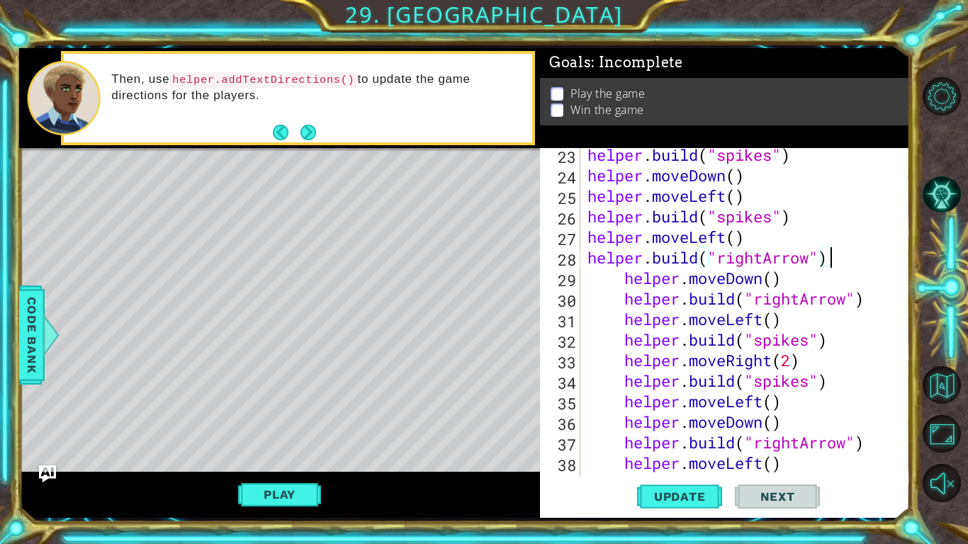
click at [623, 278] on div "helper . build ( "spikes" ) helper . moveDown ( ) helper . moveLeft ( ) helper …" at bounding box center [748, 330] width 329 height 370
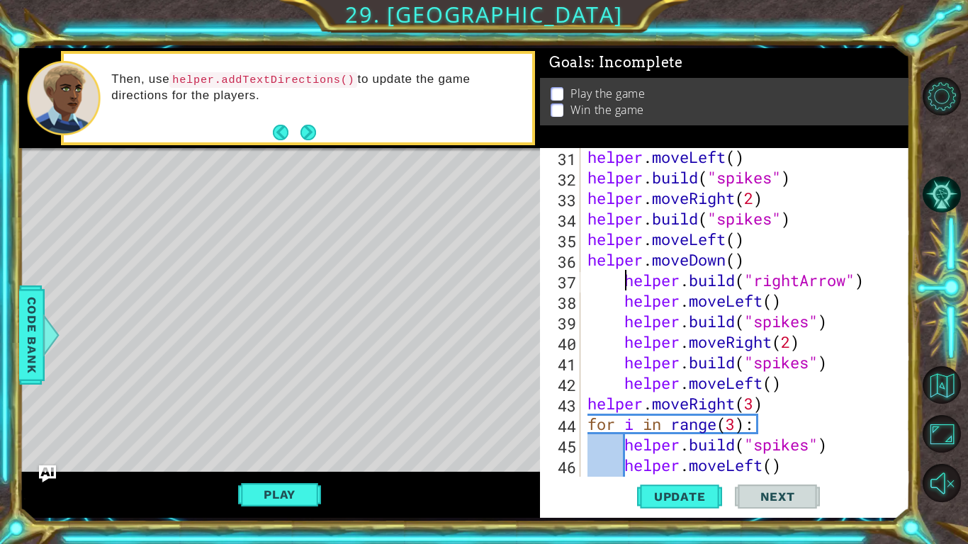
scroll to position [659, 0]
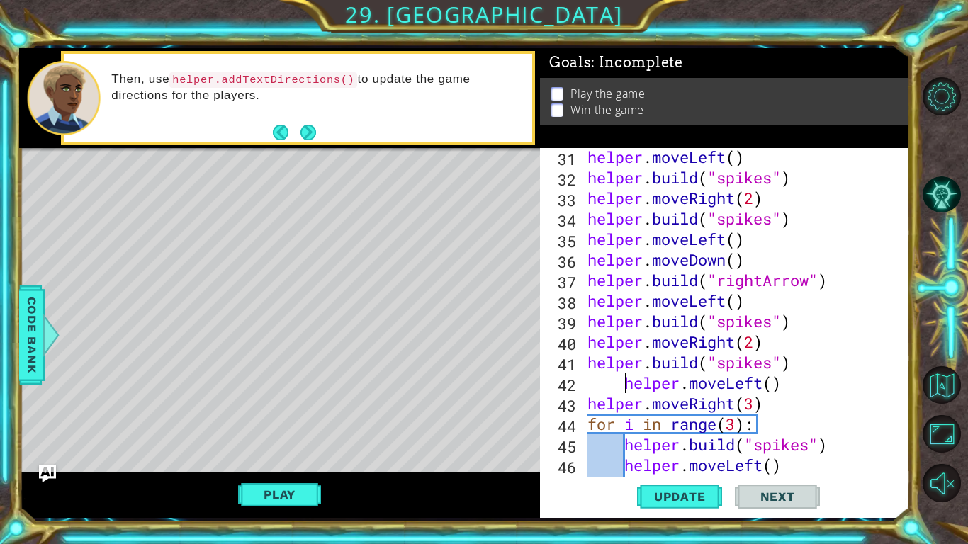
type textarea "helper.moveLeft()"
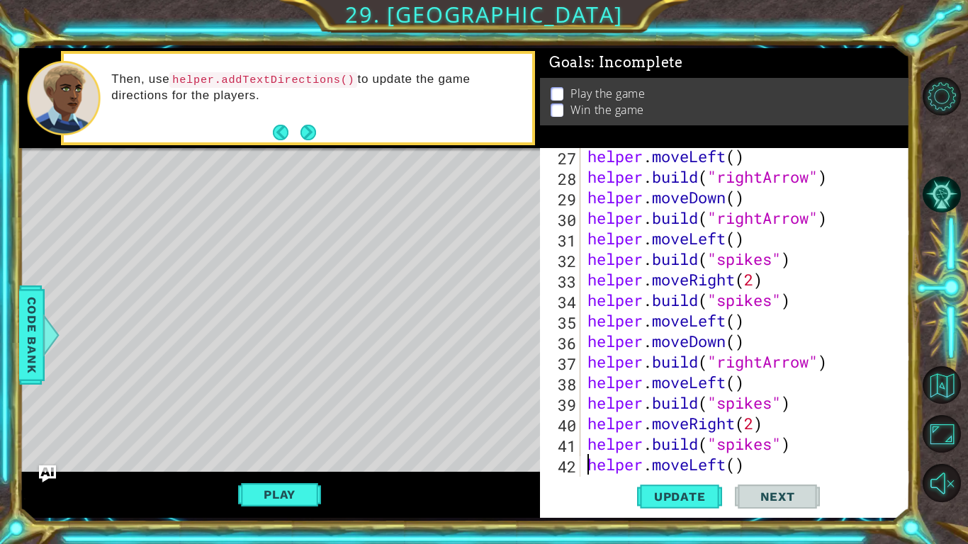
scroll to position [578, 0]
click at [659, 496] on span "Update" at bounding box center [680, 497] width 80 height 14
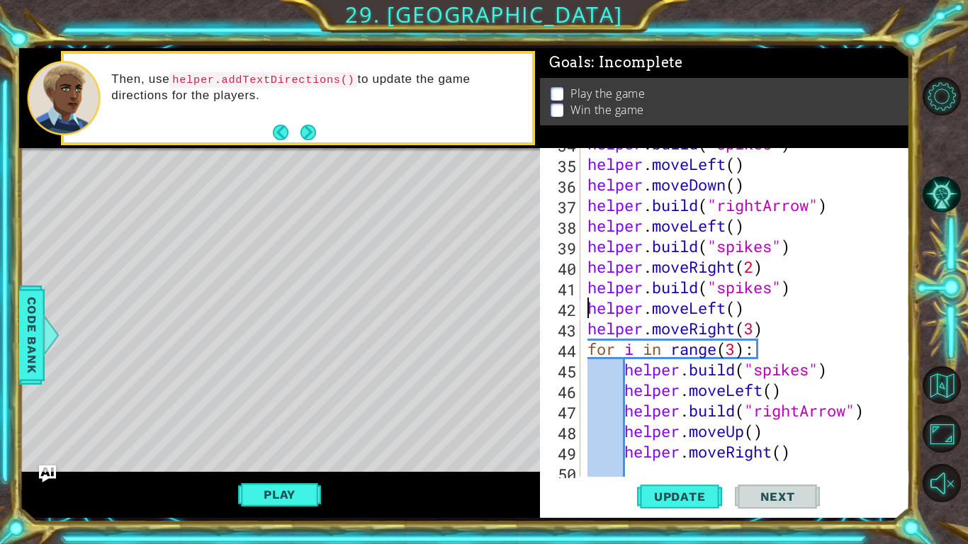
scroll to position [734, 0]
click at [785, 308] on div "helper . build ( "spikes" ) helper . moveLeft ( ) helper . moveDown ( ) helper …" at bounding box center [748, 318] width 329 height 370
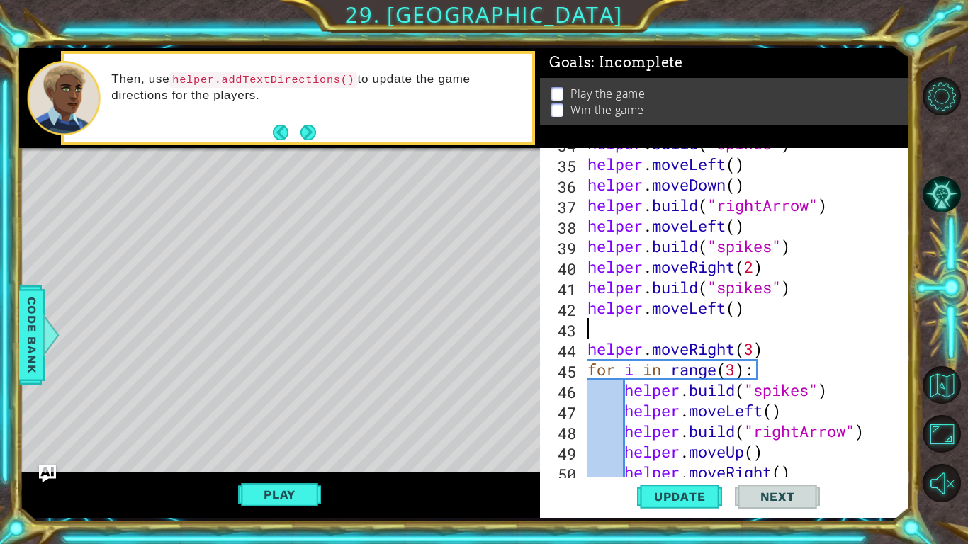
paste textarea "helper.moveLeft()"
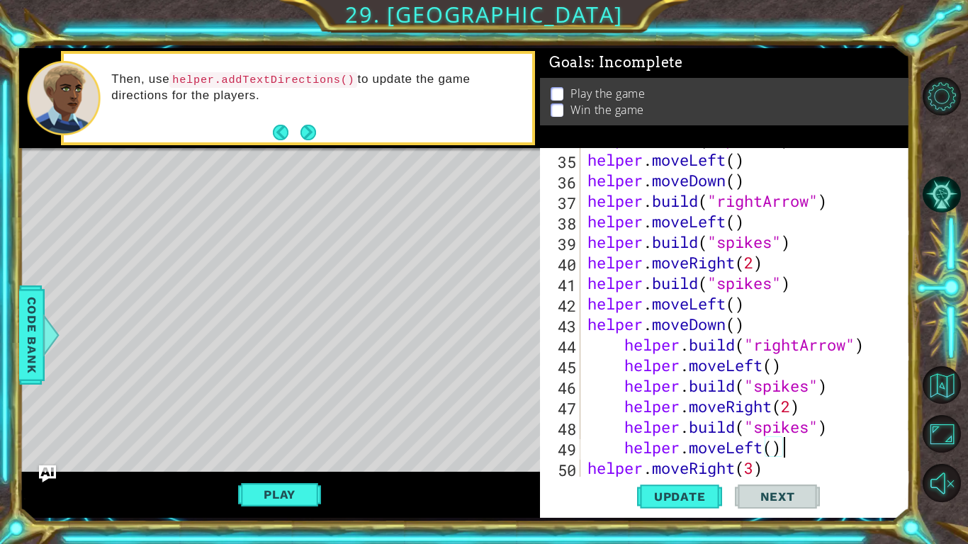
scroll to position [762, 0]
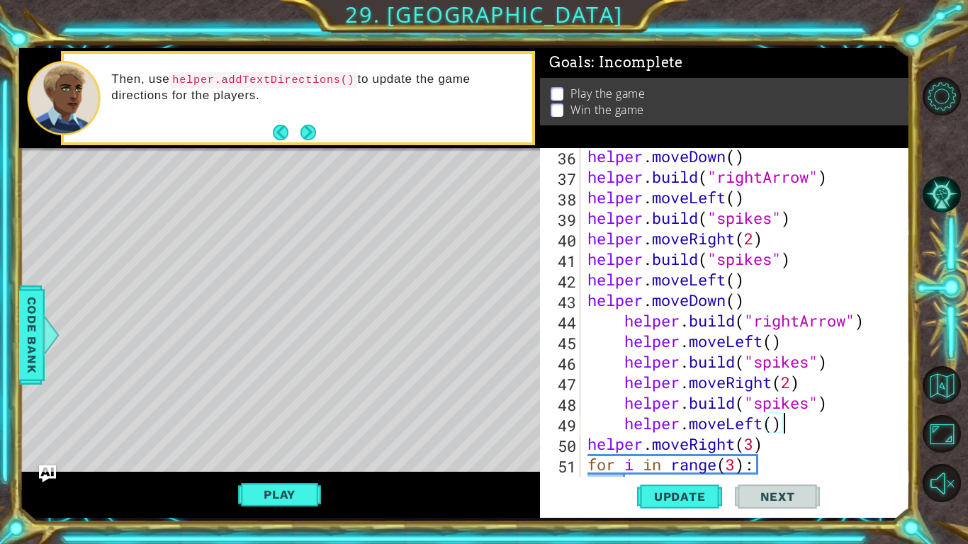
click at [619, 322] on div "helper . moveDown ( ) helper . build ( "rightArrow" ) helper . moveLeft ( ) hel…" at bounding box center [748, 331] width 329 height 370
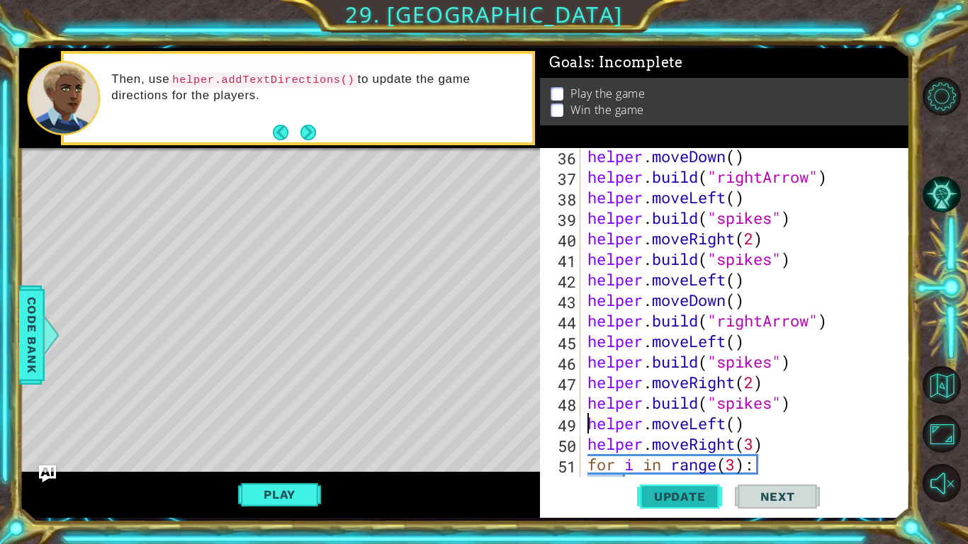
click at [660, 487] on button "Update" at bounding box center [679, 496] width 85 height 37
click at [764, 319] on div "helper . moveDown ( ) helper . build ( "rightArrow" ) helper . moveLeft ( ) hel…" at bounding box center [748, 331] width 329 height 370
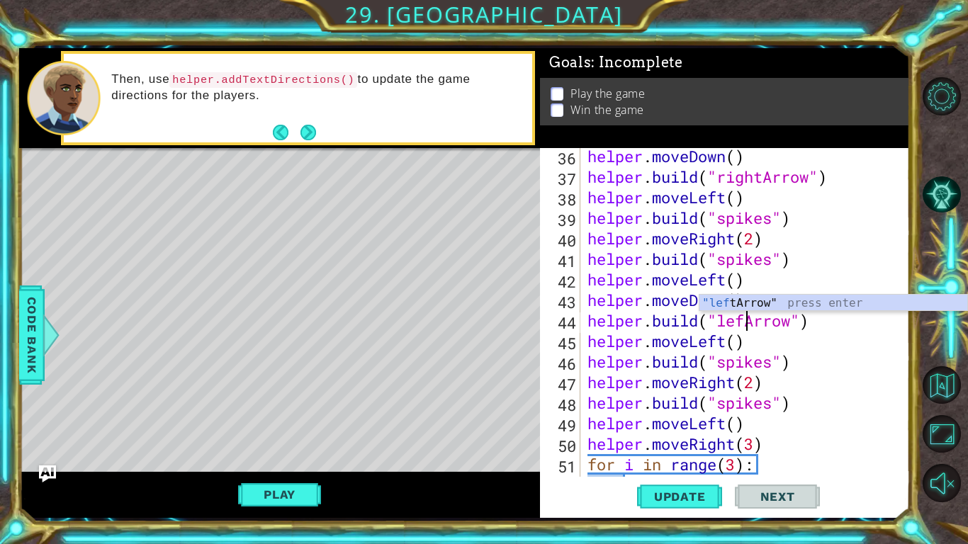
scroll to position [0, 7]
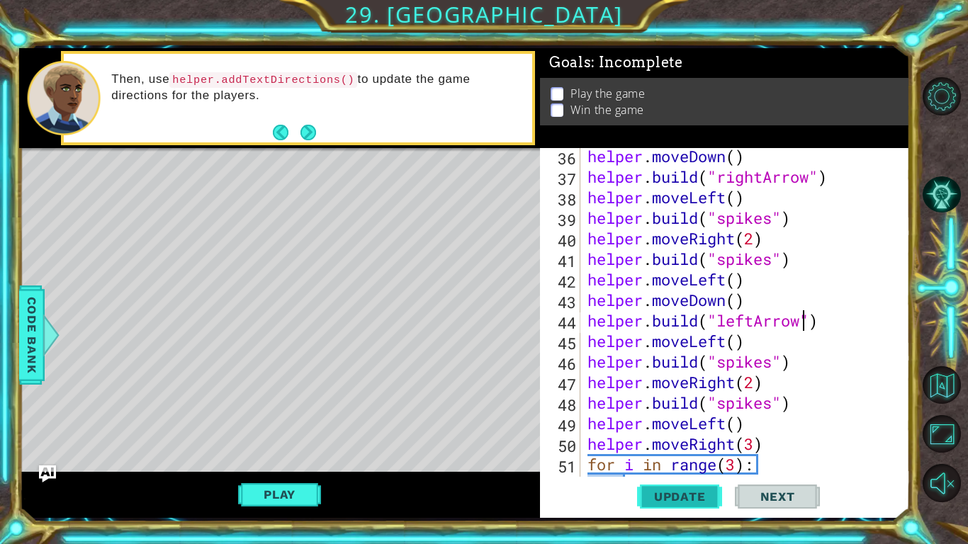
click at [663, 498] on span "Update" at bounding box center [680, 497] width 80 height 14
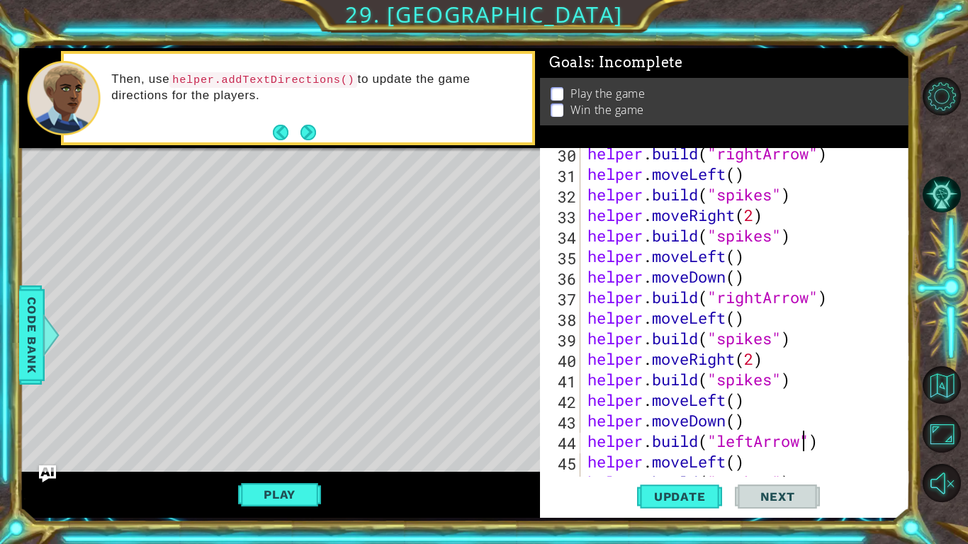
scroll to position [642, 0]
click at [762, 299] on div "helper . build ( "rightArrow" ) helper . moveLeft ( ) helper . build ( "spikes"…" at bounding box center [748, 328] width 329 height 370
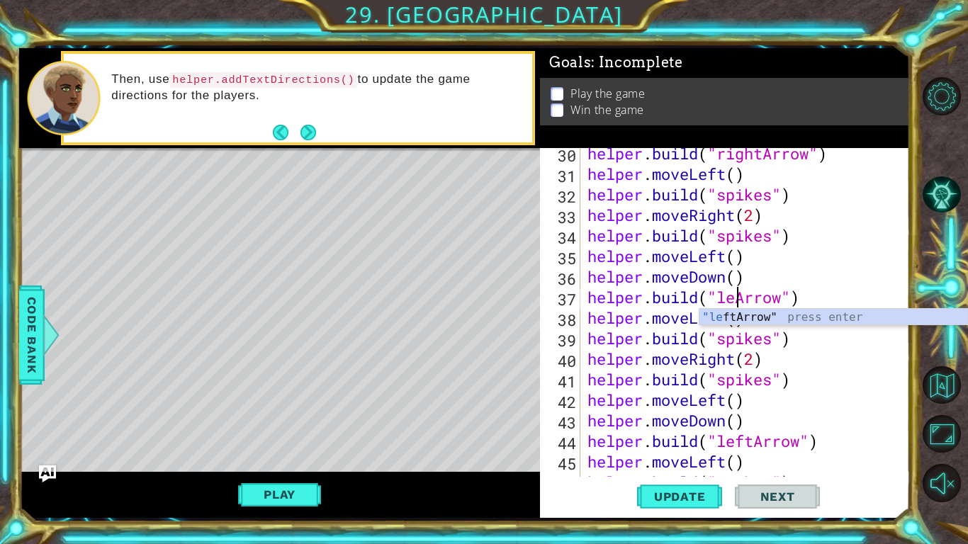
scroll to position [0, 7]
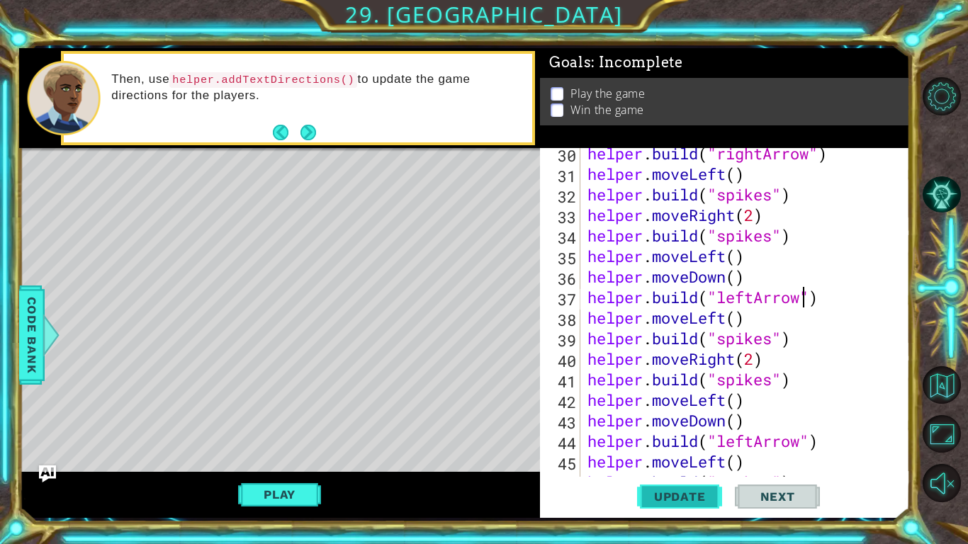
click at [704, 500] on span "Update" at bounding box center [680, 497] width 80 height 14
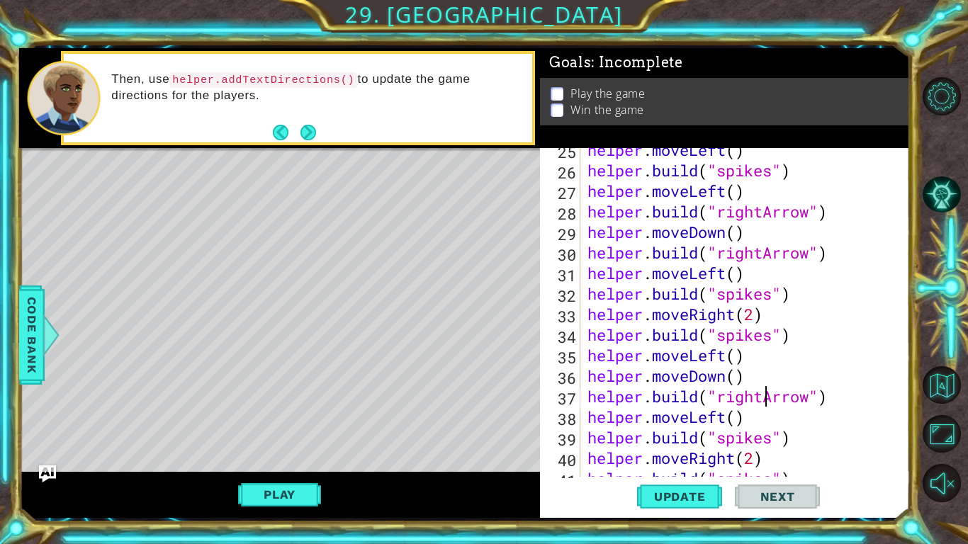
scroll to position [543, 0]
click at [761, 256] on div "helper . moveLeft ( ) helper . build ( "spikes" ) helper . moveLeft ( ) helper …" at bounding box center [748, 325] width 329 height 370
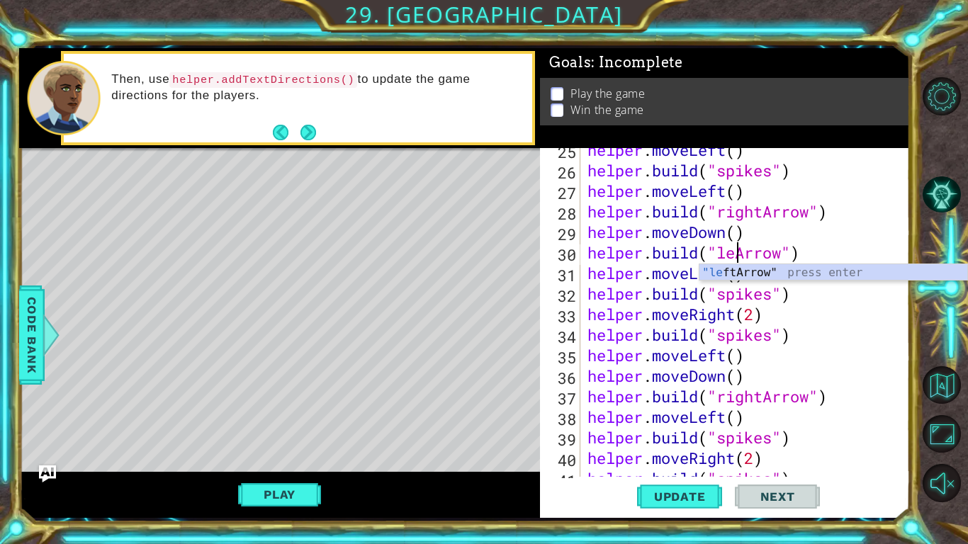
scroll to position [0, 7]
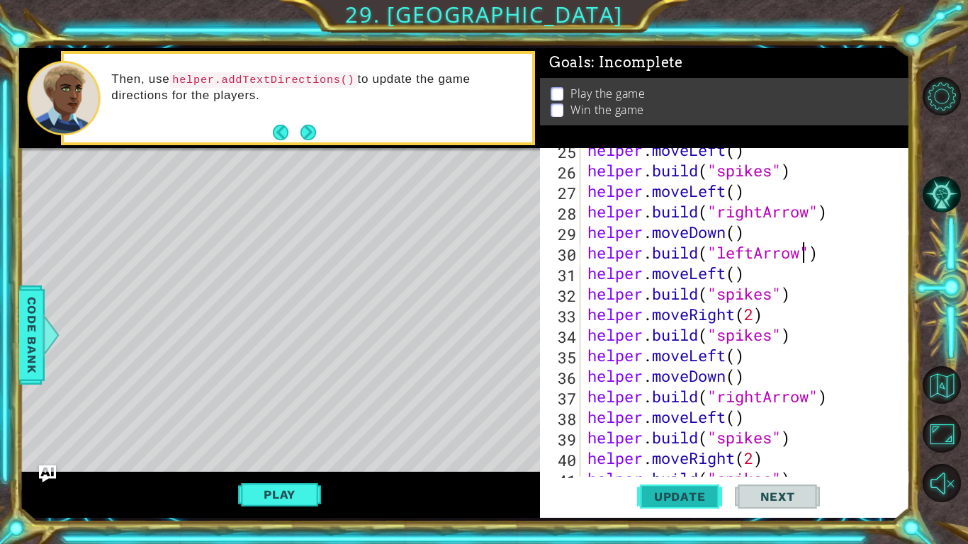
click at [674, 504] on button "Update" at bounding box center [679, 496] width 85 height 37
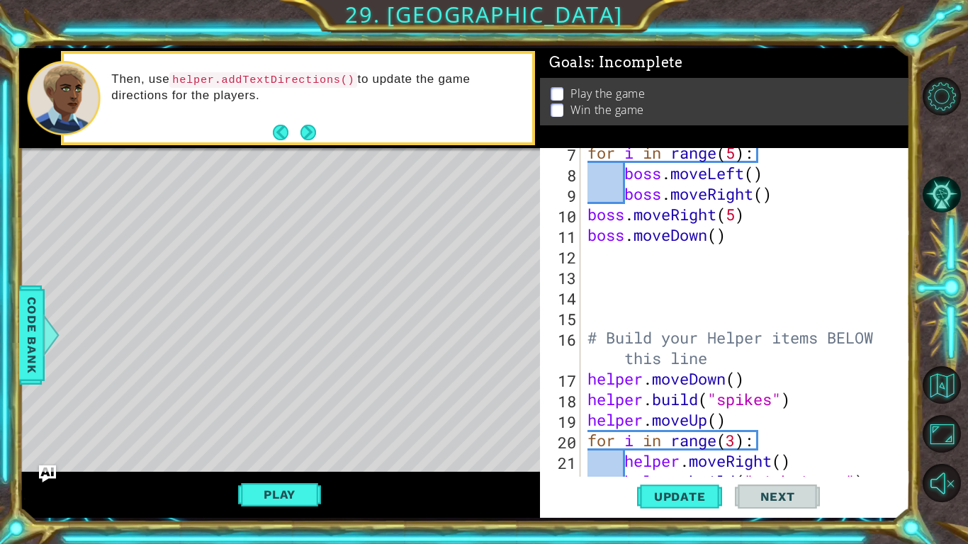
scroll to position [149, 0]
click at [764, 351] on div "for i in range ( 5 ) : boss . moveLeft ( ) boss . moveRight ( ) boss . moveRigh…" at bounding box center [748, 327] width 329 height 370
type textarea "# Build your Helper items BELOW this line"
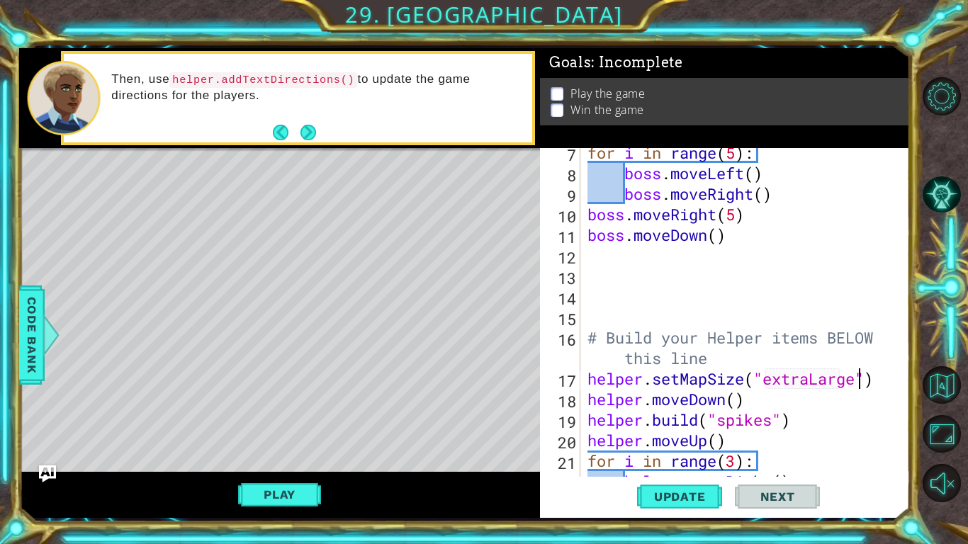
scroll to position [0, 12]
click at [690, 500] on span "Update" at bounding box center [680, 497] width 80 height 14
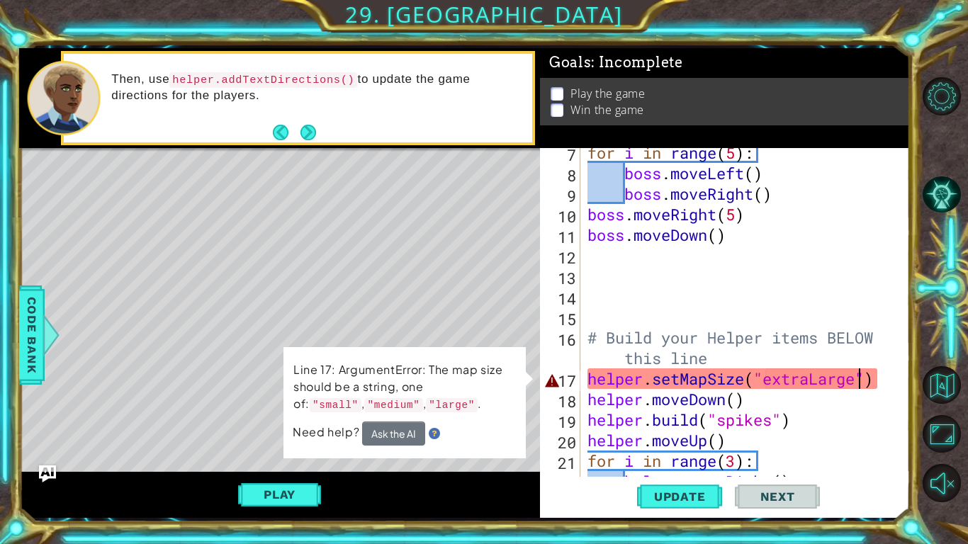
click at [812, 381] on div "for i in range ( 5 ) : boss . moveLeft ( ) boss . moveRight ( ) boss . moveRigh…" at bounding box center [748, 327] width 329 height 370
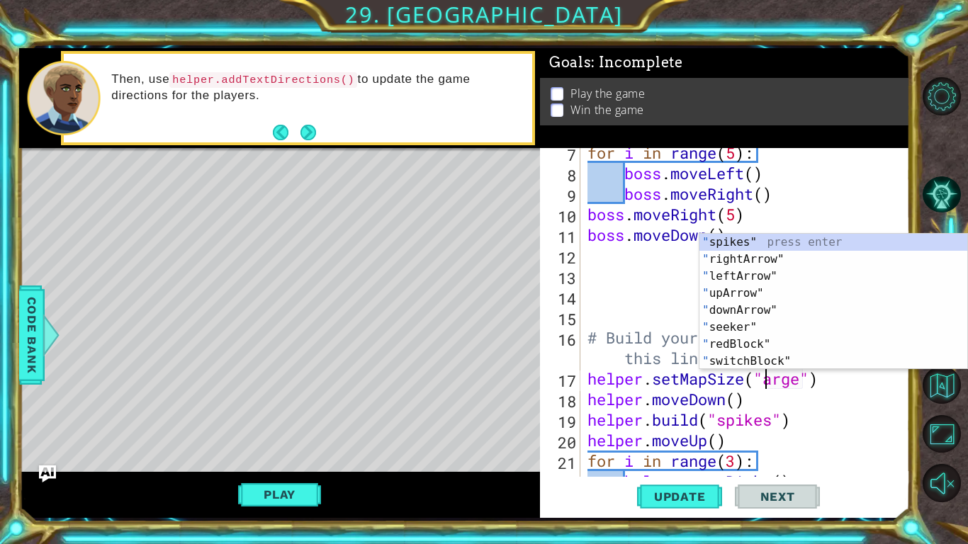
scroll to position [0, 9]
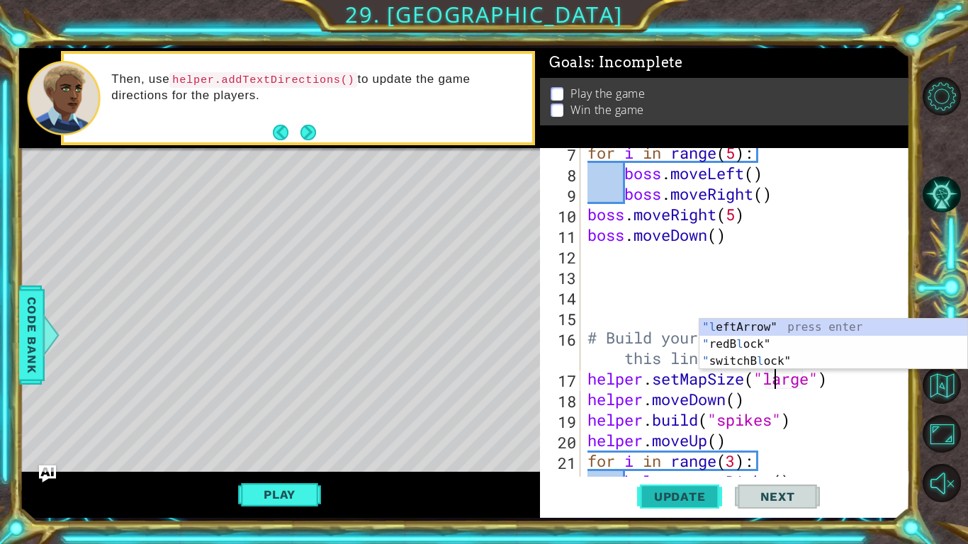
click at [686, 490] on span "Update" at bounding box center [680, 497] width 80 height 14
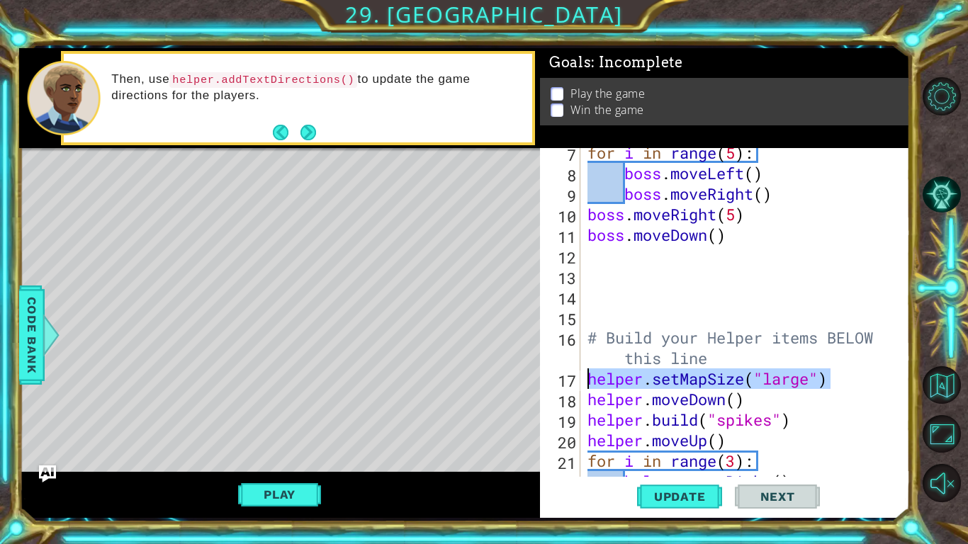
drag, startPoint x: 851, startPoint y: 377, endPoint x: 592, endPoint y: 381, distance: 259.3
click at [592, 381] on div "for i in range ( 5 ) : boss . moveLeft ( ) boss . moveRight ( ) boss . moveRigh…" at bounding box center [748, 327] width 329 height 370
type textarea "\"
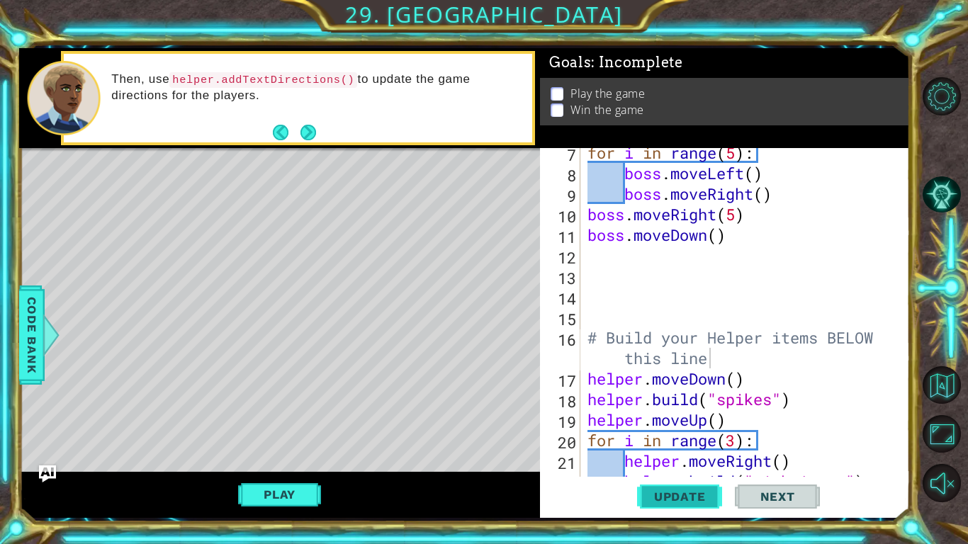
click at [660, 491] on span "Update" at bounding box center [680, 497] width 80 height 14
click at [310, 500] on button "Play" at bounding box center [279, 494] width 83 height 27
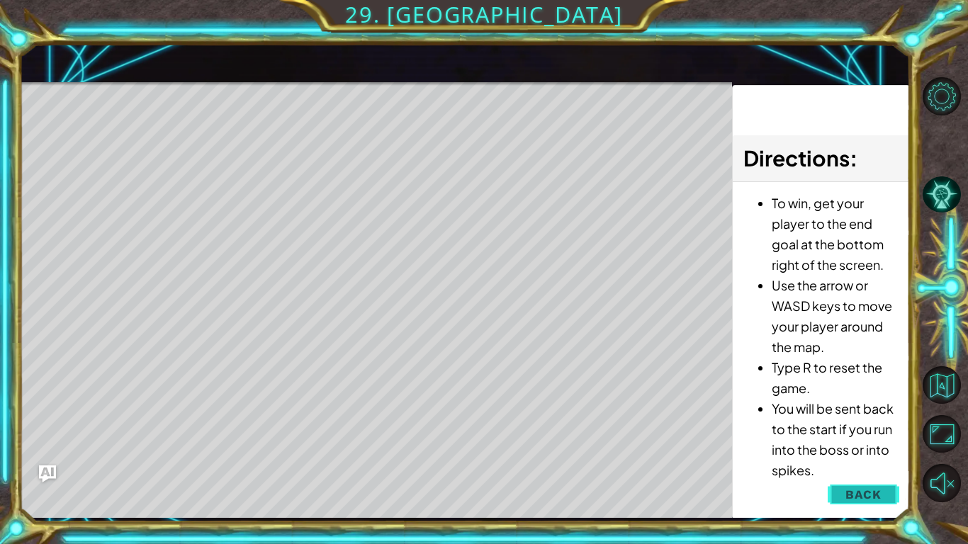
click at [852, 494] on span "Back" at bounding box center [863, 494] width 36 height 14
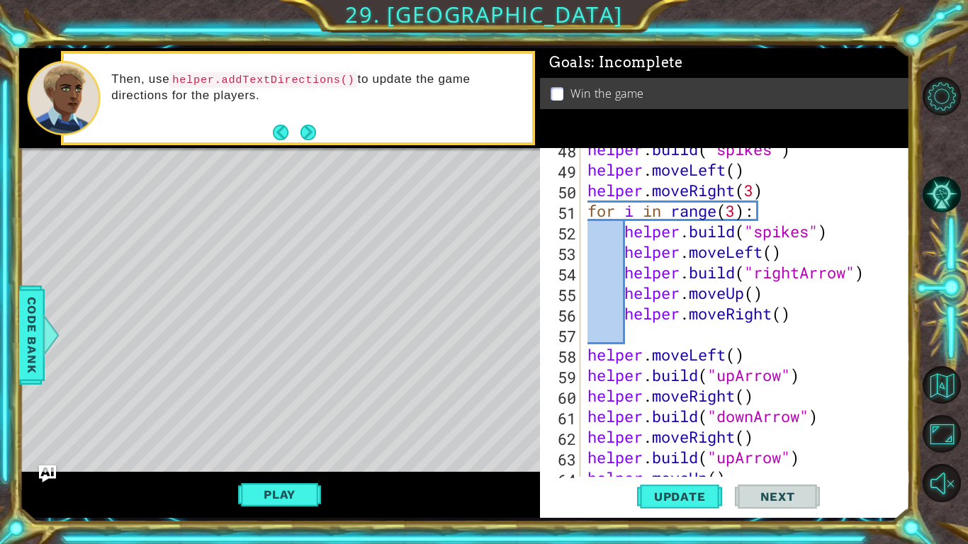
scroll to position [1016, 0]
click at [800, 218] on div "helper . build ( "spikes" ) helper . moveLeft ( ) helper . moveRight ( 3 ) for …" at bounding box center [748, 324] width 329 height 370
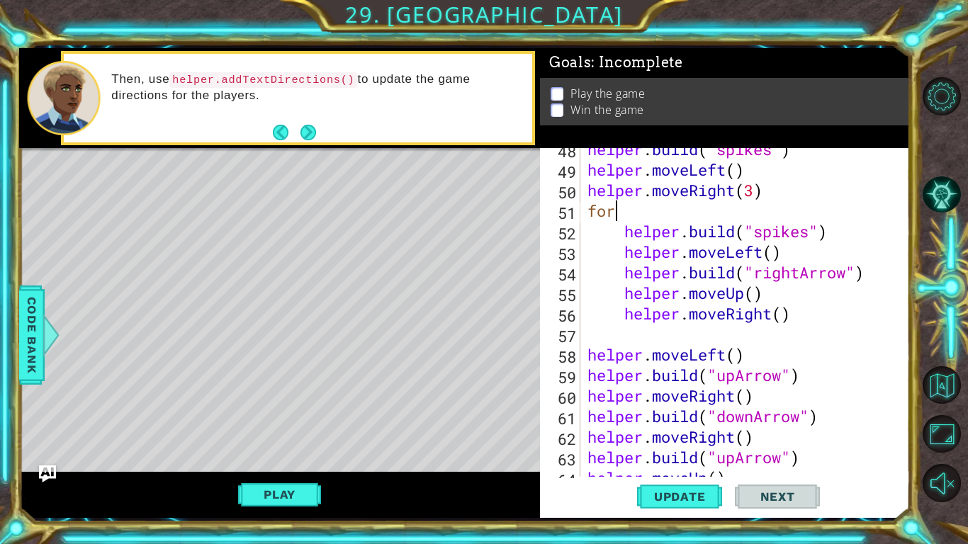
type textarea "f"
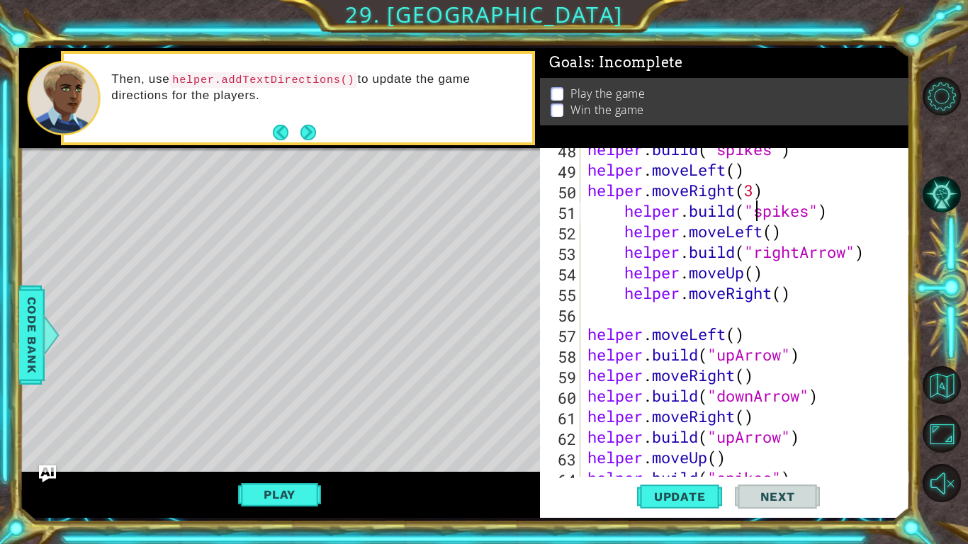
click at [623, 210] on div "helper . build ( "spikes" ) helper . moveLeft ( ) helper . moveRight ( 3 ) help…" at bounding box center [748, 324] width 329 height 370
click at [617, 205] on div "helper . build ( "spikes" ) helper . moveLeft ( ) helper . moveRight ( 3 ) help…" at bounding box center [745, 312] width 322 height 329
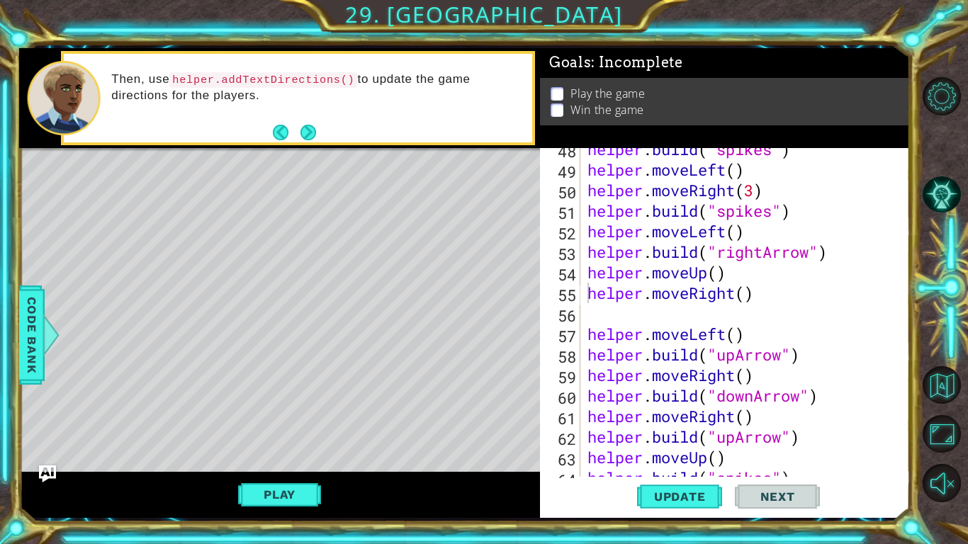
click at [584, 173] on div "helper.moveRight() 48 49 50 51 52 53 54 55 56 57 58 59 60 61 62 63 64 65 helper…" at bounding box center [723, 312] width 366 height 329
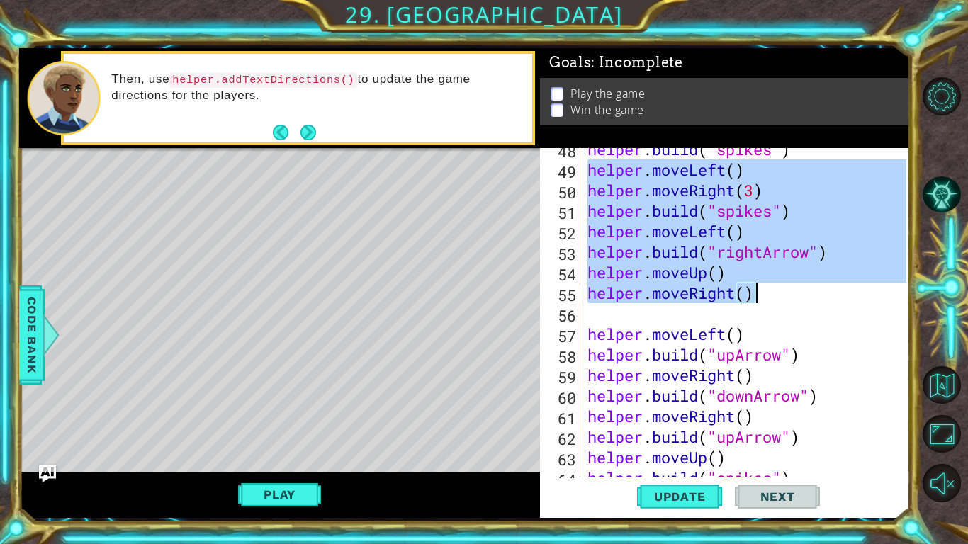
drag, startPoint x: 584, startPoint y: 173, endPoint x: 758, endPoint y: 295, distance: 212.5
click at [758, 295] on div "helper . build ( "spikes" ) helper . moveLeft ( ) helper . moveRight ( 3 ) help…" at bounding box center [748, 324] width 329 height 370
type textarea "helper.moveUp() helper.moveRight()"
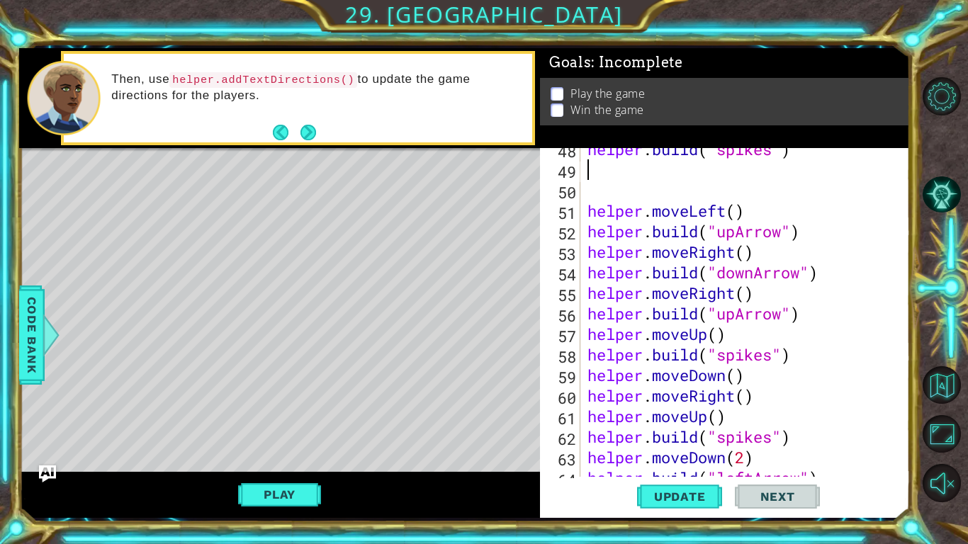
paste textarea "helper.moveRight()"
type textarea "helper.moveRight()"
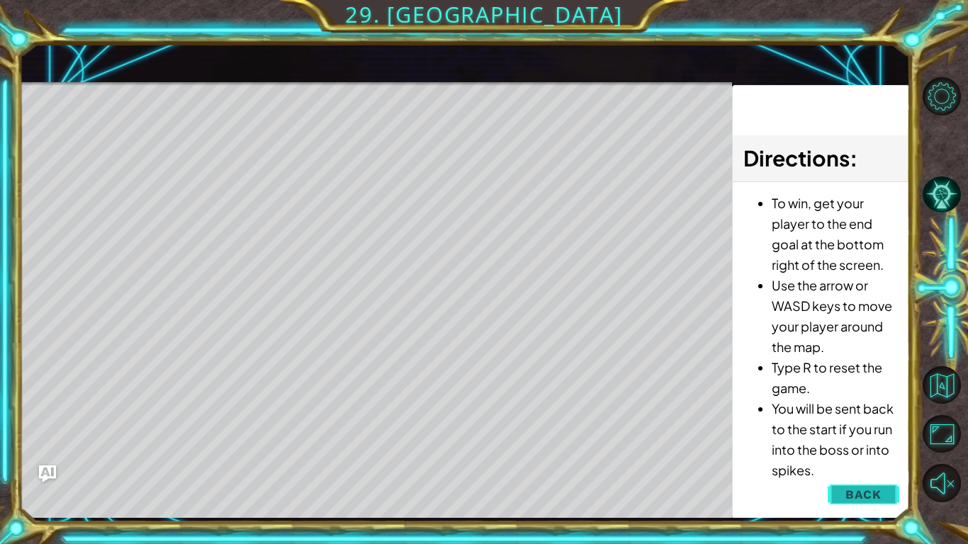
click at [879, 502] on span "Back" at bounding box center [863, 494] width 36 height 14
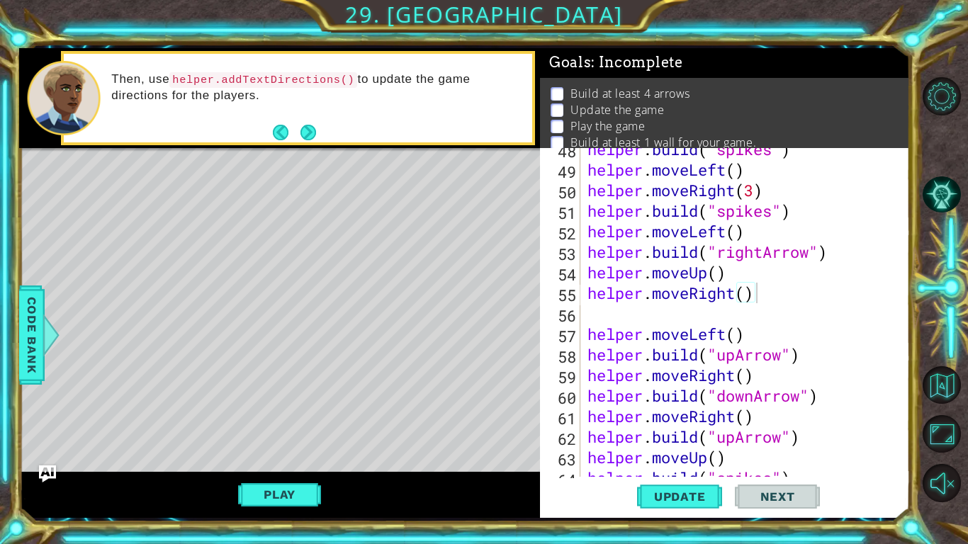
click at [778, 307] on div "helper . build ( "spikes" ) helper . moveLeft ( ) helper . moveRight ( 3 ) help…" at bounding box center [748, 324] width 329 height 370
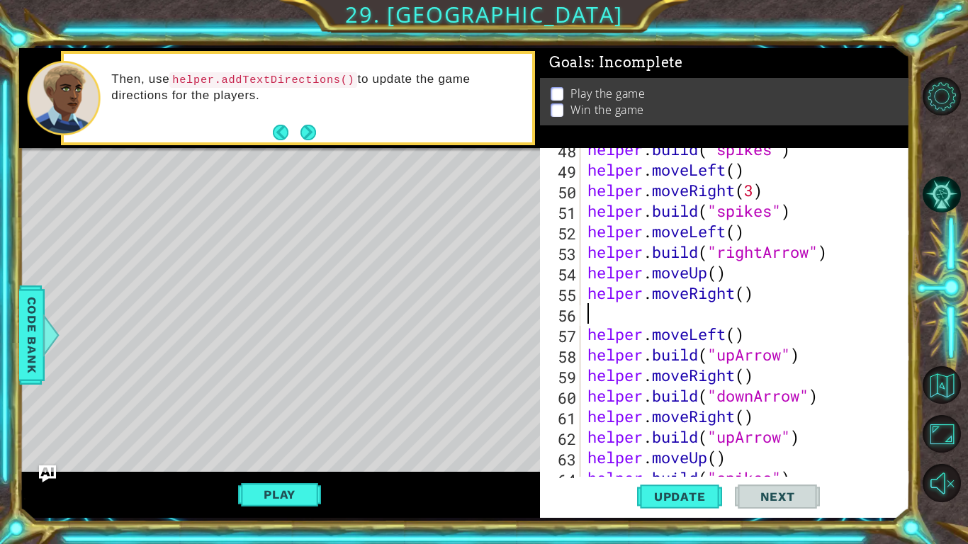
paste textarea "helper.moveRight()"
type textarea "helper.moveRight()"
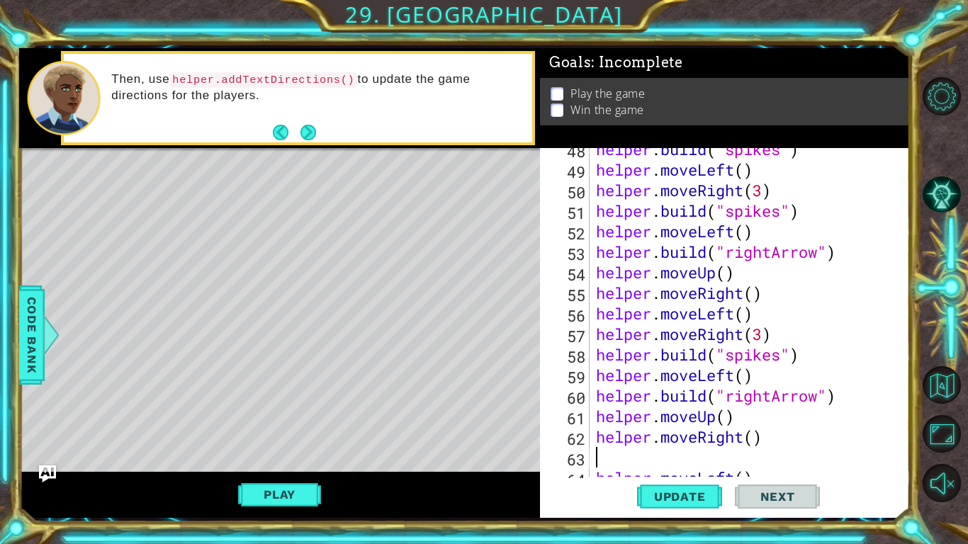
paste textarea "helper.moveRight()"
type textarea "helper.moveRight()"
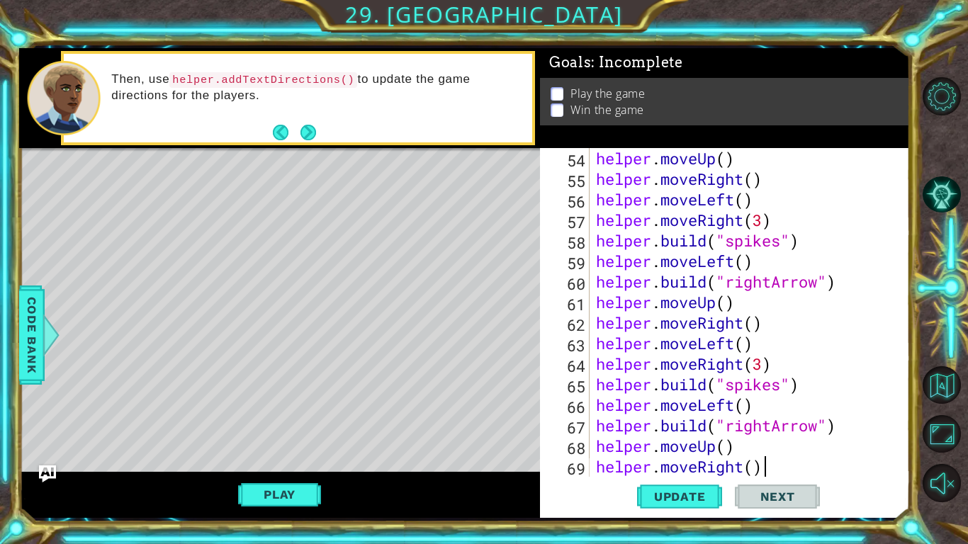
scroll to position [1130, 0]
click at [693, 500] on span "Update" at bounding box center [680, 497] width 80 height 14
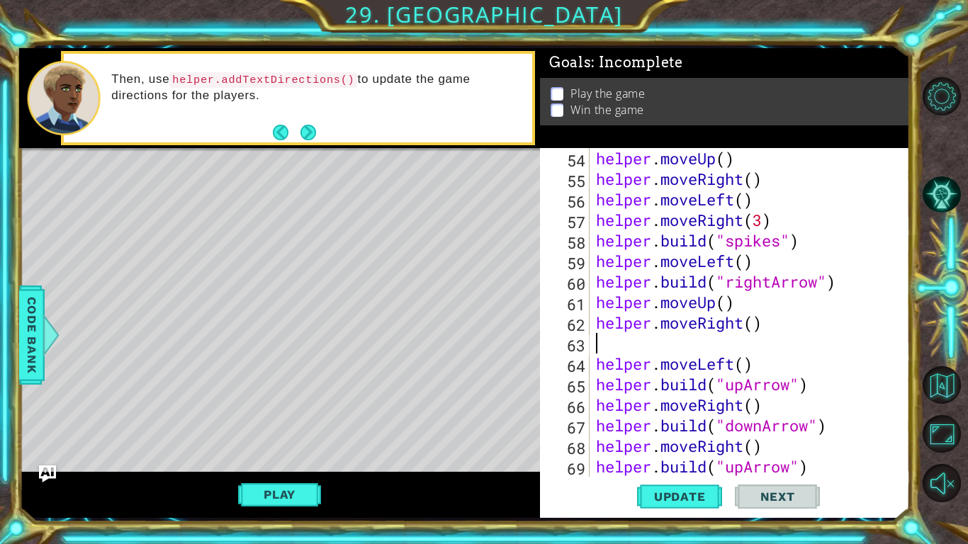
type textarea "helper.moveRight()"
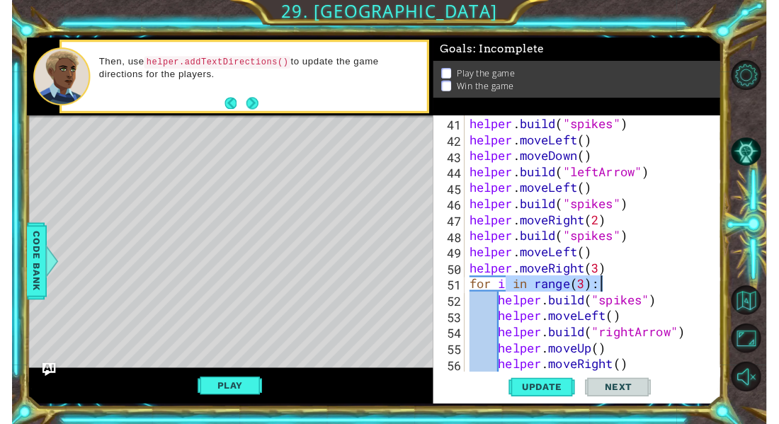
scroll to position [205, 0]
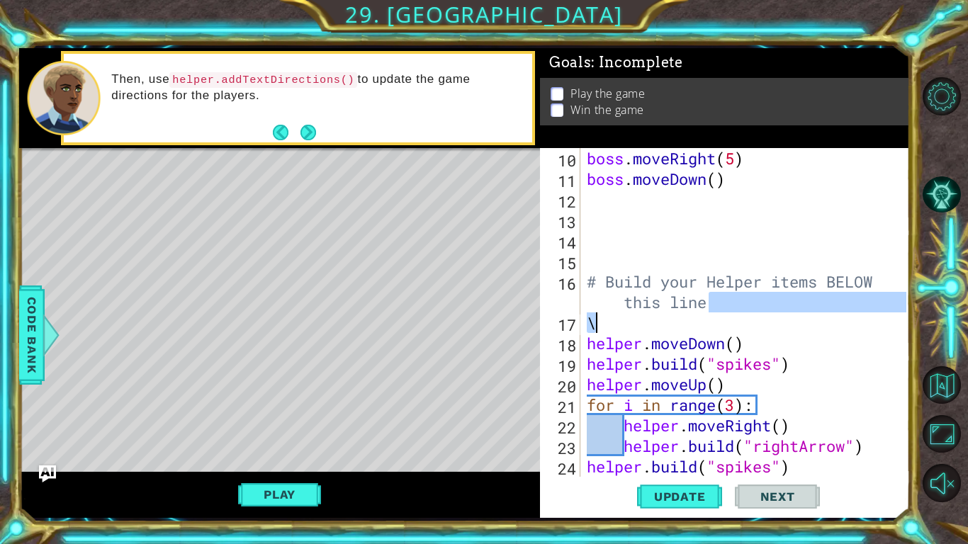
type textarea "# Build your Helper items BELOW this line"
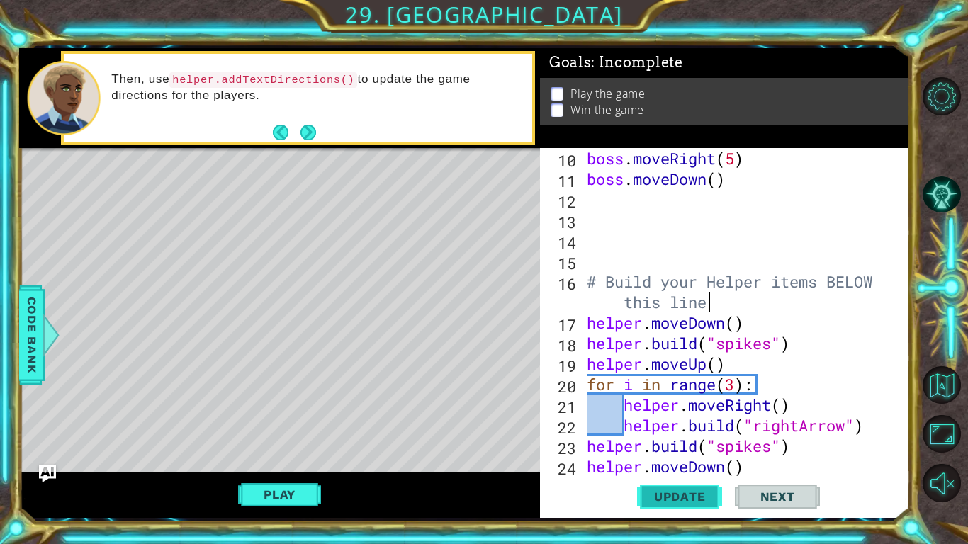
click at [695, 496] on span "Update" at bounding box center [680, 497] width 80 height 14
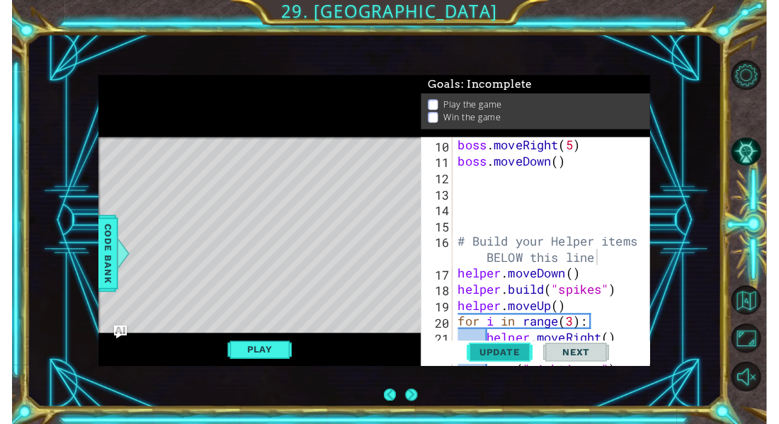
scroll to position [226, 0]
